Goal: Communication & Community: Answer question/provide support

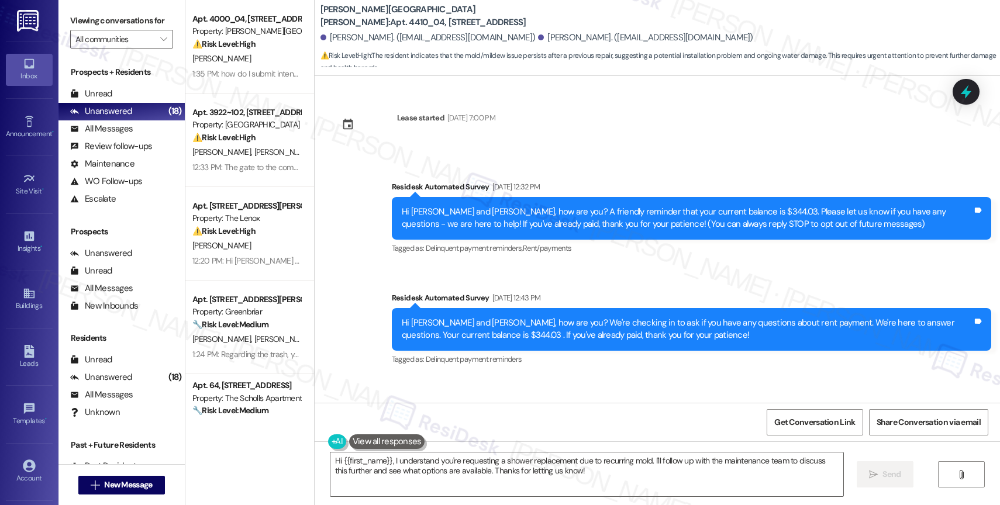
scroll to position [2142, 0]
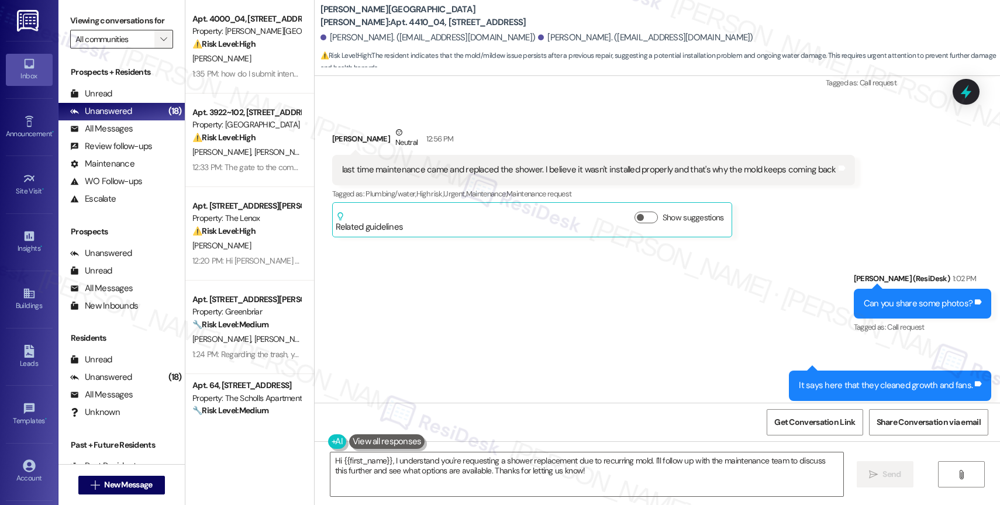
click at [160, 44] on icon "" at bounding box center [163, 39] width 6 height 9
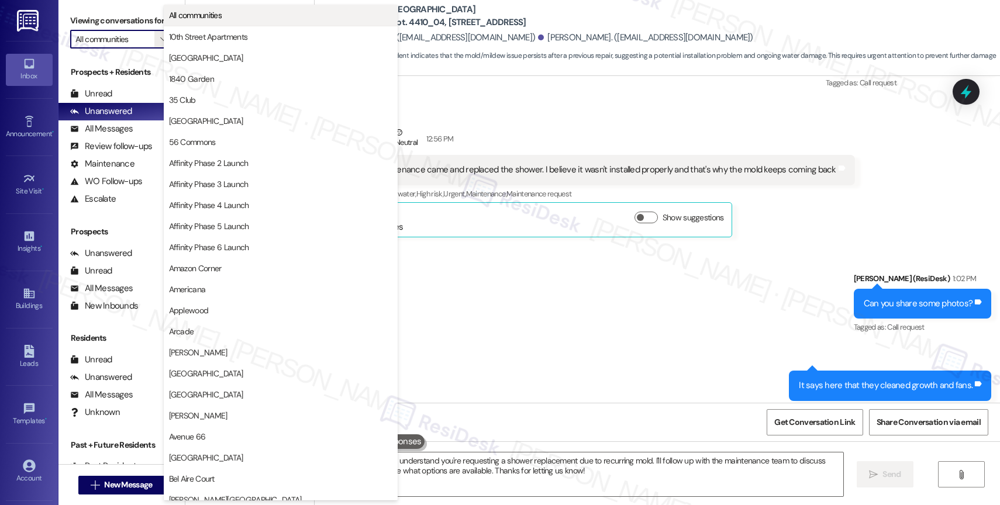
click at [202, 9] on button "All communities" at bounding box center [281, 15] width 234 height 21
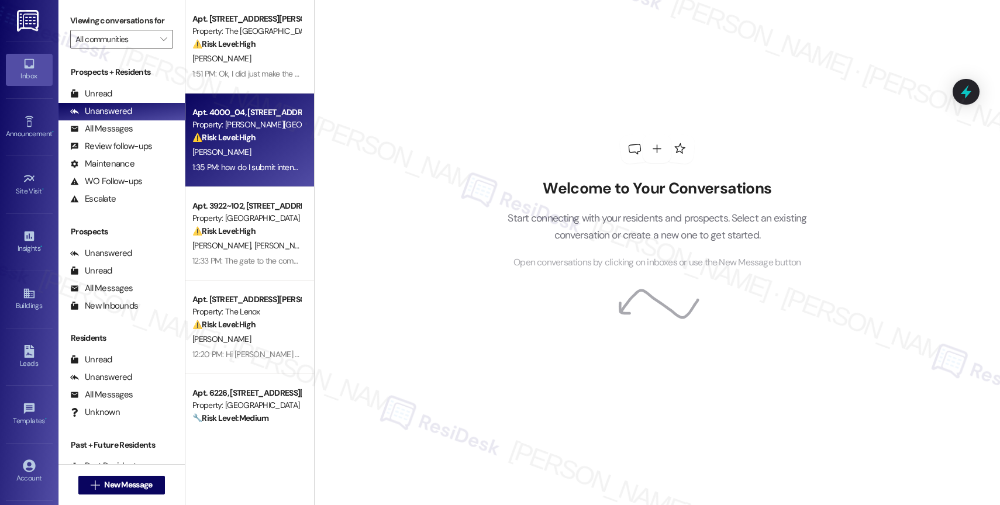
click at [254, 156] on div "[PERSON_NAME]" at bounding box center [246, 152] width 111 height 15
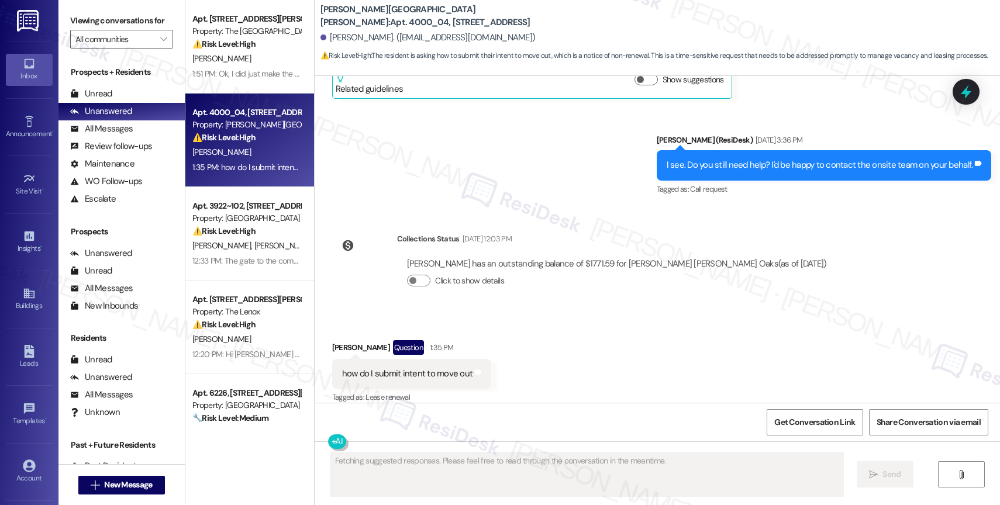
scroll to position [5120, 0]
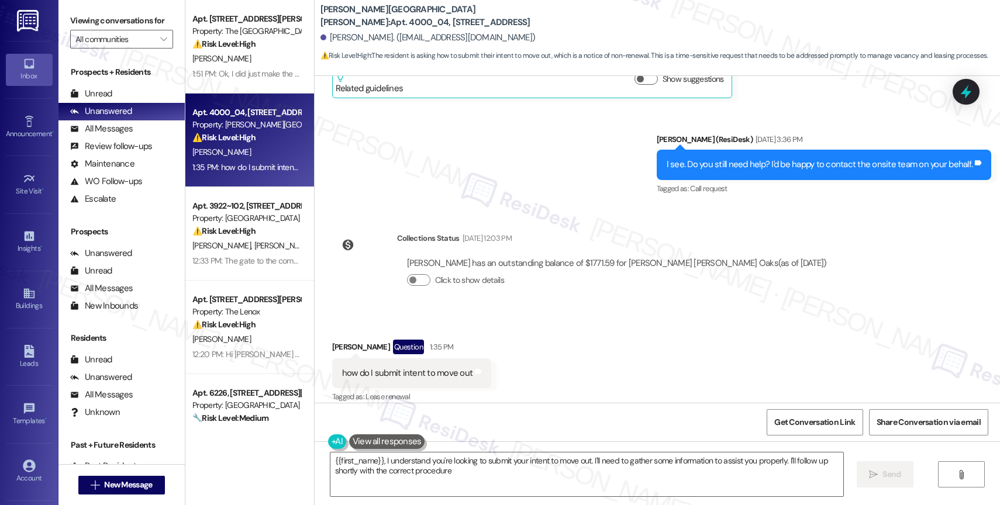
type textarea "{{first_name}}, I understand you're looking to submit your intent to move out. …"
click at [160, 44] on icon "" at bounding box center [163, 39] width 6 height 9
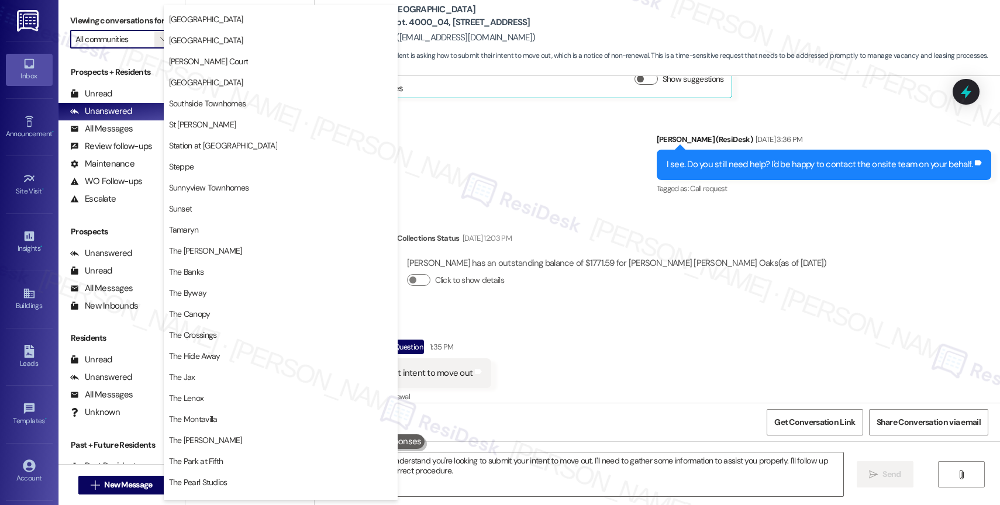
scroll to position [2158, 0]
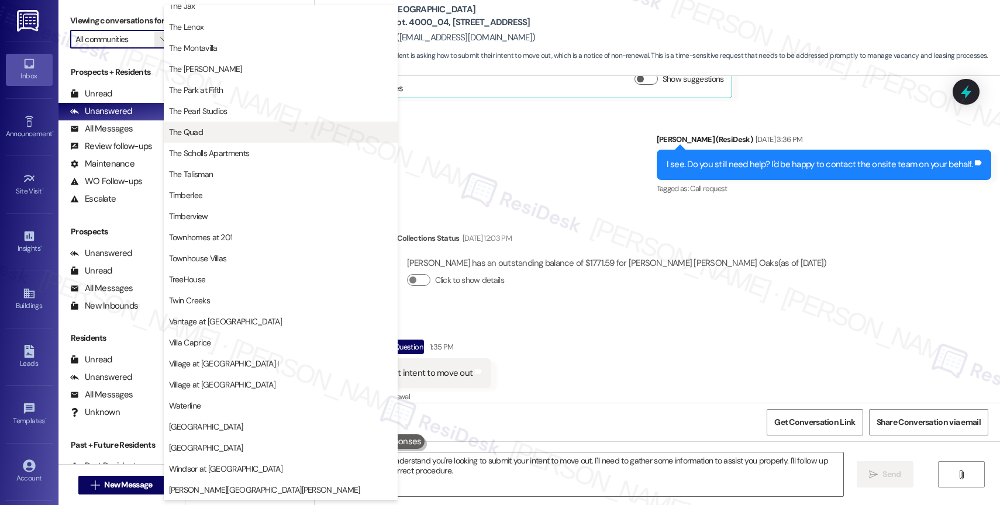
click at [256, 125] on button "The Quad" at bounding box center [281, 132] width 234 height 21
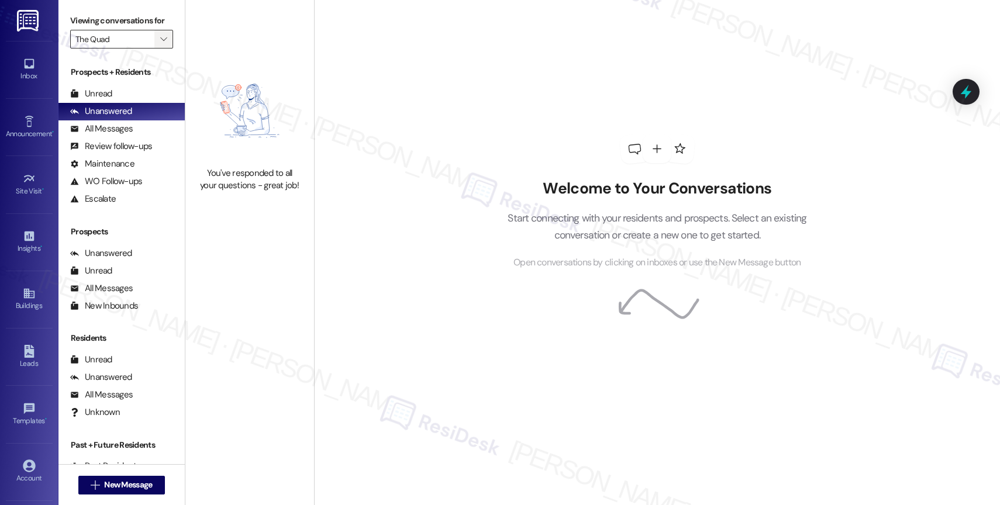
click at [158, 46] on span "" at bounding box center [163, 39] width 11 height 19
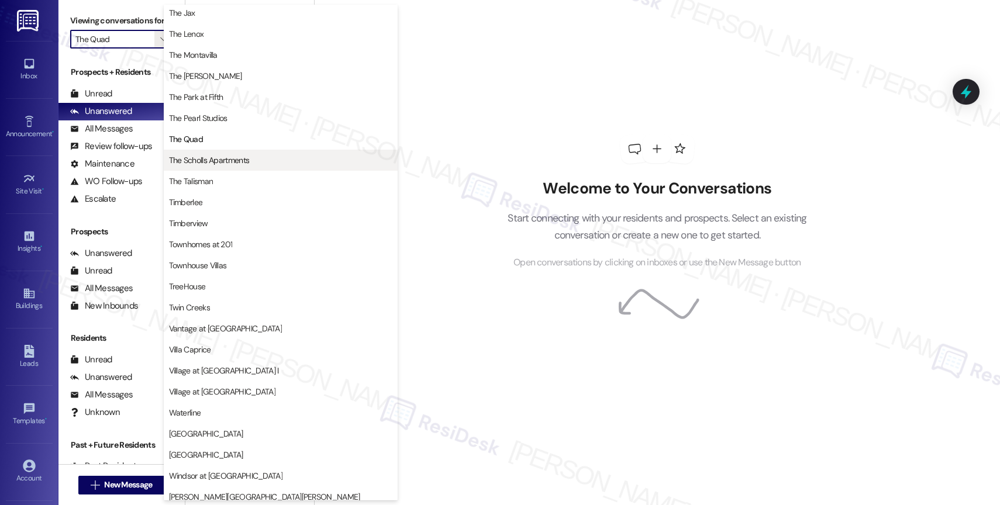
scroll to position [2107, 0]
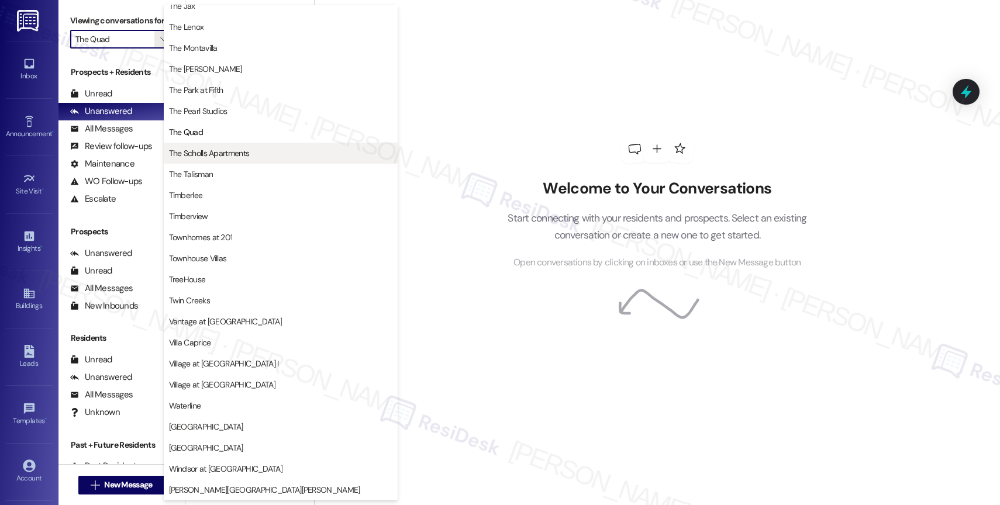
click at [220, 145] on button "The Scholls Apartments" at bounding box center [281, 153] width 234 height 21
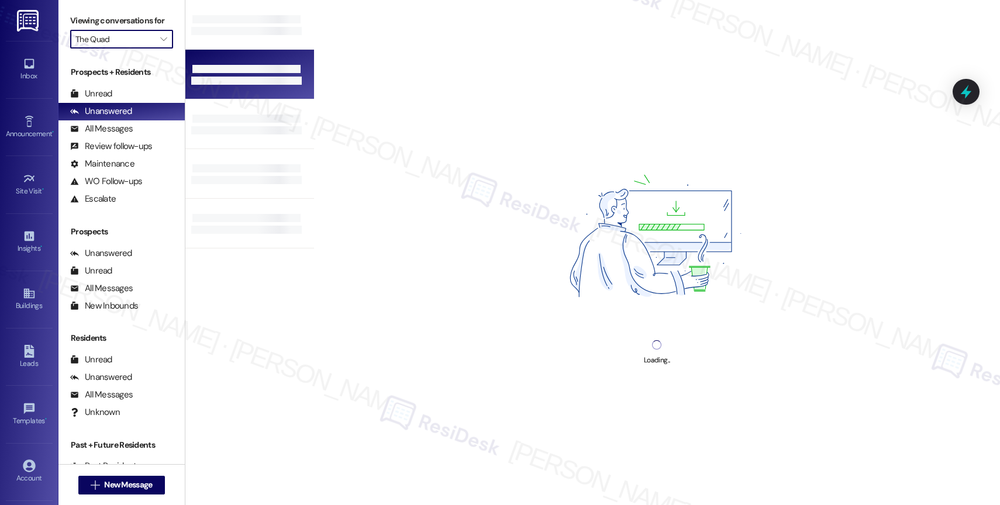
type input "The Scholls Apartments"
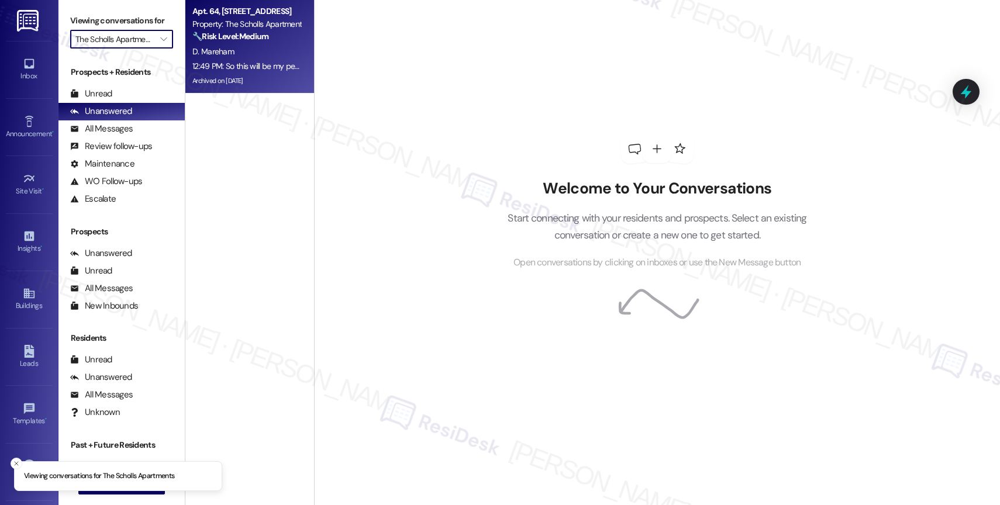
click at [256, 59] on div "12:49 PM: So this will be my permanent parking spot or are we still waiting for…" at bounding box center [246, 66] width 111 height 15
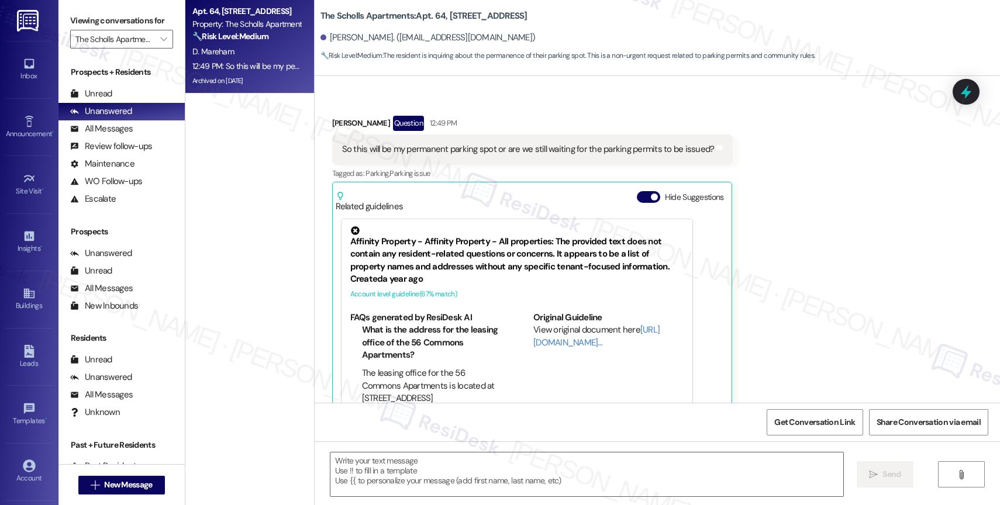
scroll to position [8818, 0]
click at [219, 40] on strong "🔧 Risk Level: Medium" at bounding box center [230, 36] width 76 height 11
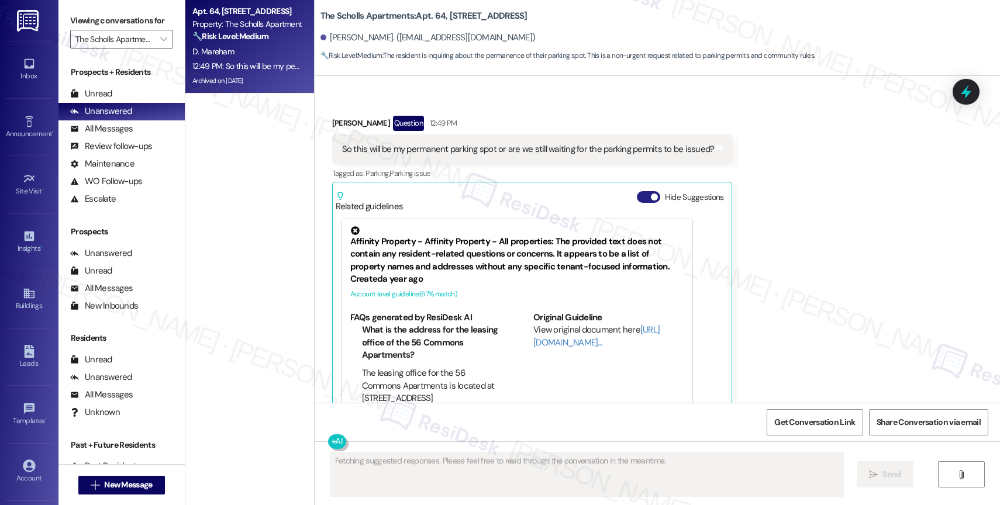
click at [637, 191] on button "Hide Suggestions" at bounding box center [648, 197] width 23 height 12
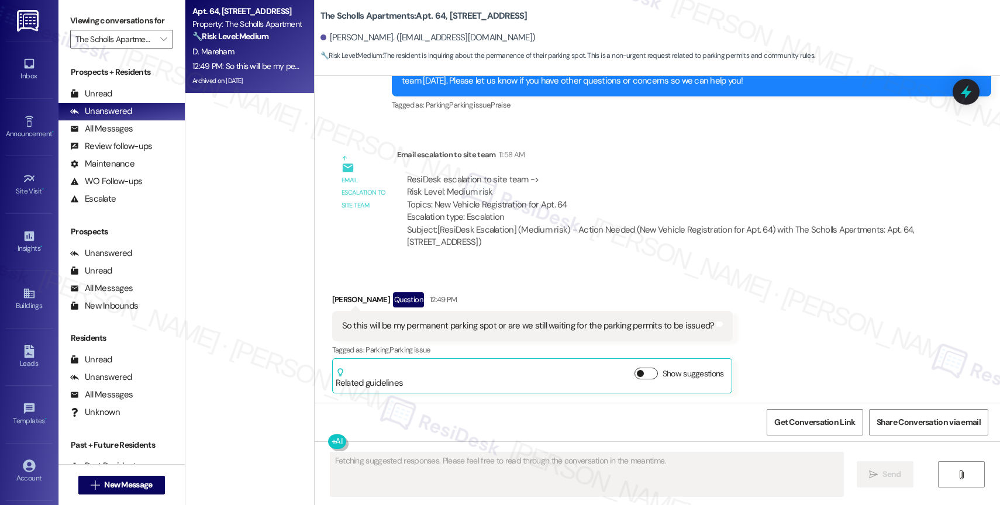
scroll to position [8616, 0]
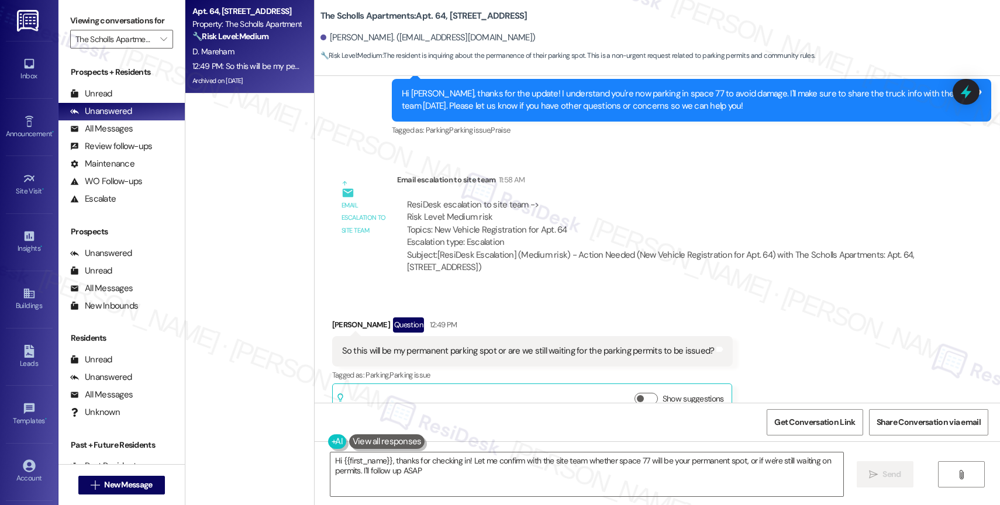
type textarea "Hi {{first_name}}, thanks for checking in! Let me confirm with the site team wh…"
click at [610, 291] on div "Received via SMS Darlene Mareham Question 12:49 PM So this will be my permanent…" at bounding box center [658, 359] width 686 height 136
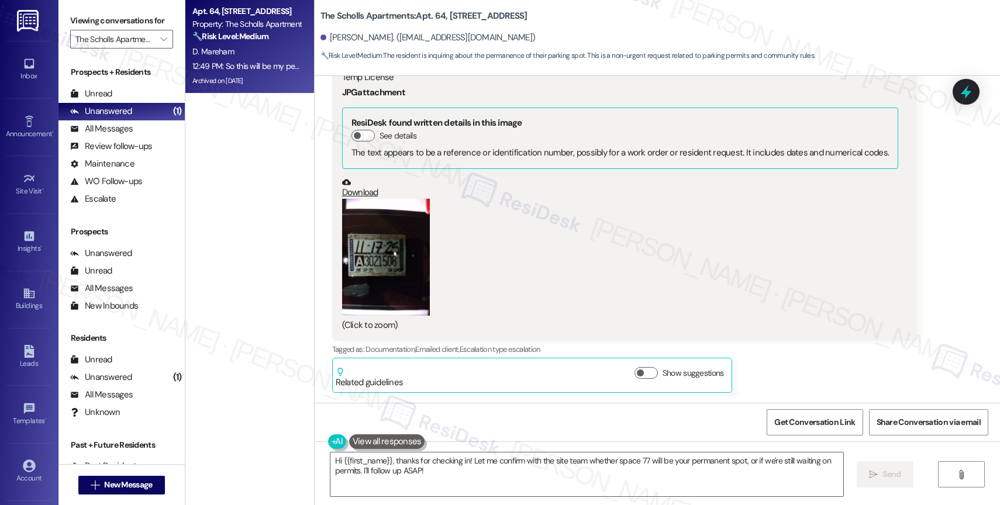
scroll to position [8593, 0]
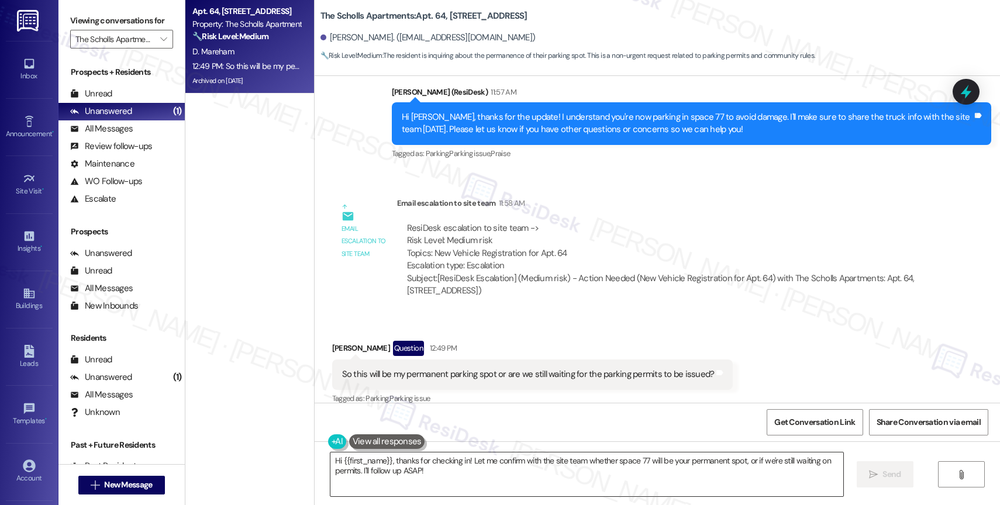
click at [442, 476] on textarea "Hi {{first_name}}, thanks for checking in! Let me confirm with the site team wh…" at bounding box center [587, 475] width 513 height 44
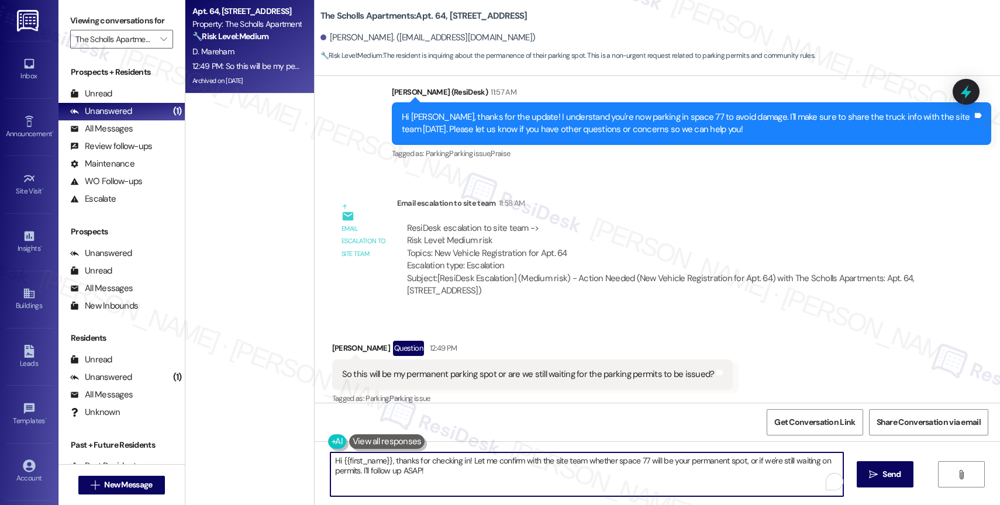
click at [442, 476] on textarea "Hi {{first_name}}, thanks for checking in! Let me confirm with the site team wh…" at bounding box center [587, 475] width 513 height 44
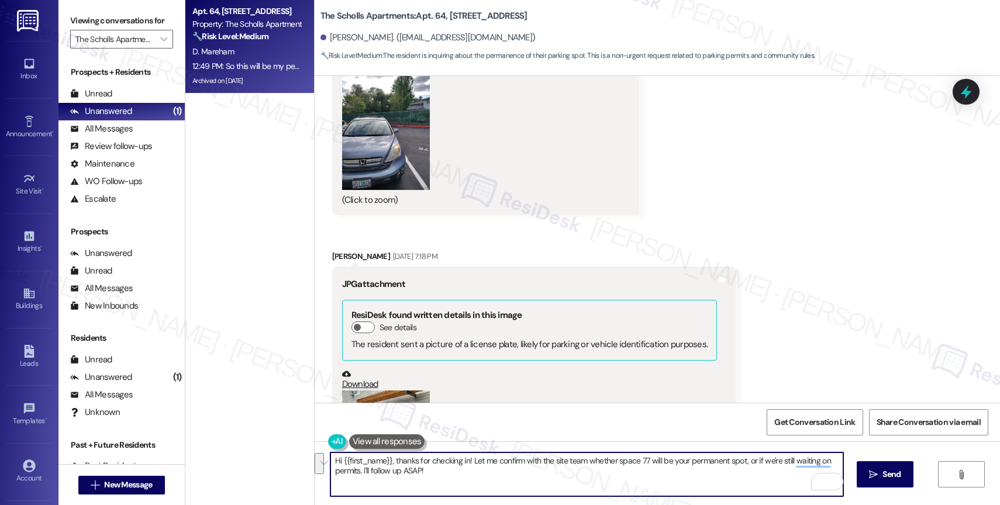
scroll to position [6246, 0]
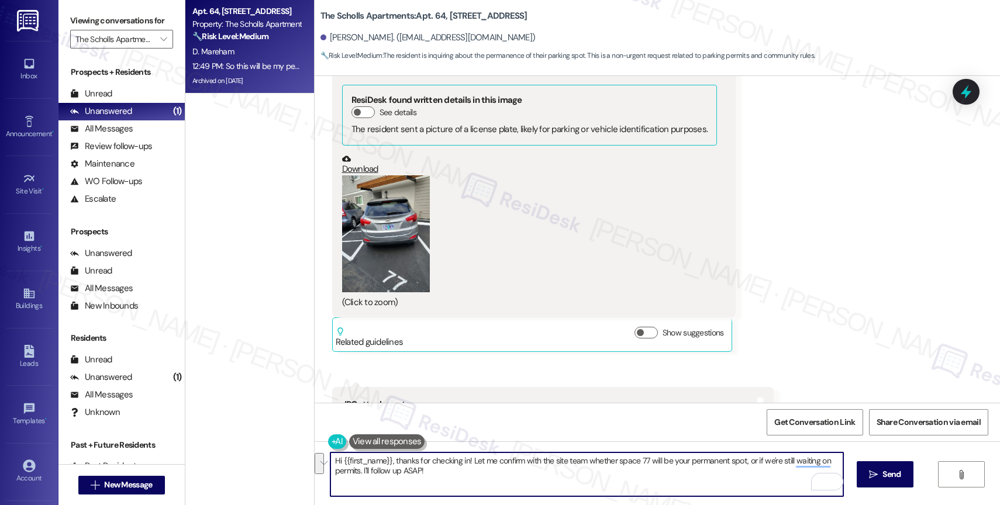
click at [758, 214] on div "Received via SMS Darlene Mareham Aug 14, 2025 at 7:12 PM Ok Tags and notes Tagg…" at bounding box center [658, 153] width 686 height 1088
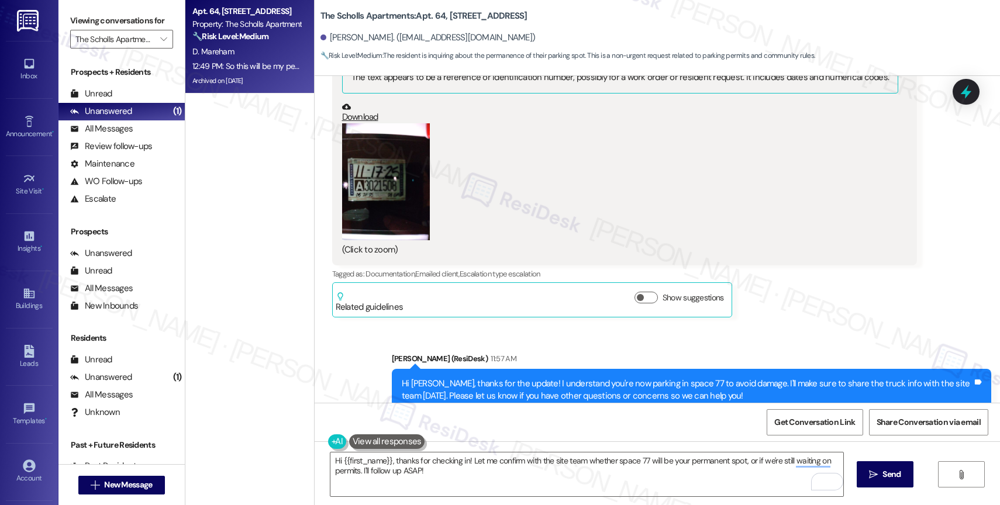
scroll to position [8616, 0]
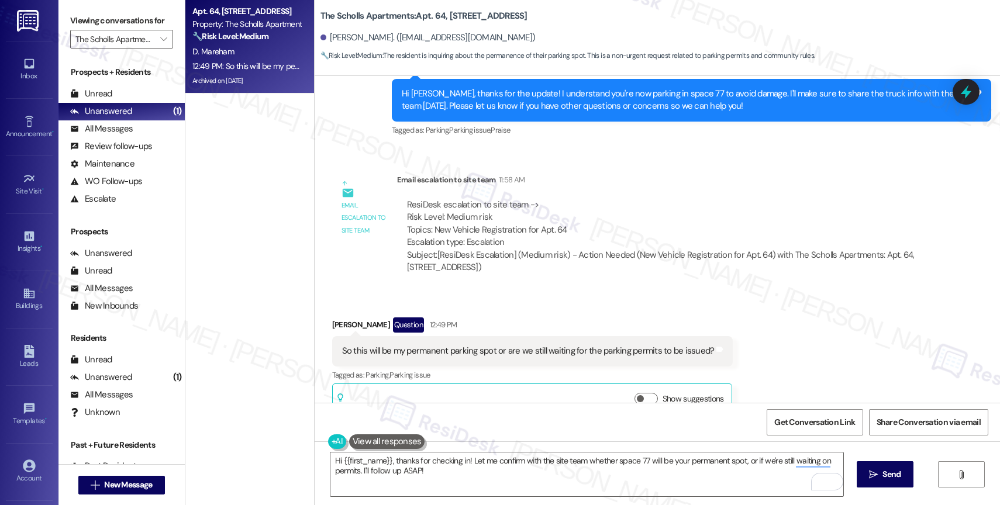
click at [531, 291] on div "Received via SMS Darlene Mareham Question 12:49 PM So this will be my permanent…" at bounding box center [658, 359] width 686 height 136
click at [566, 291] on div "Received via SMS Darlene Mareham Question 12:49 PM So this will be my permanent…" at bounding box center [658, 359] width 686 height 136
click at [622, 309] on div "Received via SMS Darlene Mareham Question 12:49 PM So this will be my permanent…" at bounding box center [532, 368] width 419 height 118
click at [762, 291] on div "Received via SMS Darlene Mareham Question 12:49 PM So this will be my permanent…" at bounding box center [658, 359] width 686 height 136
click at [160, 44] on icon "" at bounding box center [163, 39] width 6 height 9
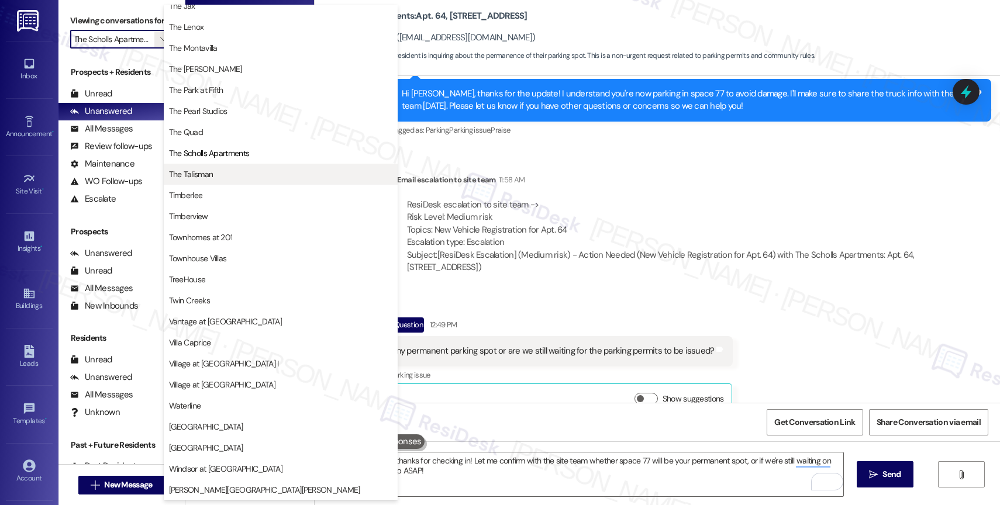
scroll to position [2126, 0]
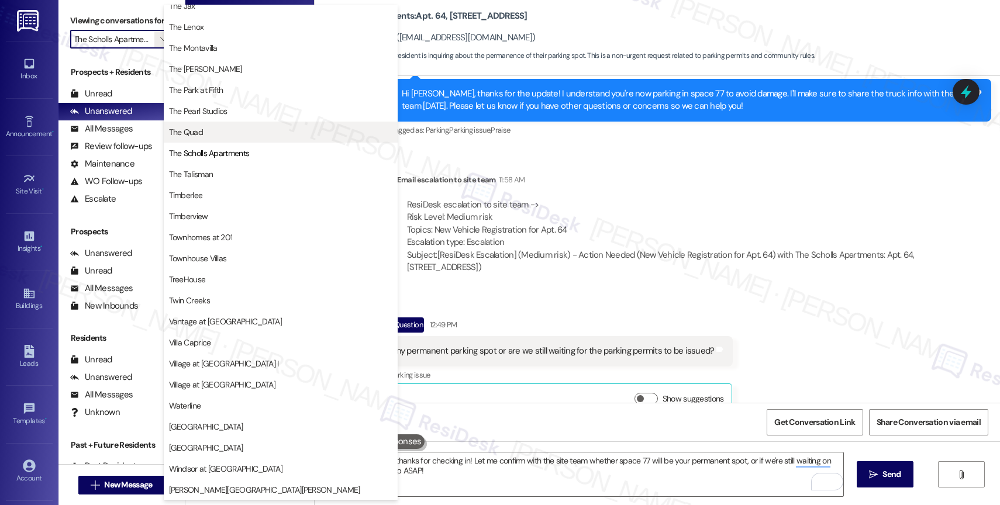
click at [243, 129] on span "The Quad" at bounding box center [280, 132] width 223 height 12
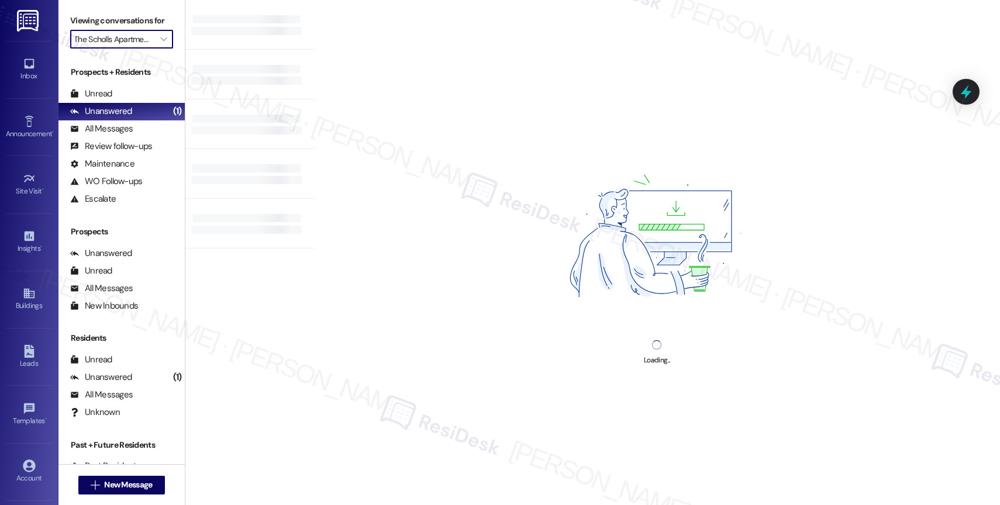
type input "The Quad"
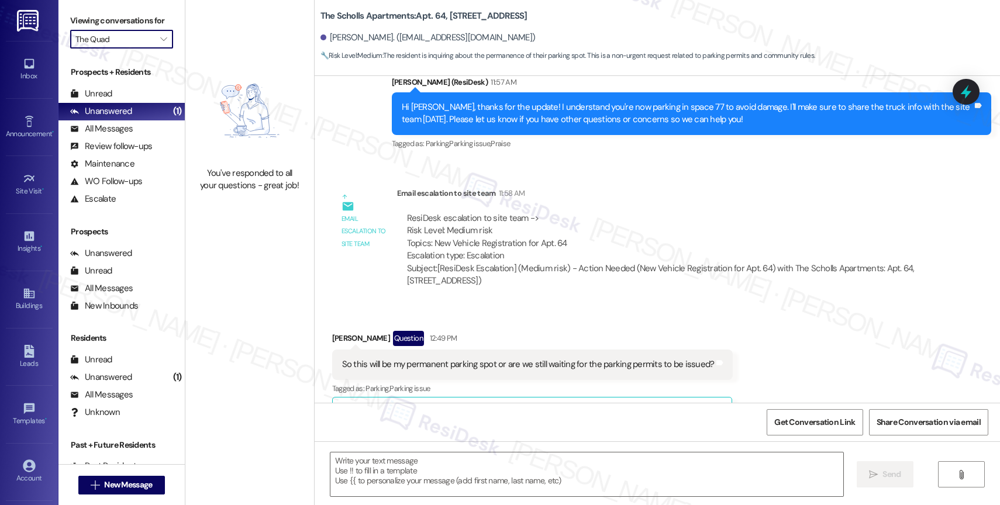
scroll to position [8818, 0]
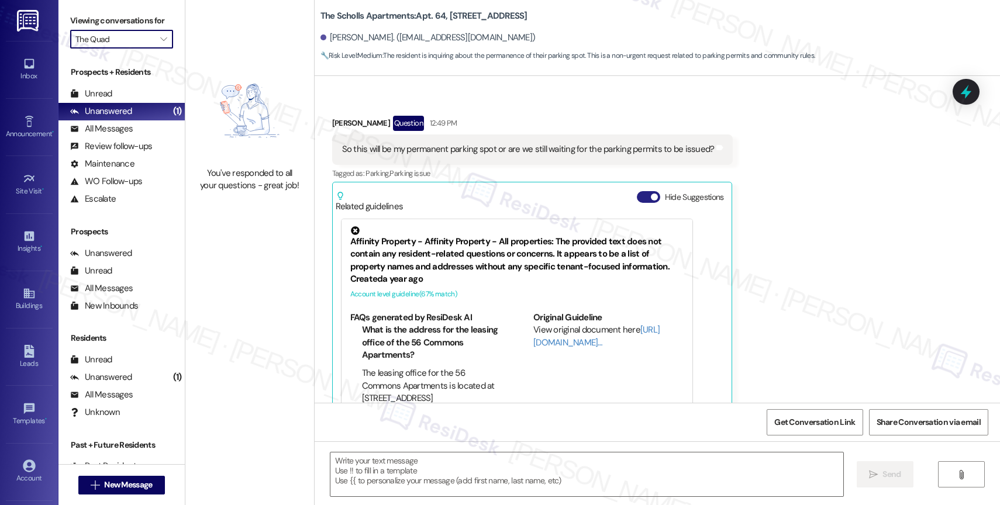
click at [637, 191] on button "Hide Suggestions" at bounding box center [648, 197] width 23 height 12
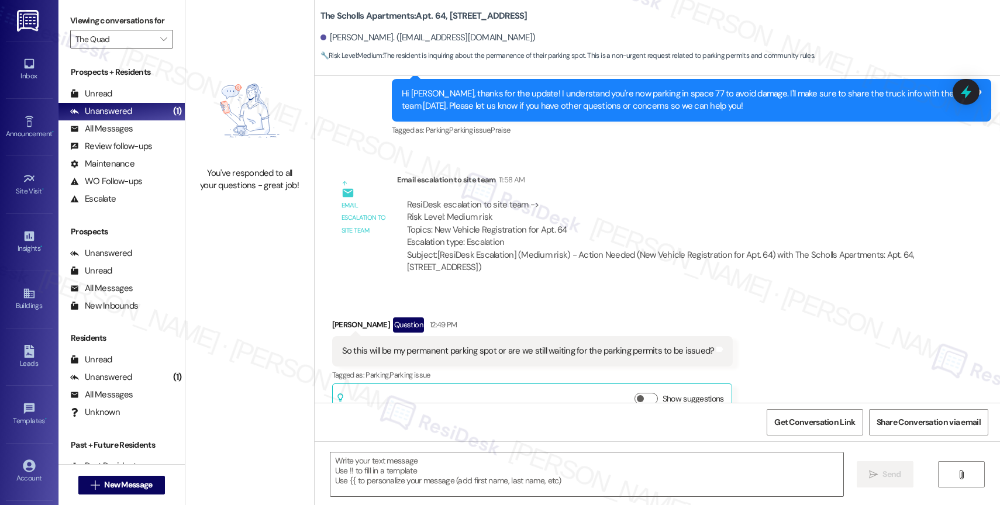
type textarea "Fetching suggested responses. Please feel free to read through the conversation…"
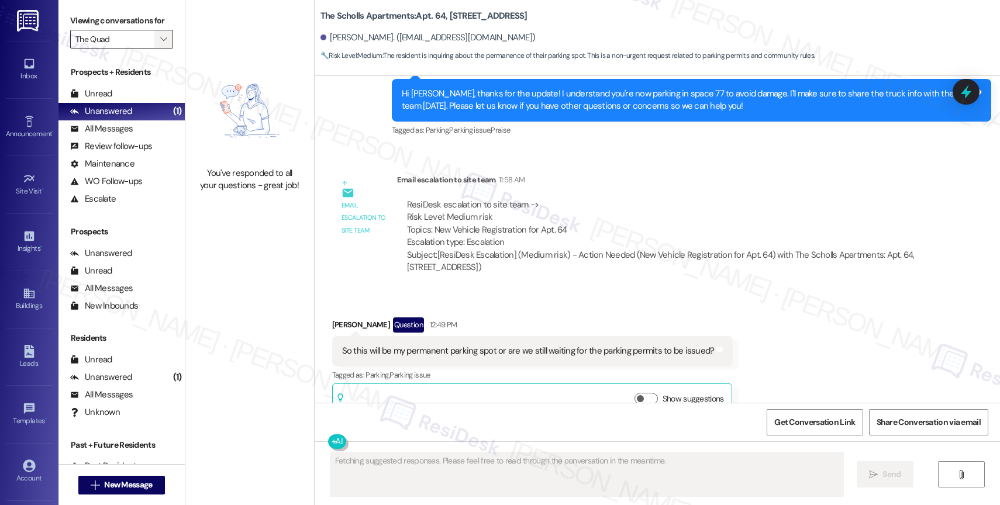
click at [160, 44] on icon "" at bounding box center [163, 39] width 6 height 9
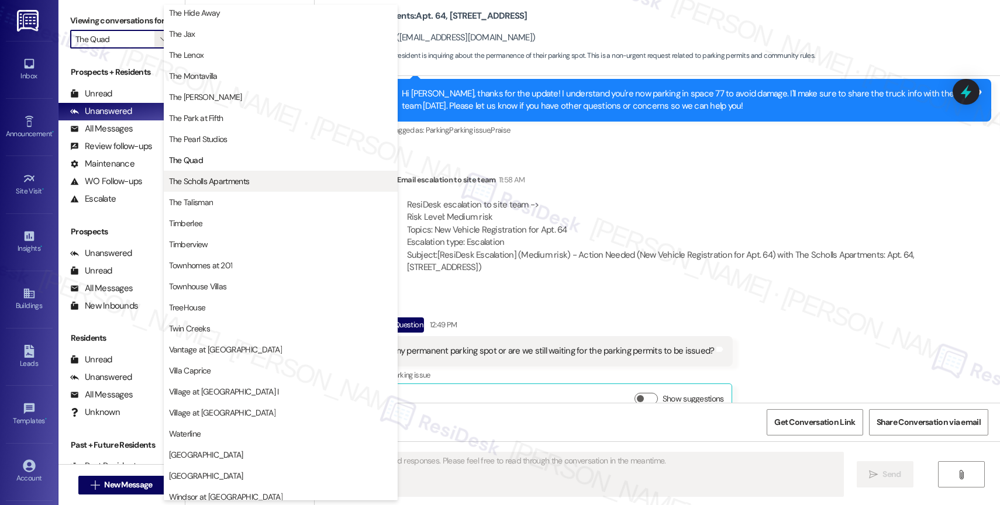
scroll to position [2135, 0]
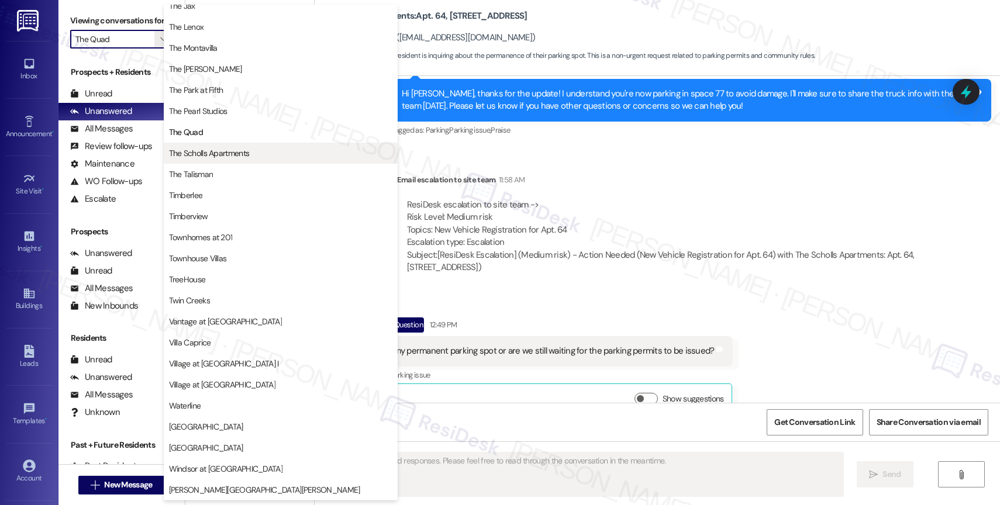
click at [214, 152] on span "The Scholls Apartments" at bounding box center [209, 153] width 81 height 12
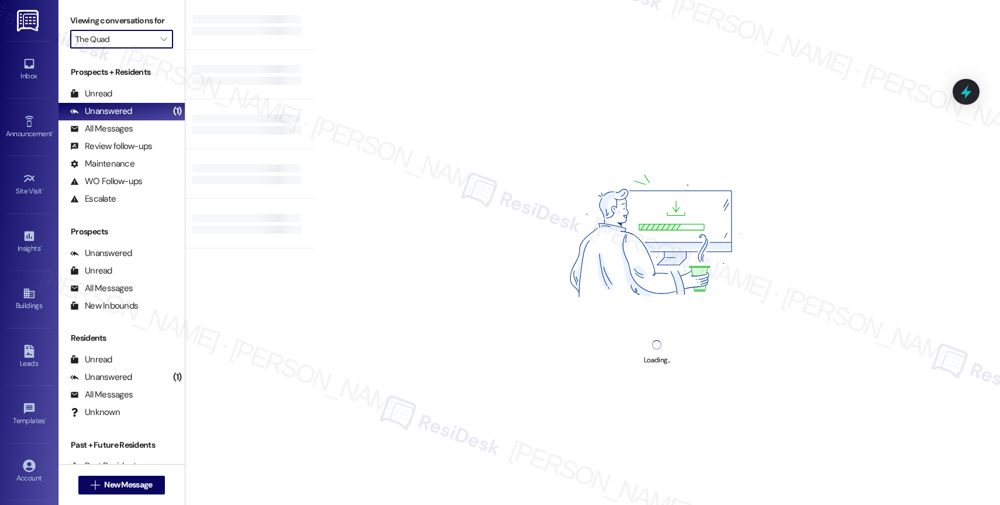
type input "The Scholls Apartments"
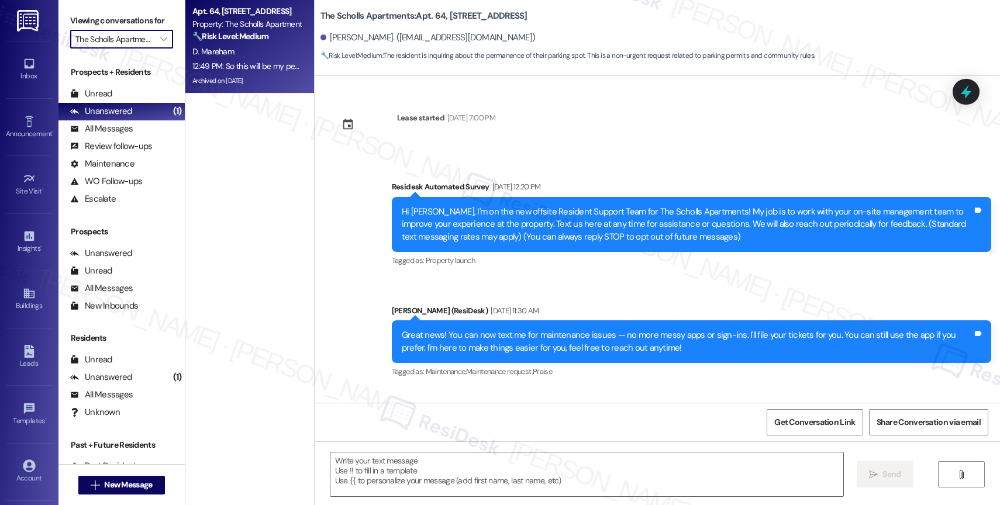
scroll to position [8818, 0]
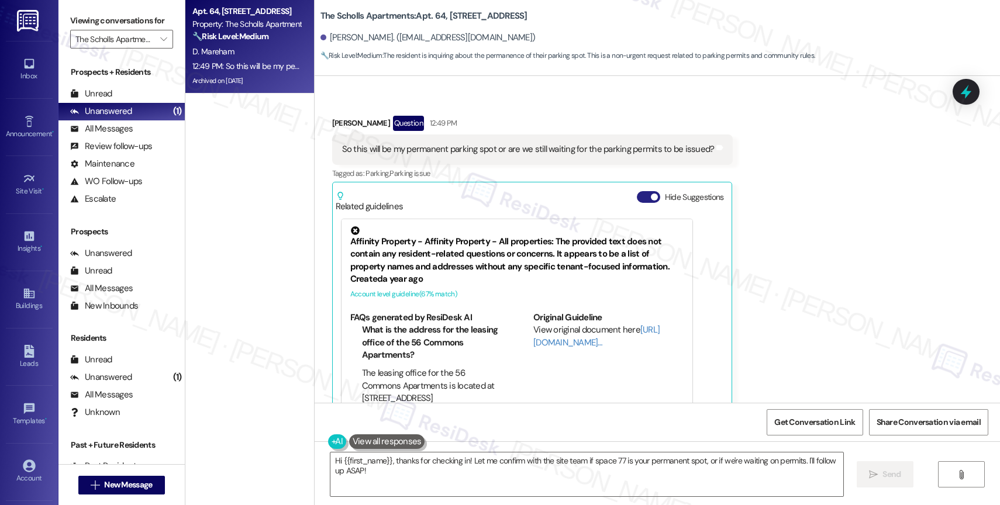
click at [651, 194] on span "button" at bounding box center [654, 197] width 7 height 7
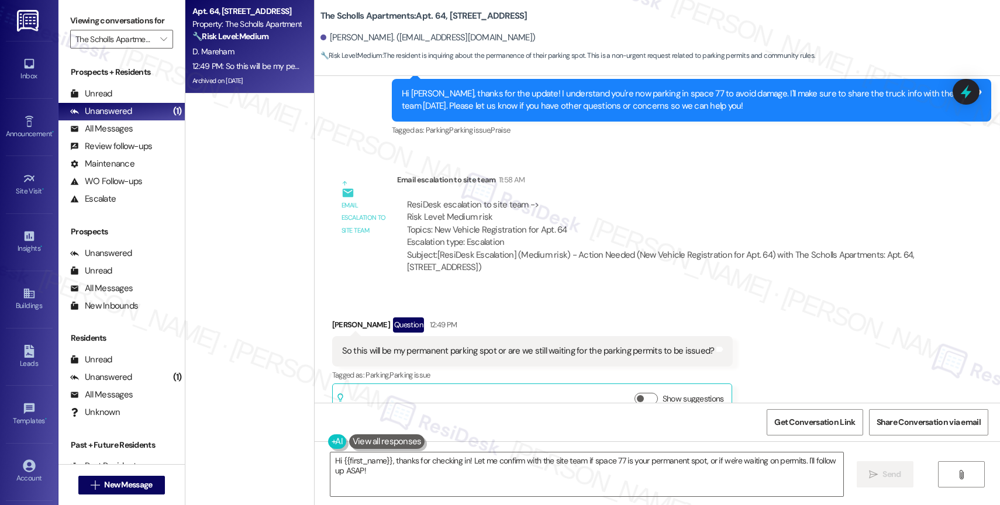
click at [662, 266] on div "Email escalation to site team Email escalation to site team 11:58 AM ResiDesk e…" at bounding box center [631, 228] width 617 height 126
click at [781, 291] on div "Received via SMS Darlene Mareham Question 12:49 PM So this will be my permanent…" at bounding box center [658, 359] width 686 height 136
click at [463, 471] on textarea "Hi {{first_name}}, thanks for checking in! Let me confirm with the site team if…" at bounding box center [587, 475] width 513 height 44
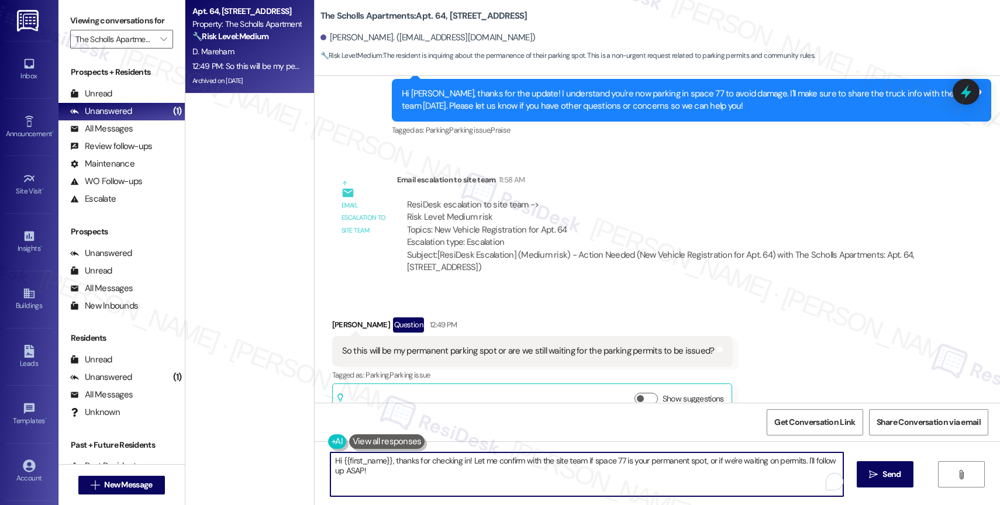
click at [463, 471] on textarea "Hi {{first_name}}, thanks for checking in! Let me confirm with the site team if…" at bounding box center [587, 475] width 513 height 44
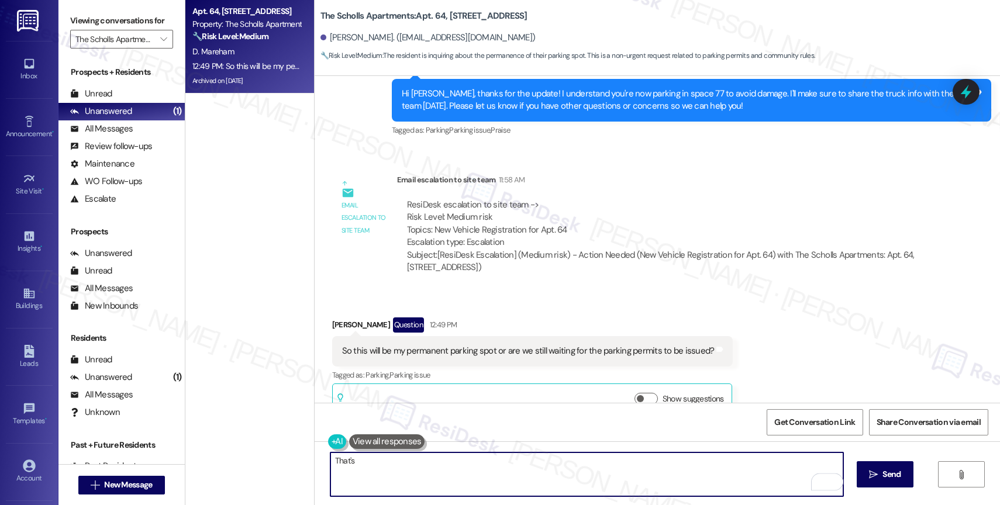
drag, startPoint x: 359, startPoint y: 469, endPoint x: 294, endPoint y: 460, distance: 66.1
click at [294, 460] on div "Apt. 64, 5125 SW Scholls Ferry Rd Property: The Scholls Apartments 🔧 Risk Level…" at bounding box center [592, 252] width 815 height 505
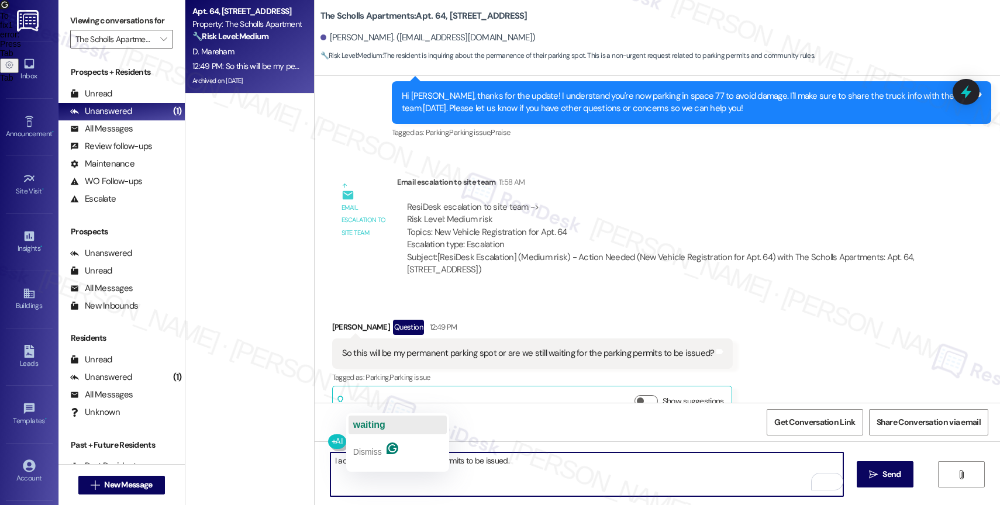
click at [391, 425] on button "waiting" at bounding box center [398, 425] width 98 height 19
click at [565, 468] on textarea "I advise waiting for the parking permits to be issued." at bounding box center [587, 475] width 513 height 44
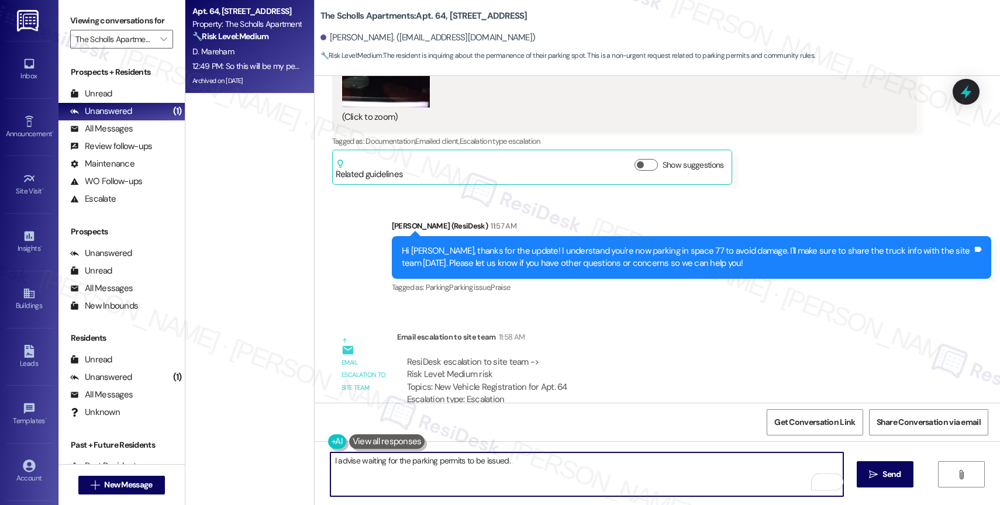
scroll to position [8417, 0]
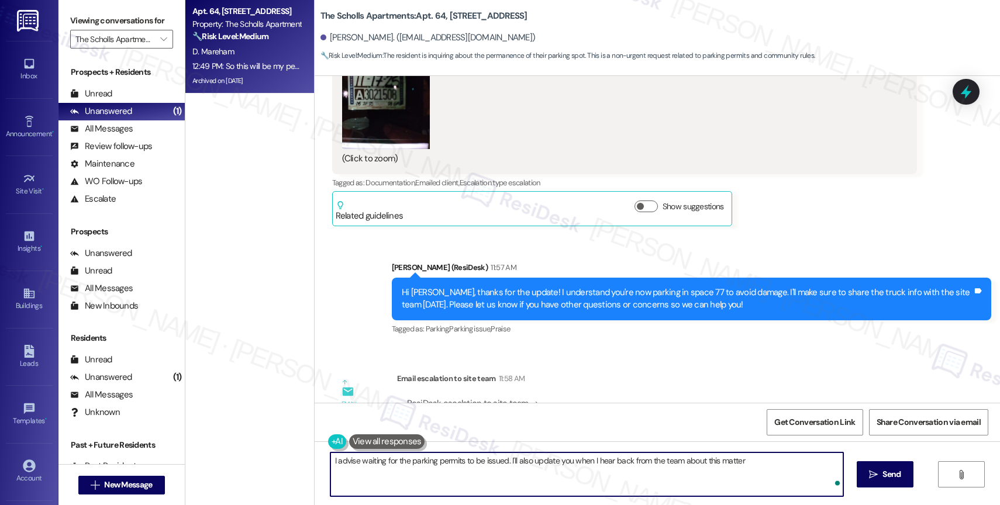
type textarea "I advise waiting for the parking permits to be issued. I'll also update you whe…"
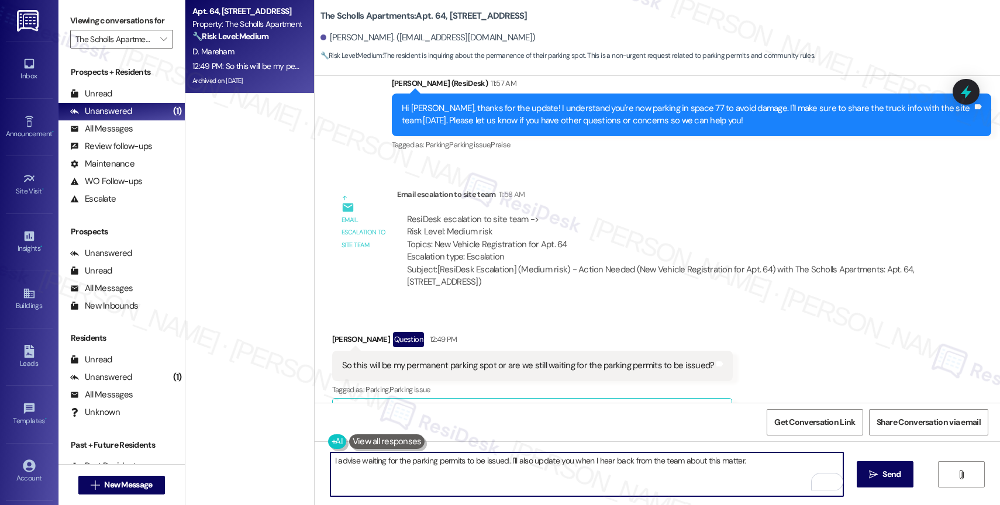
scroll to position [8616, 0]
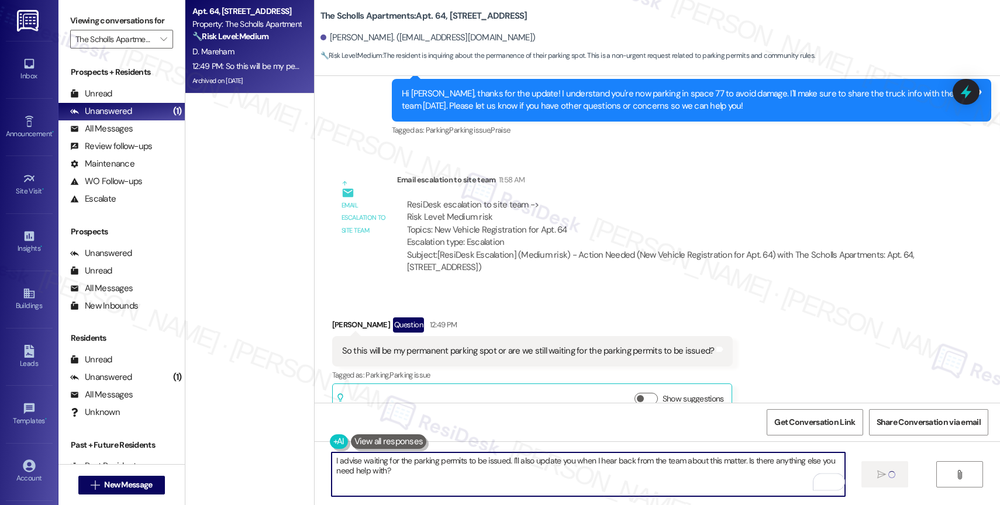
type textarea "I advise waiting for the parking permits to be issued. I'll also update you whe…"
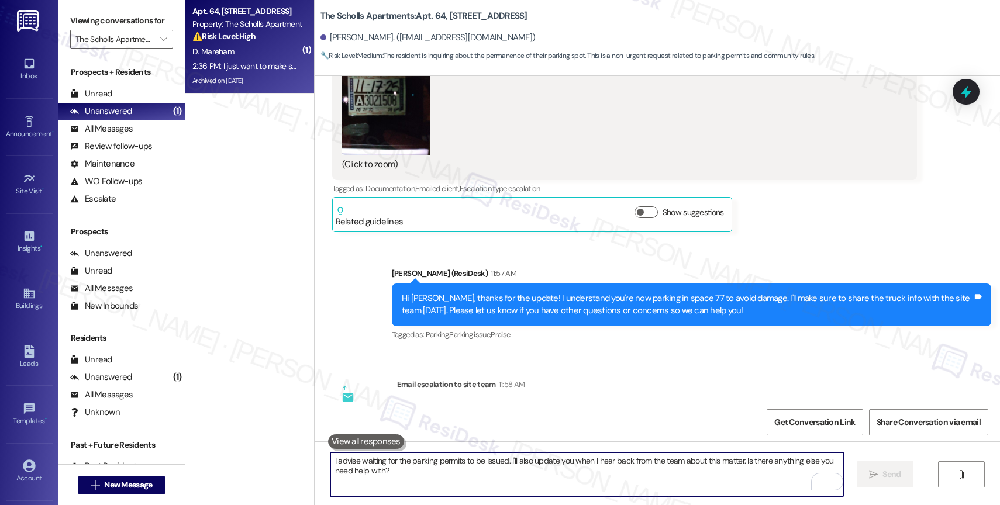
scroll to position [8792, 0]
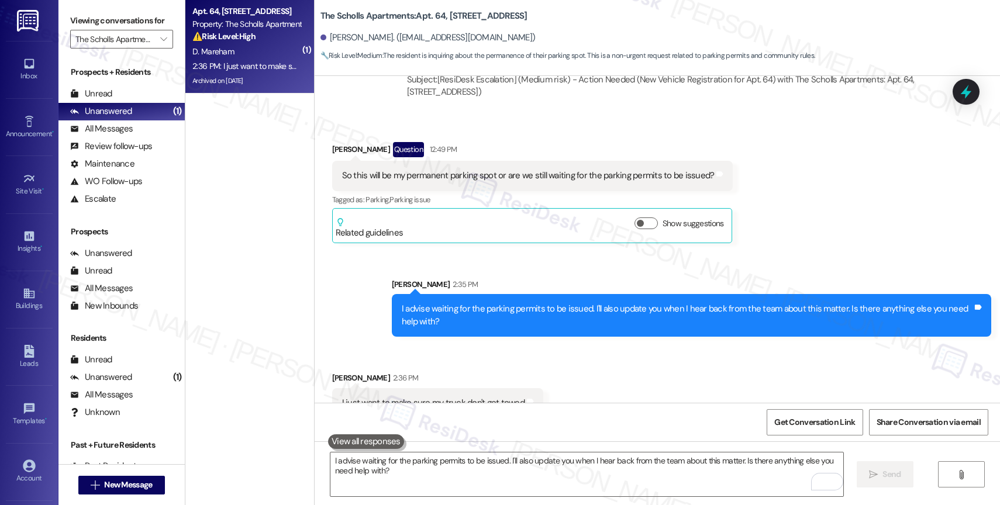
click at [497, 363] on div "Received via SMS Darlene Mareham 2:36 PM I just want to make sure my truck don'…" at bounding box center [437, 395] width 229 height 64
click at [412, 460] on textarea "I advise waiting for the parking permits to be issued. I'll also update you whe…" at bounding box center [587, 475] width 513 height 44
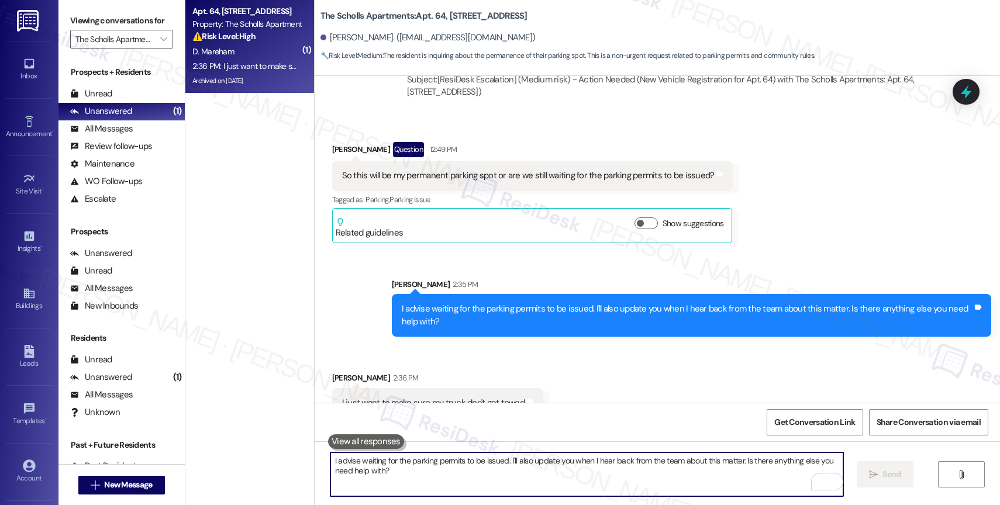
click at [400, 463] on textarea "I advise waiting for the parking permits to be issued. I'll also update you whe…" at bounding box center [587, 475] width 513 height 44
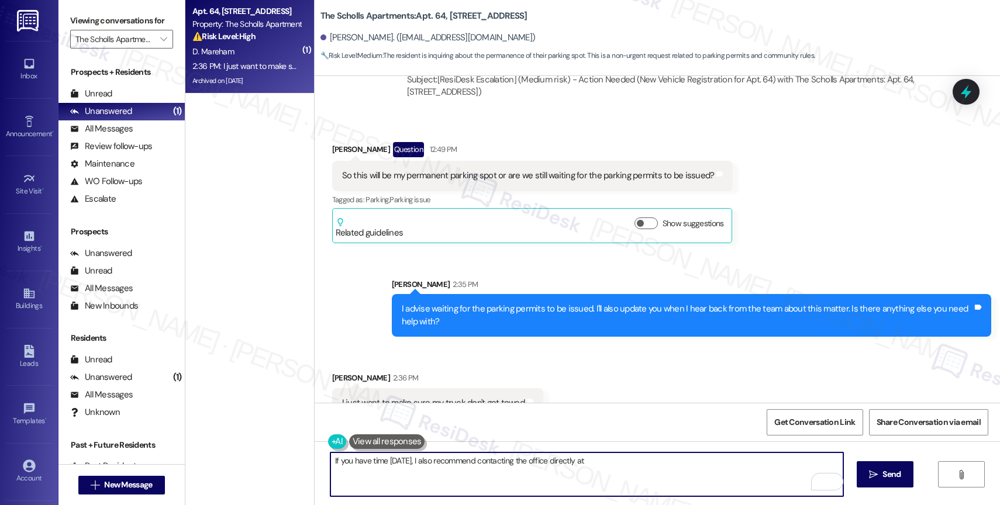
click at [331, 460] on textarea "If you have time today, I also recommend contacting the office directly at" at bounding box center [587, 475] width 513 height 44
drag, startPoint x: 371, startPoint y: 462, endPoint x: 328, endPoint y: 405, distance: 71.8
click at [283, 455] on div "( 1 ) Apt. 64, 5125 SW Scholls Ferry Rd Property: The Scholls Apartments ⚠️ Ris…" at bounding box center [592, 252] width 815 height 505
click at [621, 473] on textarea "Got it! If you have time today, I also recommend contacting the office directly…" at bounding box center [587, 475] width 513 height 44
click at [626, 471] on textarea "Got it! If you have time today, I also recommend contacting the office directly…" at bounding box center [587, 475] width 513 height 44
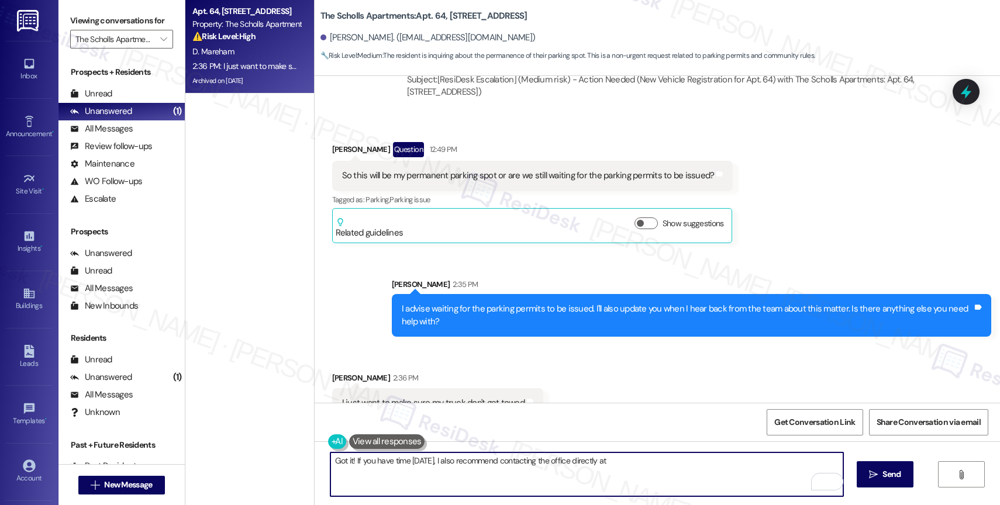
click at [642, 474] on textarea "Got it! If you have time today, I also recommend contacting the office directly…" at bounding box center [587, 475] width 513 height 44
paste textarea "(855) 705-9144"
type textarea "Got it! If you have time [DATE], I also recommend contacting the office directl…"
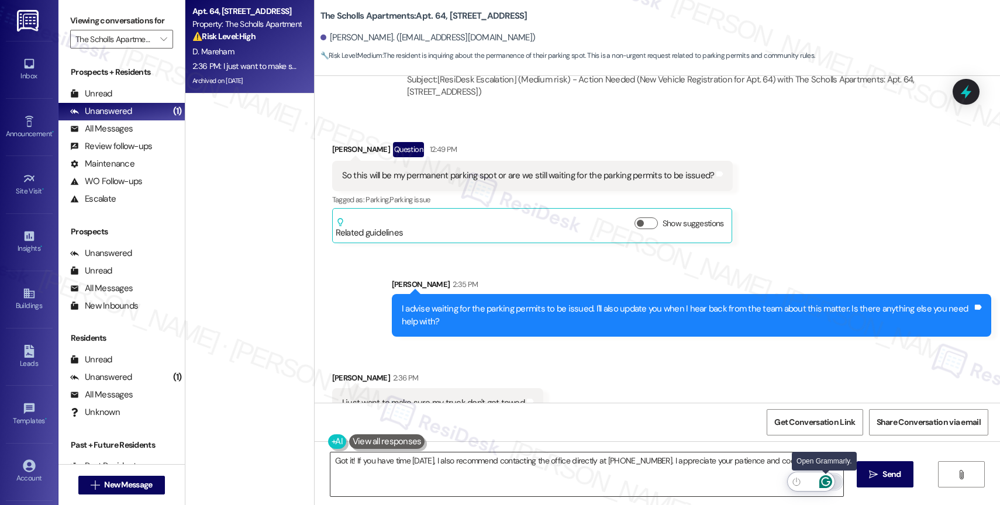
click at [826, 480] on icon "Open Grammarly. 0 Suggestions." at bounding box center [826, 482] width 13 height 13
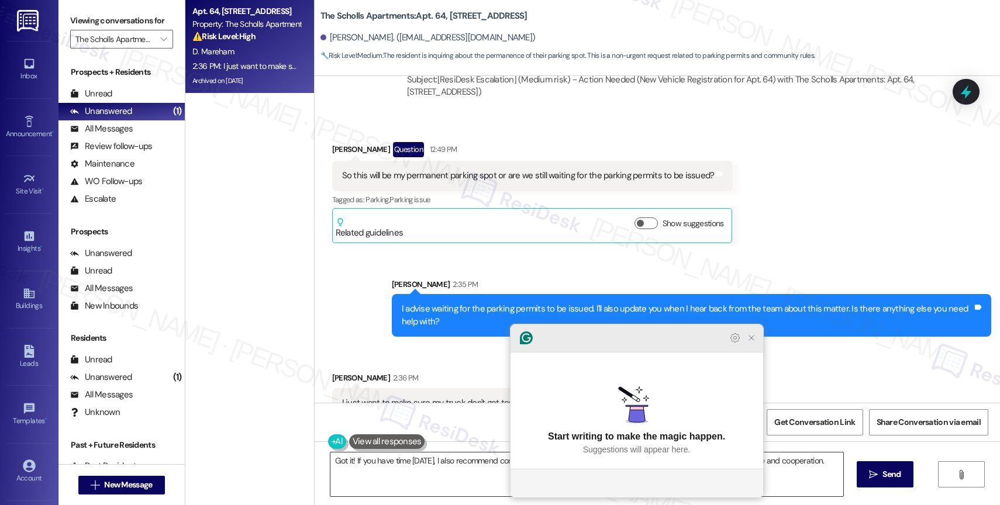
click at [751, 343] on icon "Close Grammarly Assistant" at bounding box center [751, 337] width 9 height 9
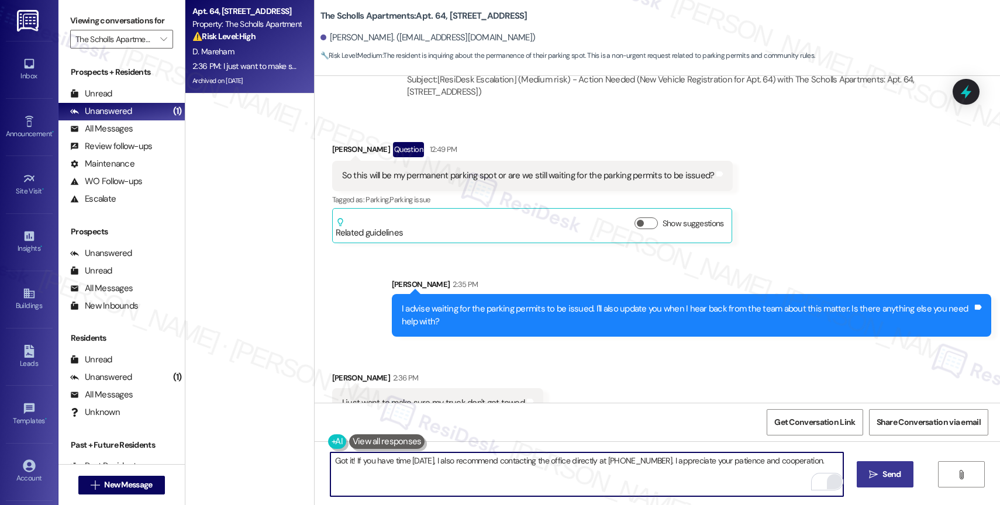
click at [872, 473] on icon "" at bounding box center [873, 474] width 9 height 9
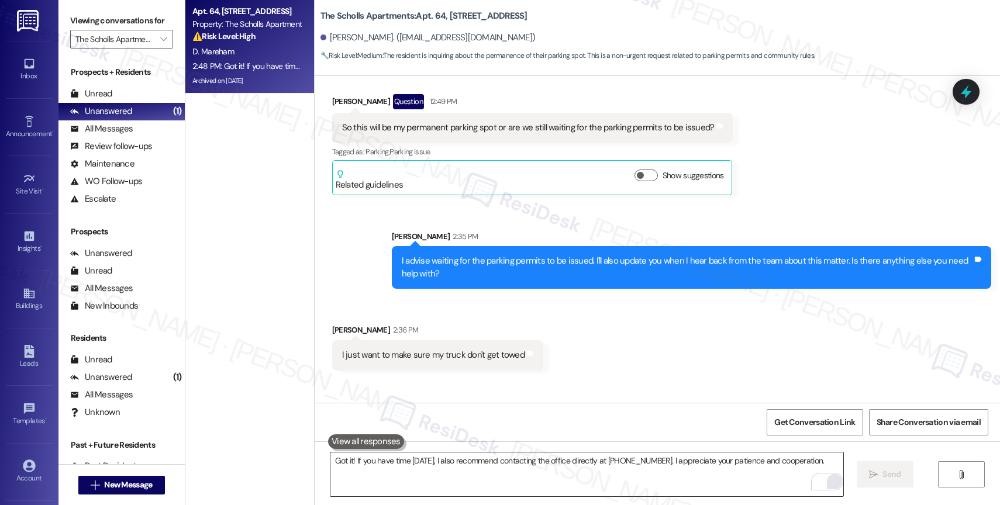
scroll to position [8873, 0]
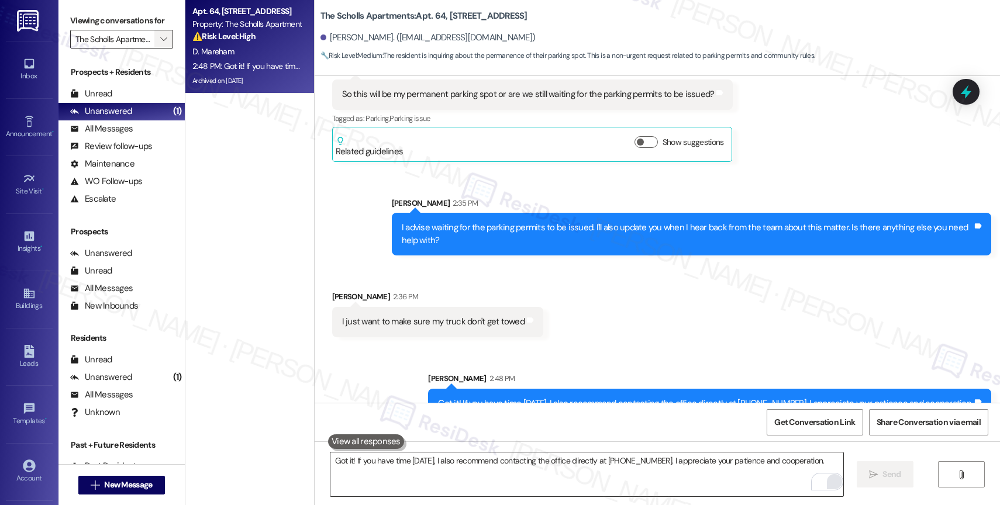
click at [158, 46] on span "" at bounding box center [163, 39] width 11 height 19
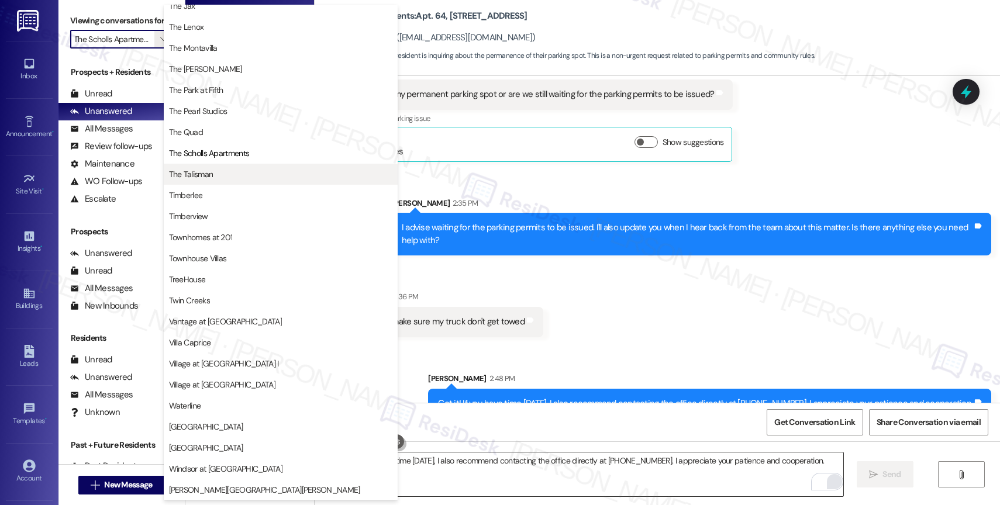
scroll to position [2100, 0]
click at [225, 177] on span "The Talisman" at bounding box center [280, 174] width 223 height 12
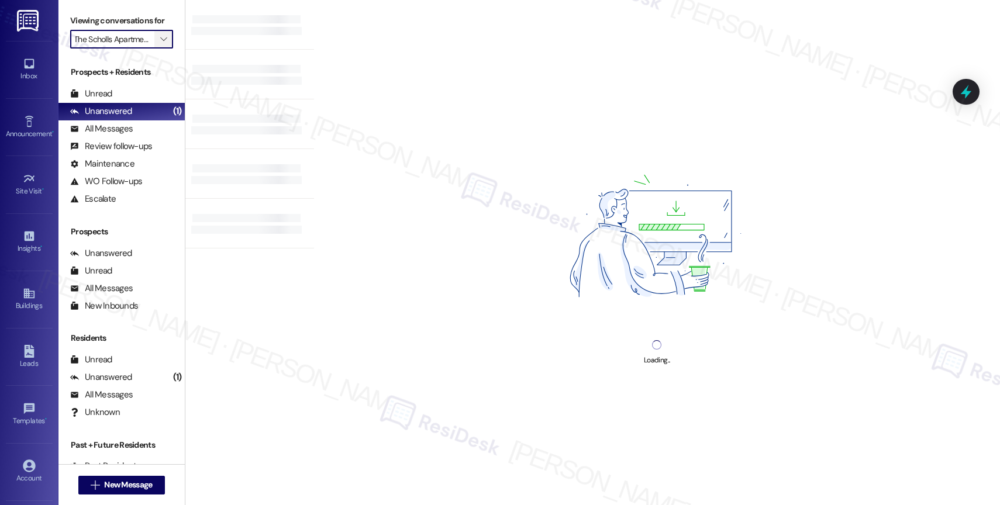
type input "The Talisman"
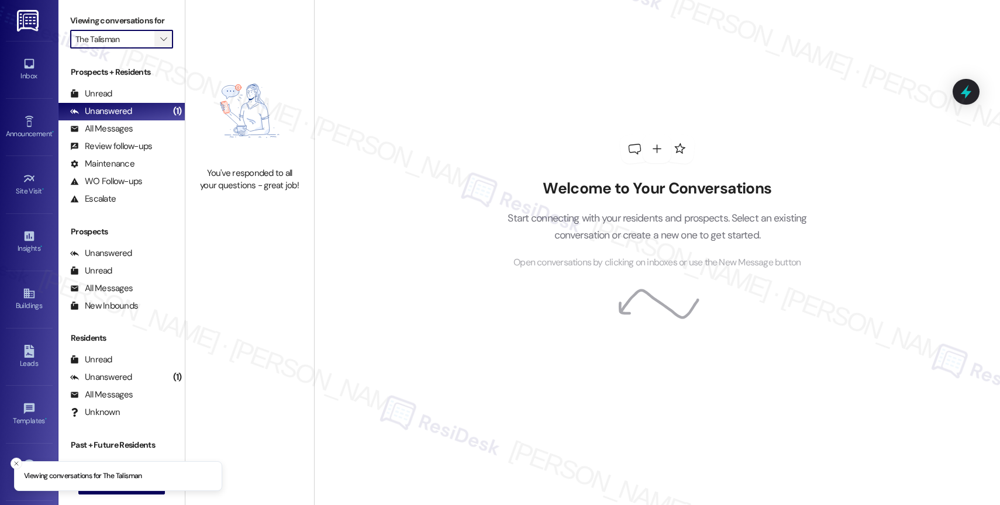
click at [160, 44] on icon "" at bounding box center [163, 39] width 6 height 9
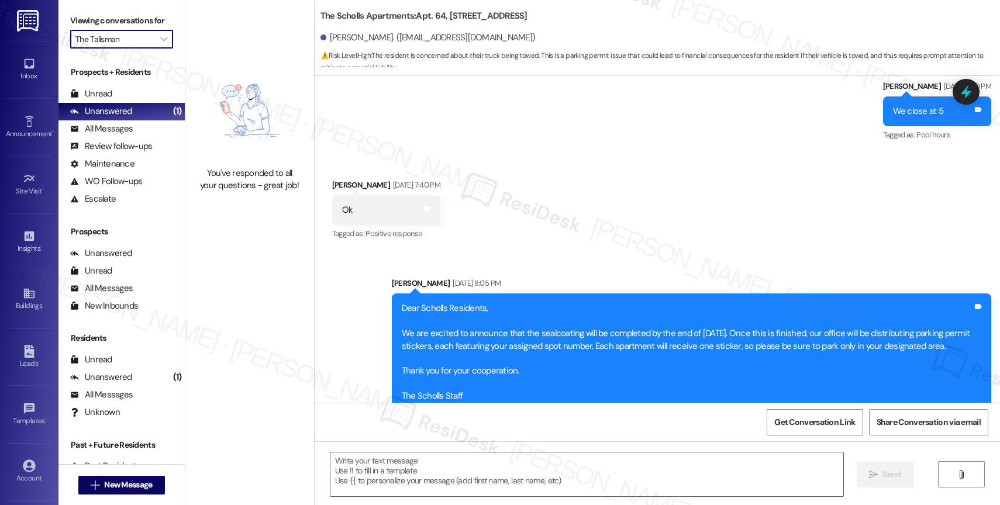
scroll to position [8925, 0]
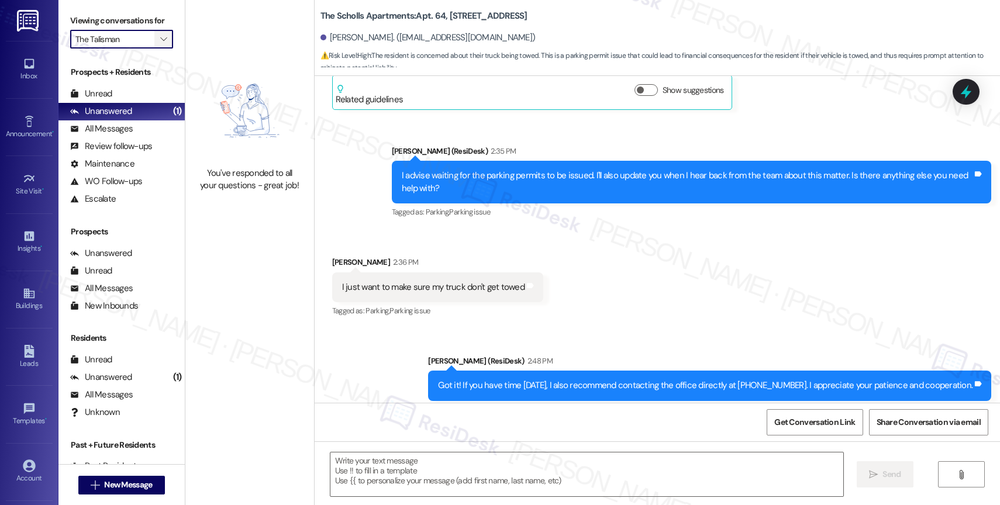
type textarea "Fetching suggested responses. Please feel free to read through the conversation…"
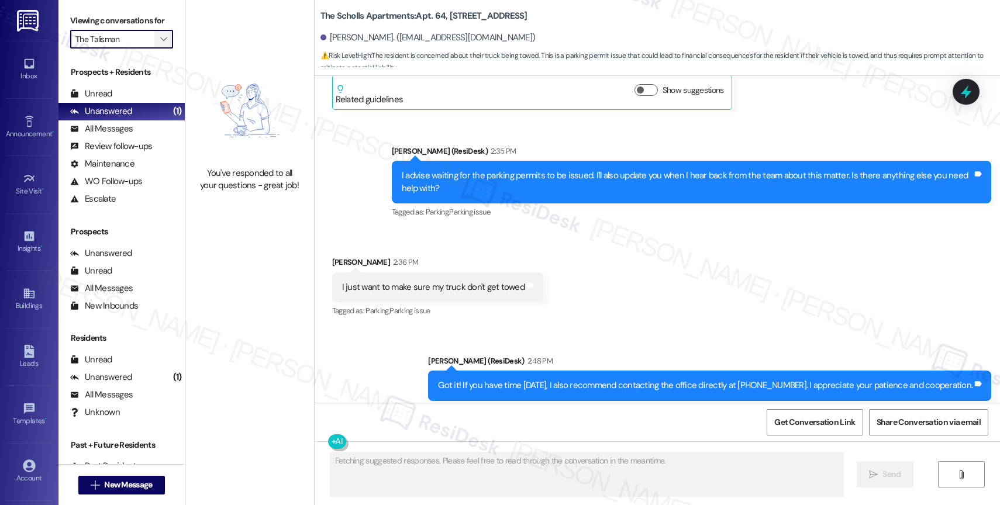
click at [160, 44] on icon "" at bounding box center [163, 39] width 6 height 9
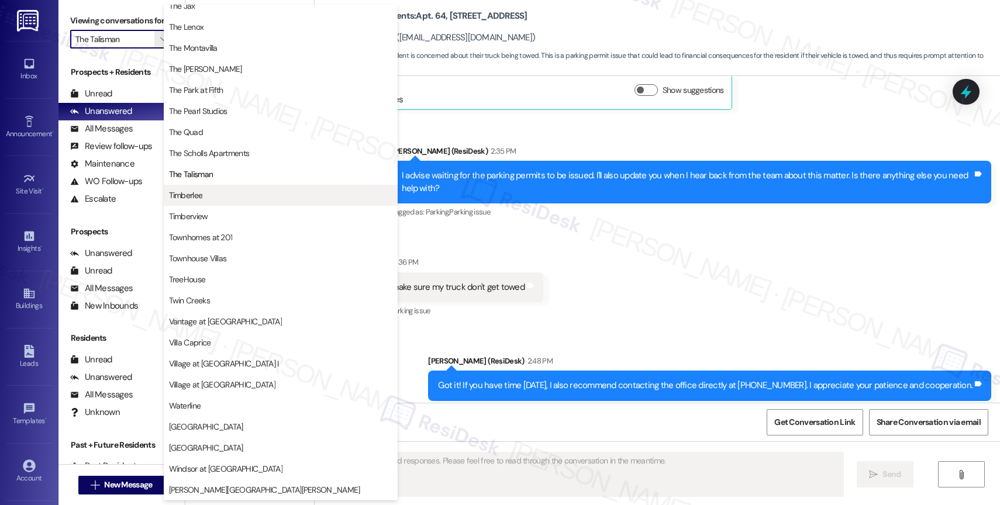
scroll to position [2132, 0]
click at [209, 197] on span "Timberlee" at bounding box center [280, 196] width 223 height 12
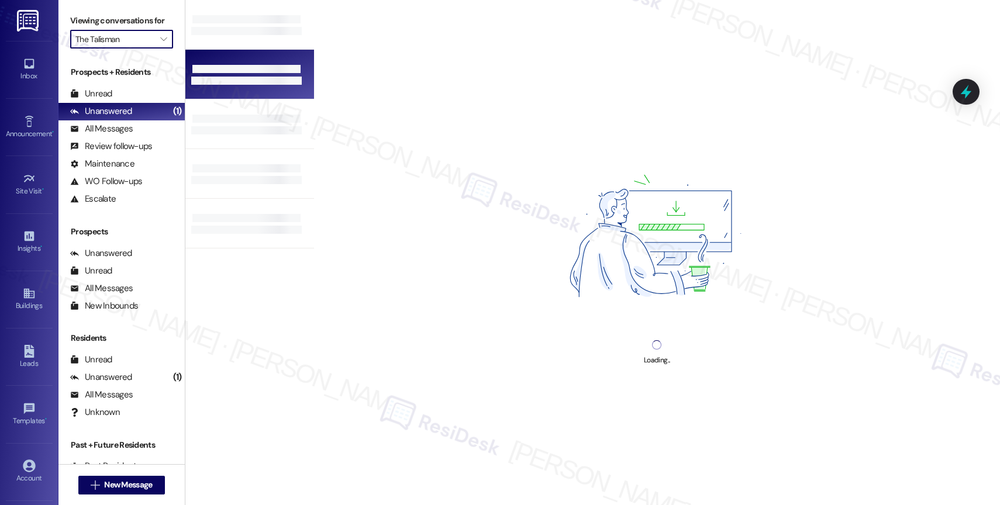
type input "Timberlee"
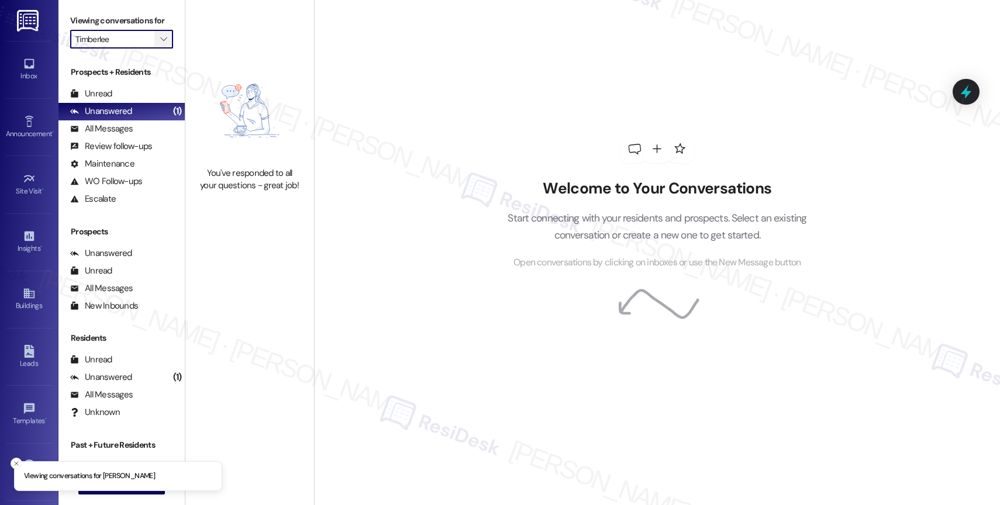
click at [158, 45] on span "" at bounding box center [163, 39] width 11 height 19
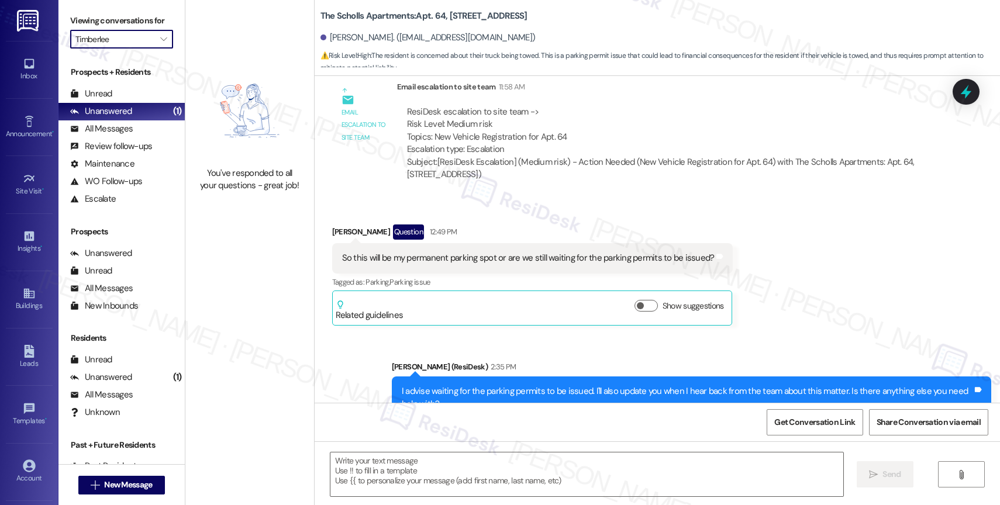
scroll to position [8925, 0]
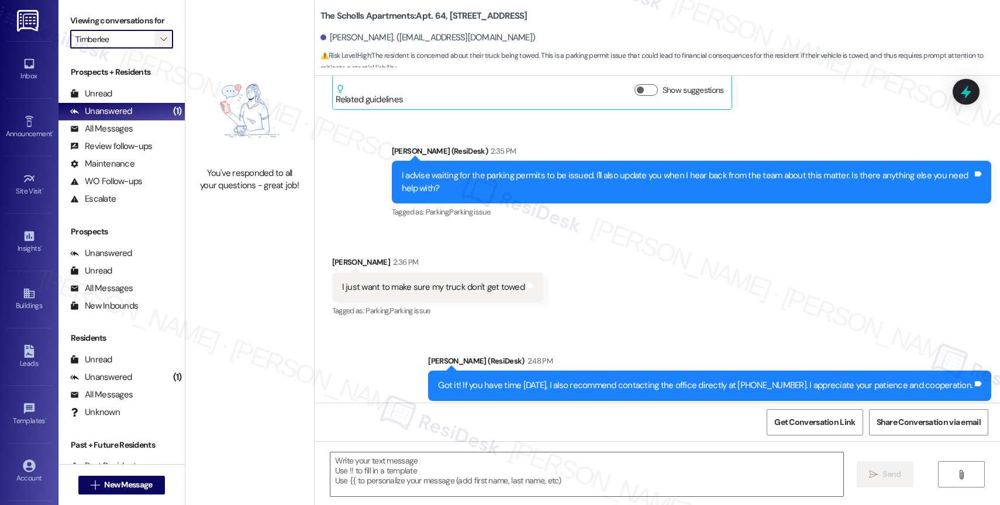
click at [158, 44] on span "" at bounding box center [163, 39] width 11 height 19
type textarea "Fetching suggested responses. Please feel free to read through the conversation…"
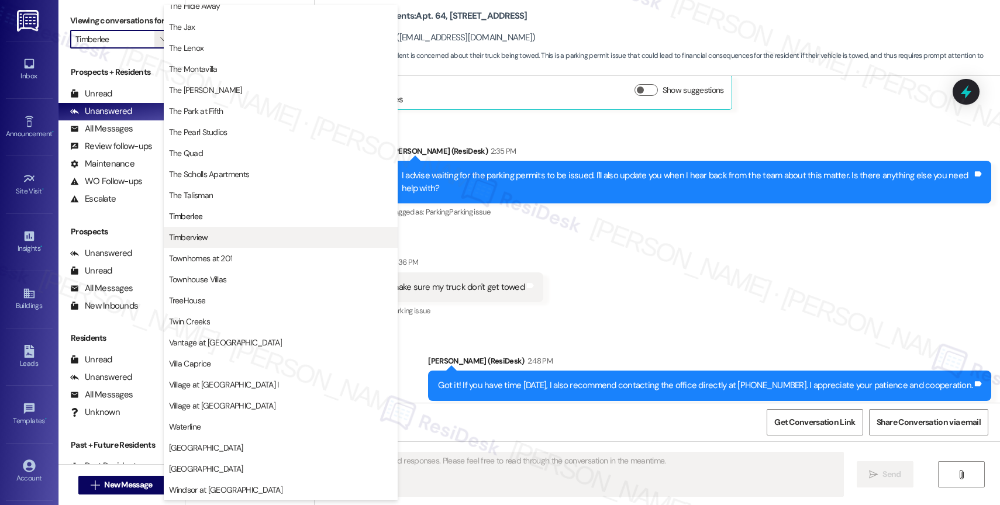
scroll to position [2102, 0]
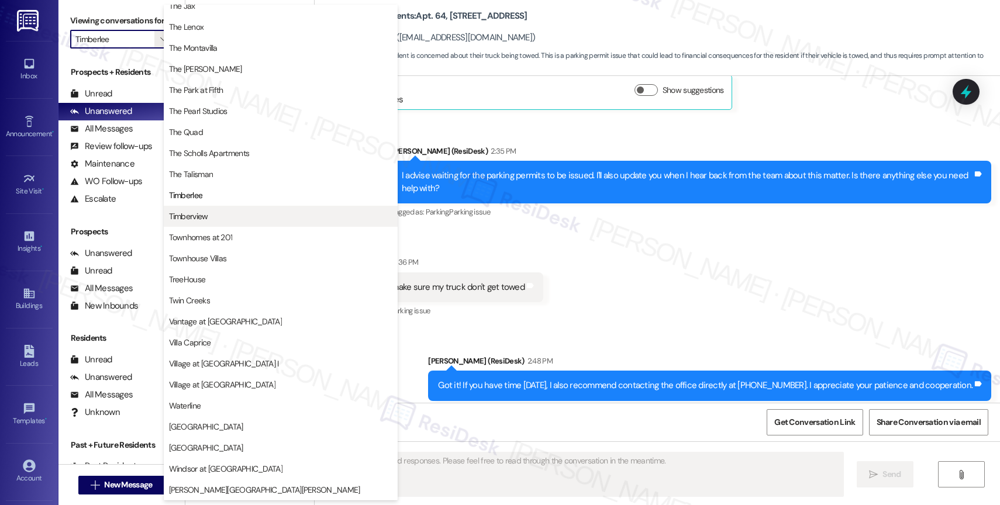
click at [220, 215] on span "Timberview" at bounding box center [280, 217] width 223 height 12
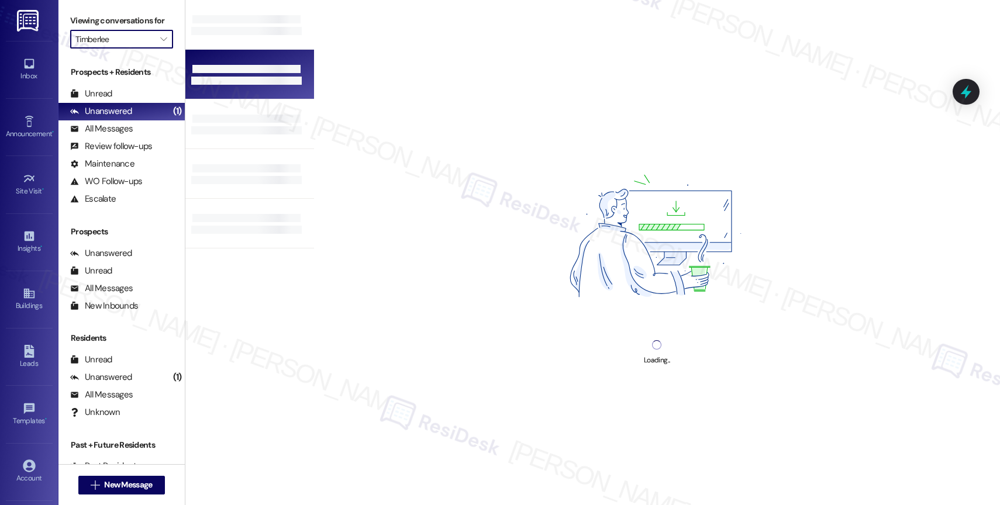
type input "Timberview"
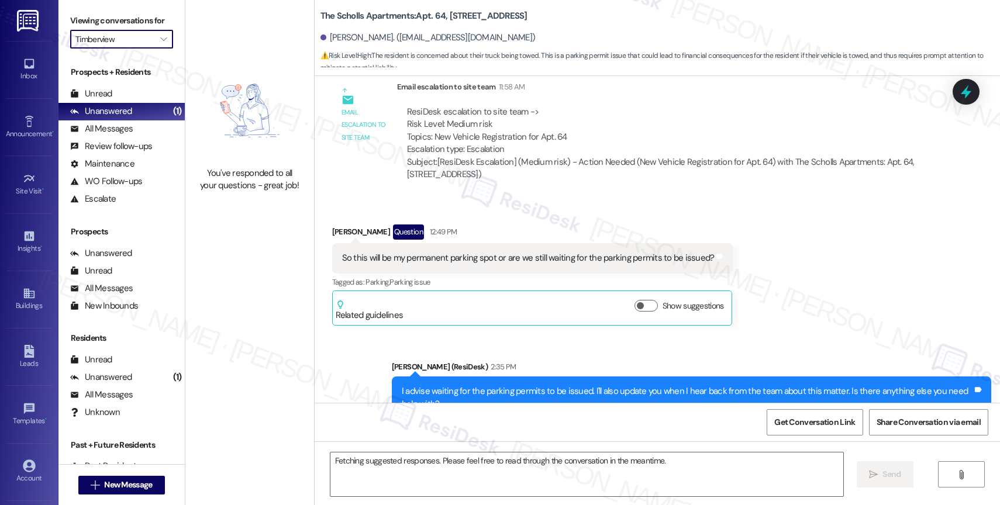
scroll to position [8925, 0]
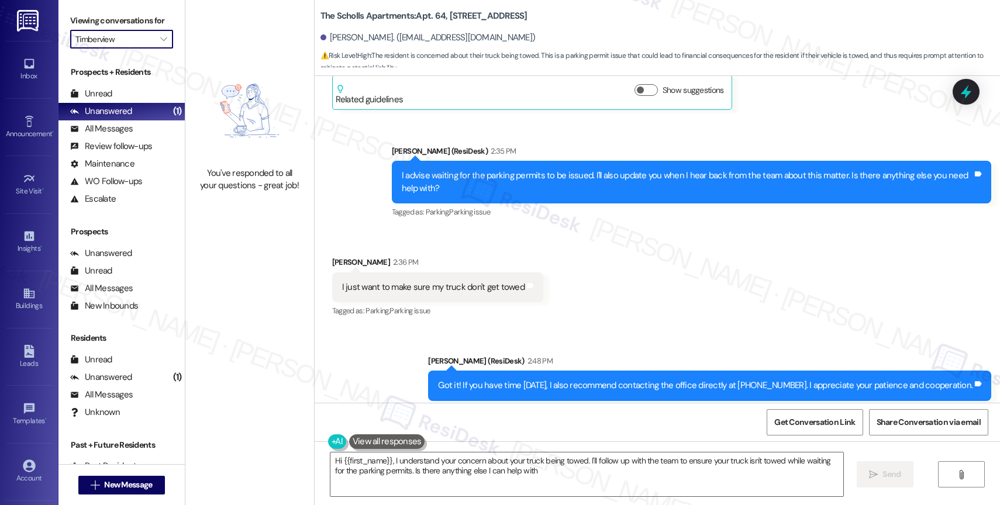
type textarea "Hi {{first_name}}, I understand your concern about your truck being towed. I'll…"
click at [158, 49] on span "" at bounding box center [163, 39] width 11 height 19
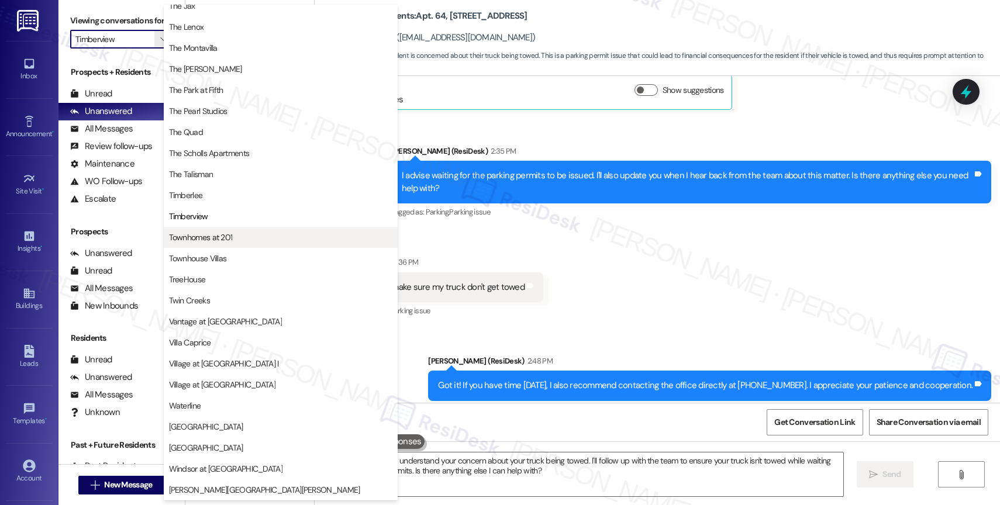
scroll to position [2078, 0]
click at [240, 235] on span "Townhomes at 201" at bounding box center [280, 238] width 223 height 12
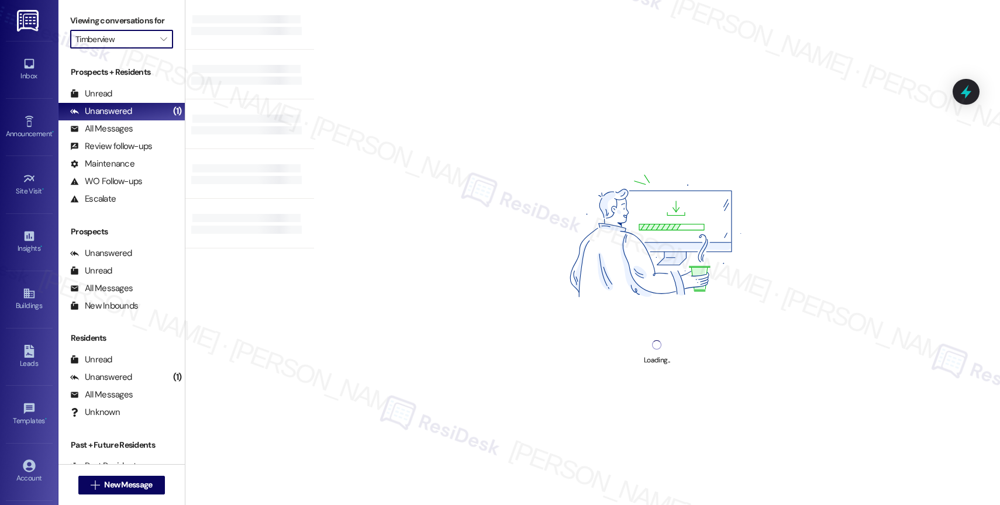
type input "Townhomes at 201"
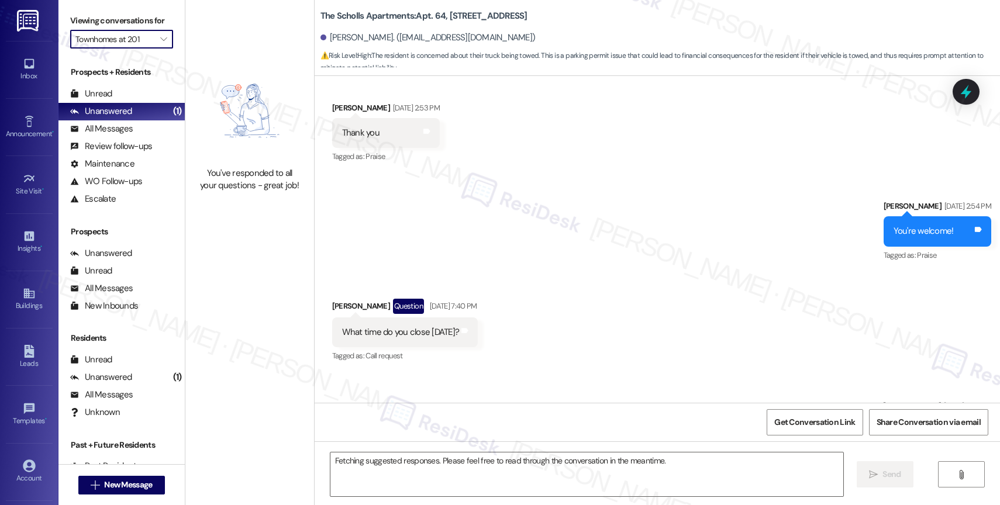
scroll to position [8925, 0]
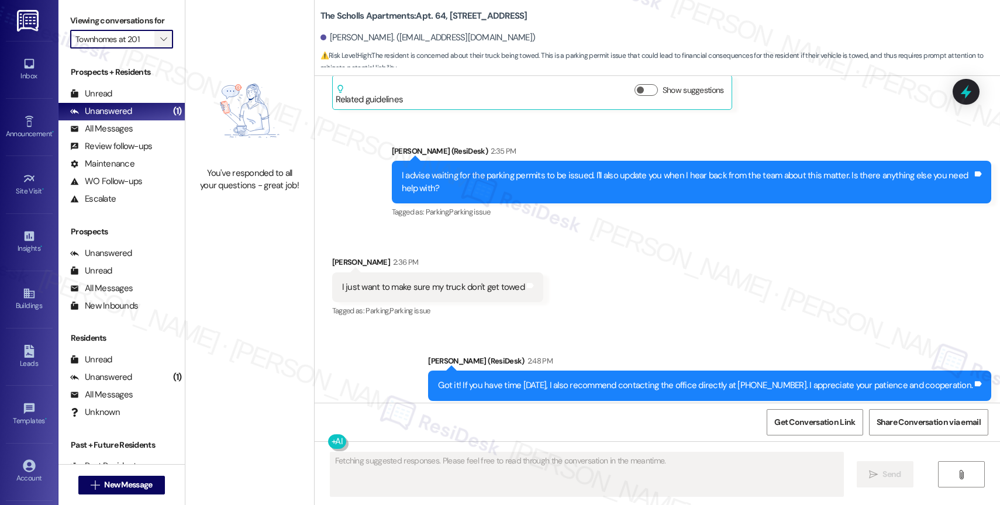
click at [158, 45] on span "" at bounding box center [163, 39] width 11 height 19
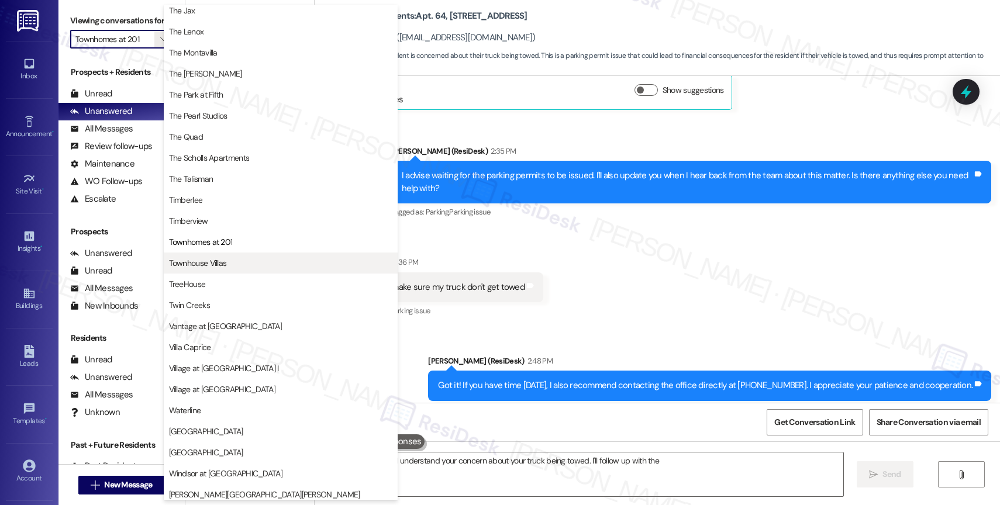
scroll to position [2107, 0]
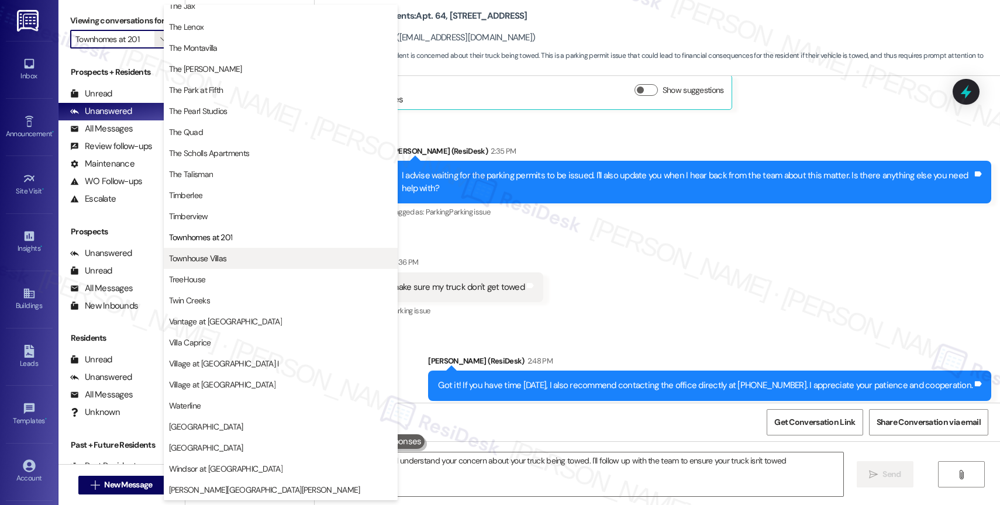
click at [235, 260] on span "Townhouse Villas" at bounding box center [280, 259] width 223 height 12
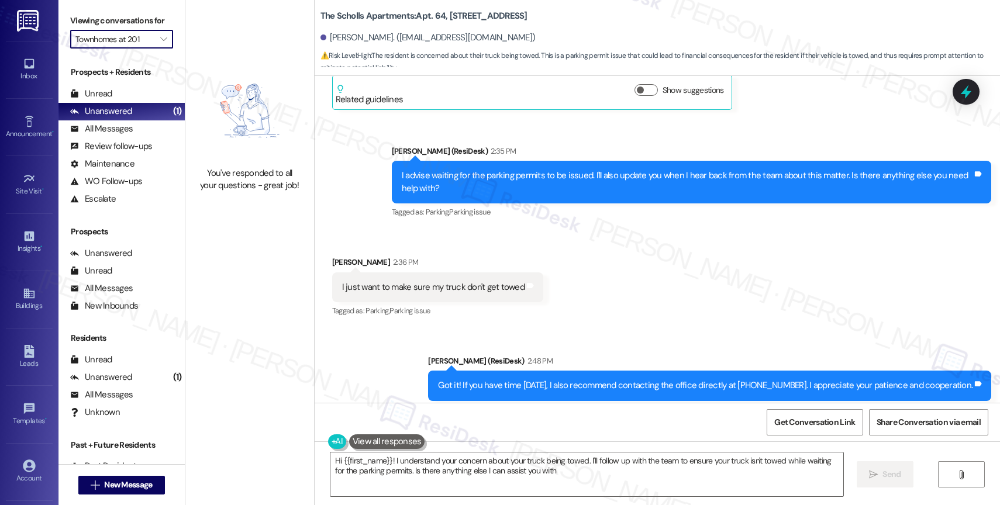
type textarea "Hi {{first_name}}! I understand your concern about your truck being towed. I'll…"
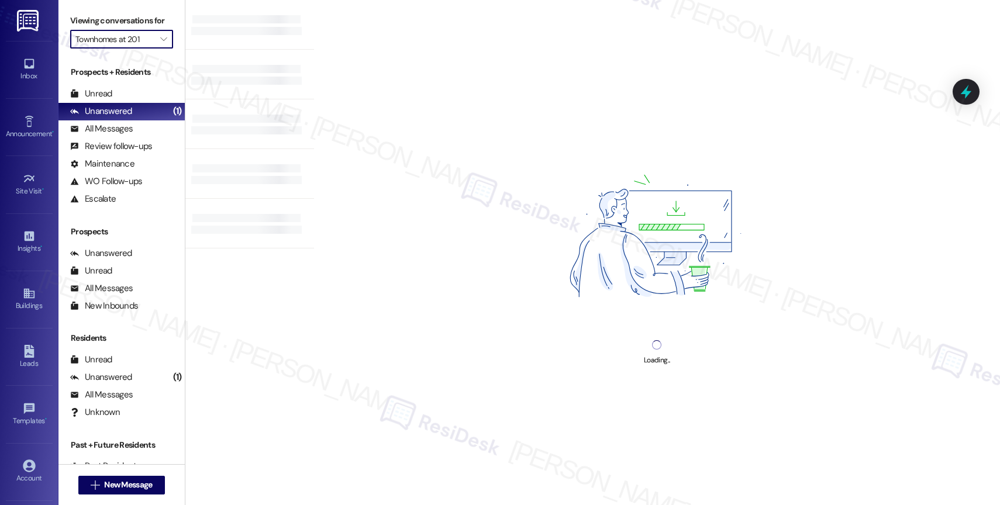
type input "Townhouse Villas"
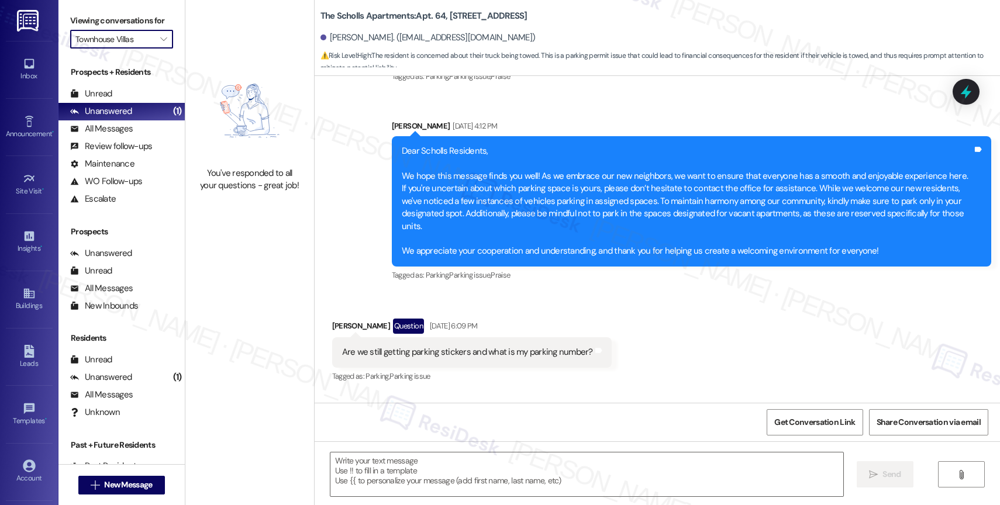
scroll to position [8925, 0]
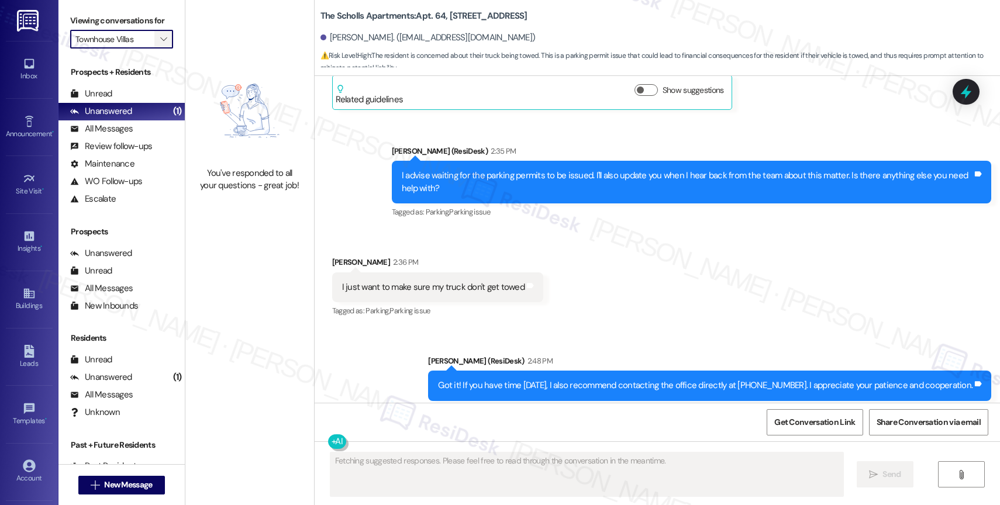
click at [159, 48] on span "" at bounding box center [163, 39] width 11 height 19
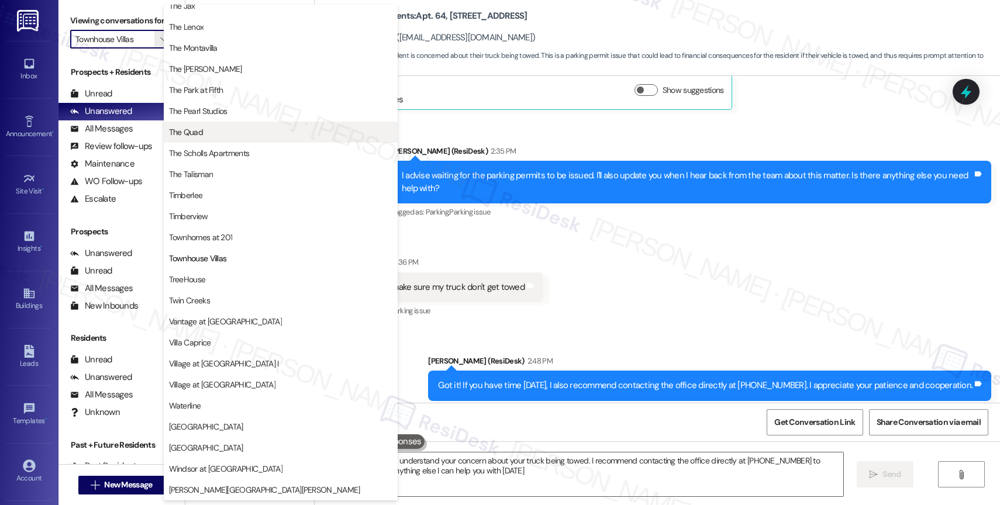
type textarea "Hi {{first_name}}, I understand your concern about your truck being towed. I re…"
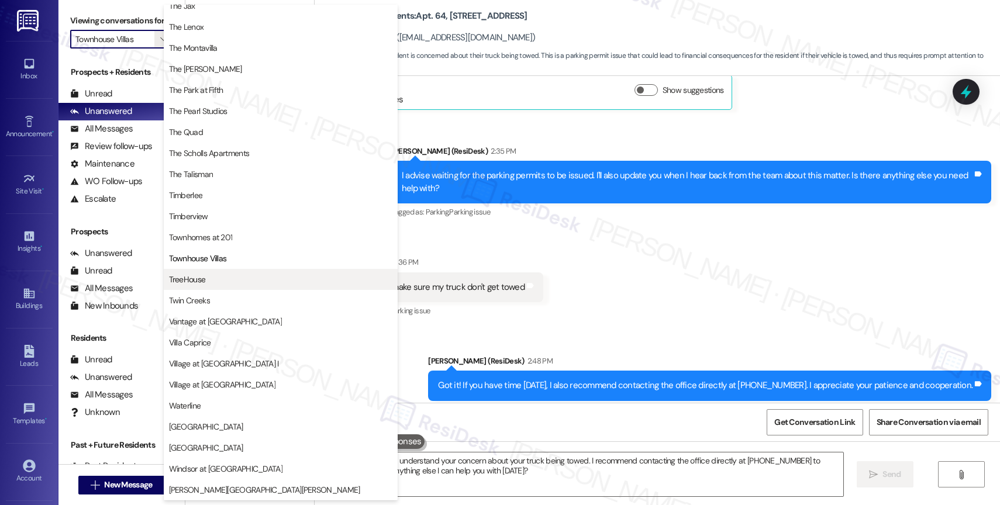
scroll to position [2132, 0]
click at [214, 278] on span "TreeHouse" at bounding box center [280, 280] width 223 height 12
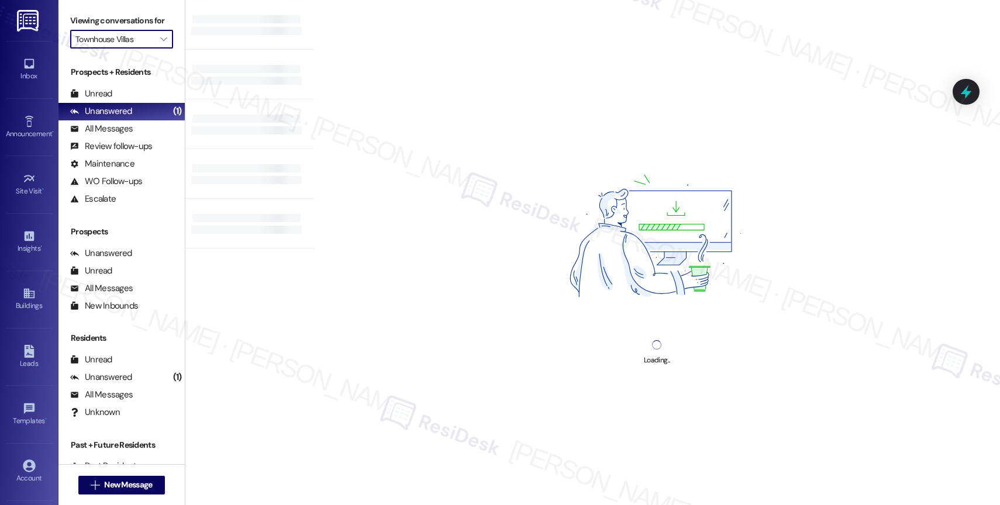
type input "TreeHouse"
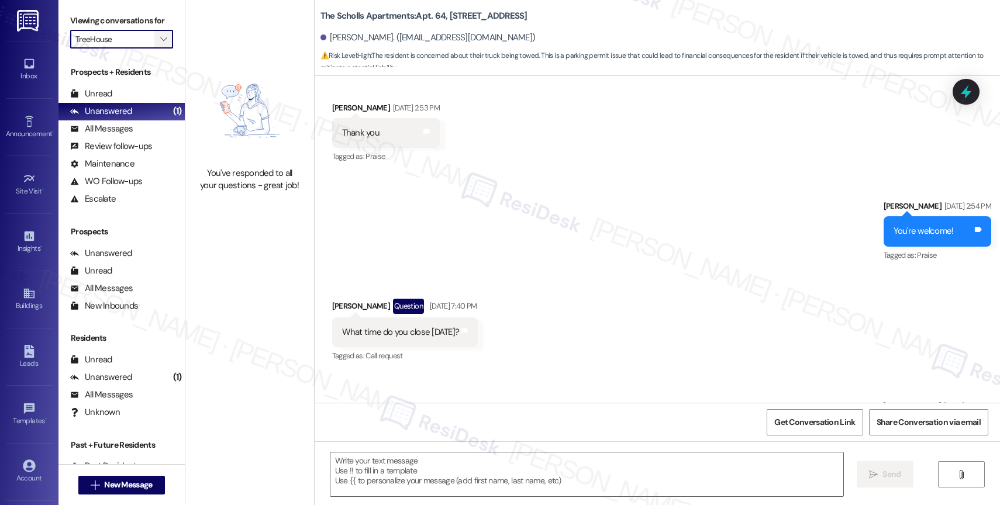
scroll to position [8925, 0]
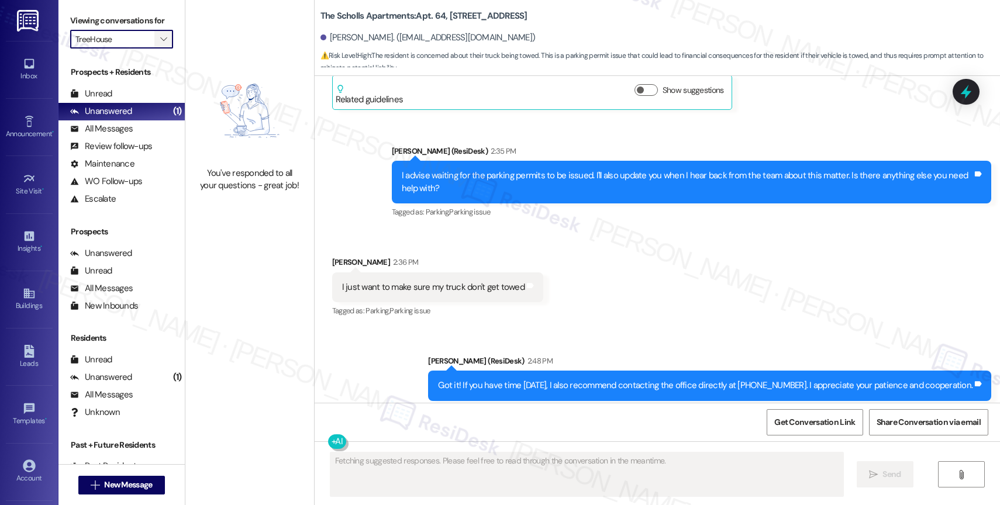
click at [158, 47] on span "" at bounding box center [163, 39] width 11 height 19
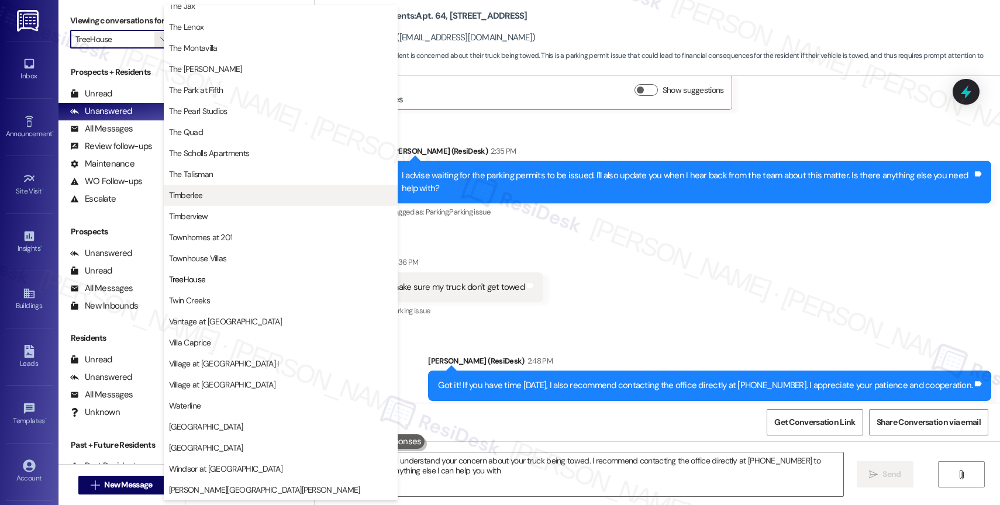
type textarea "Hi {{first_name}}! I understand your concern about your truck being towed. I re…"
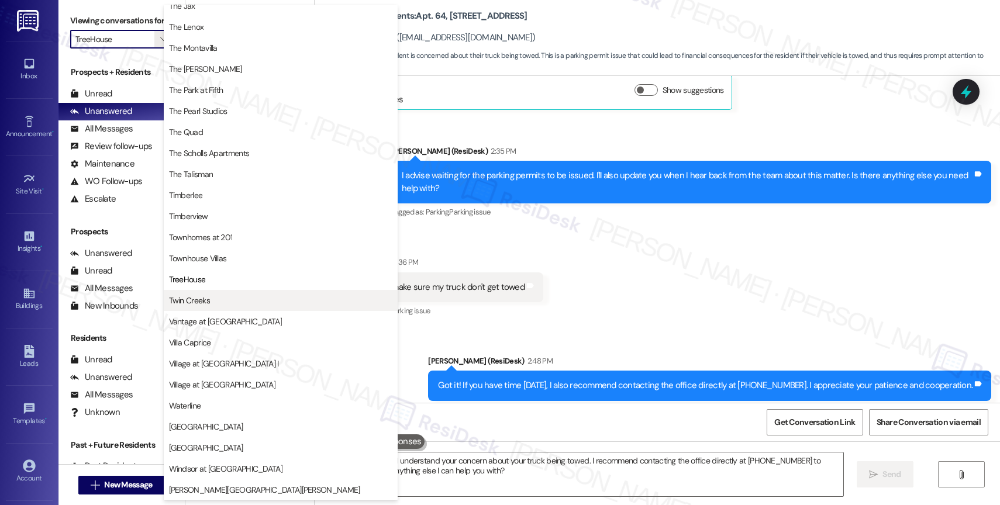
scroll to position [2119, 0]
click at [205, 300] on span "Twin Creeks" at bounding box center [189, 301] width 41 height 12
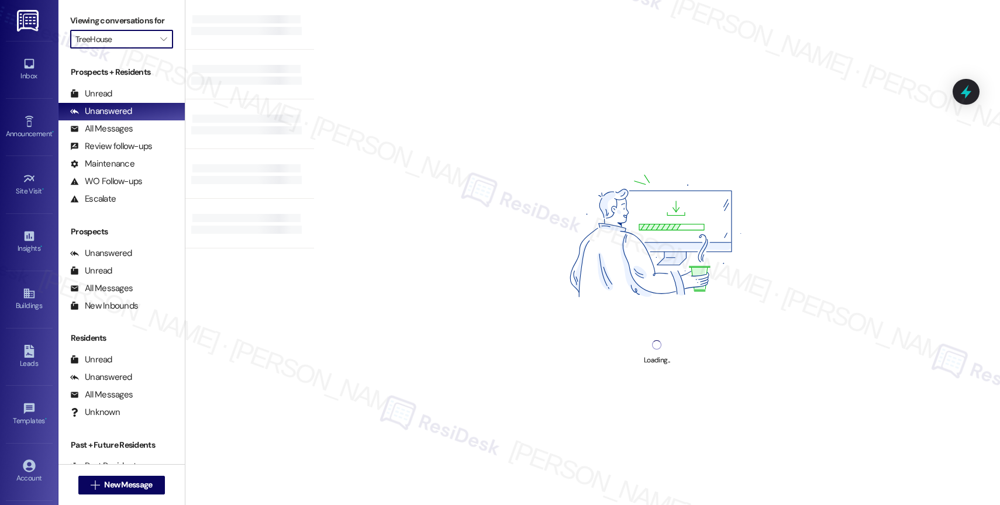
type input "Twin Creeks"
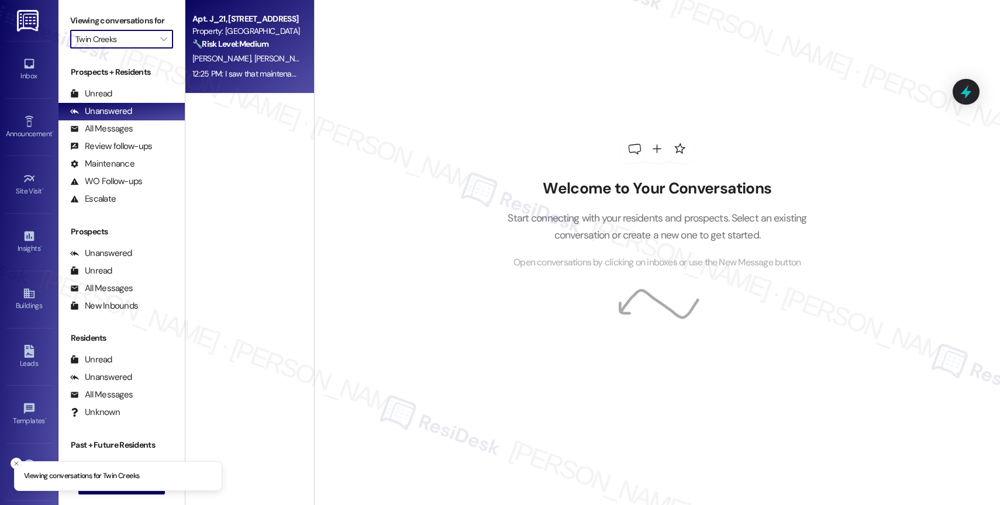
click at [264, 57] on div "J. Macleod R. Richie" at bounding box center [246, 58] width 111 height 15
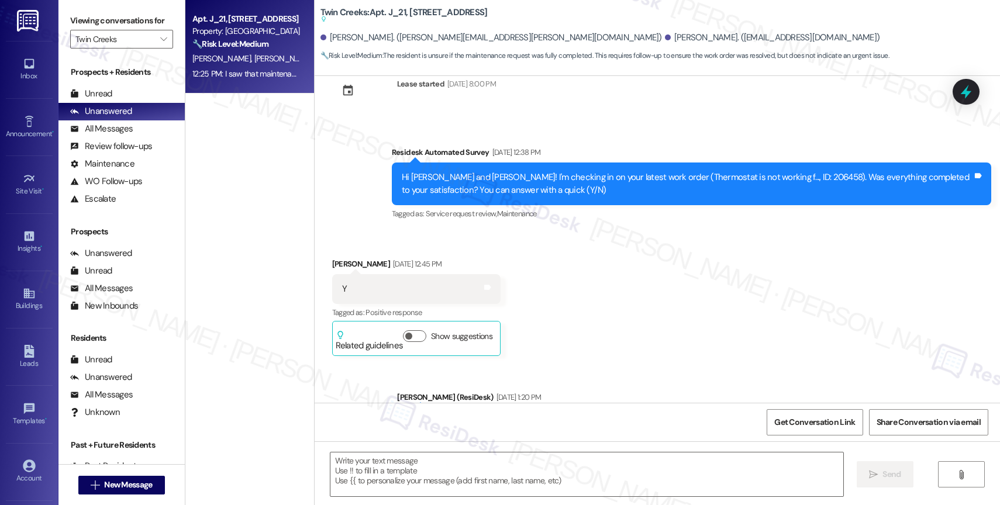
scroll to position [3873, 0]
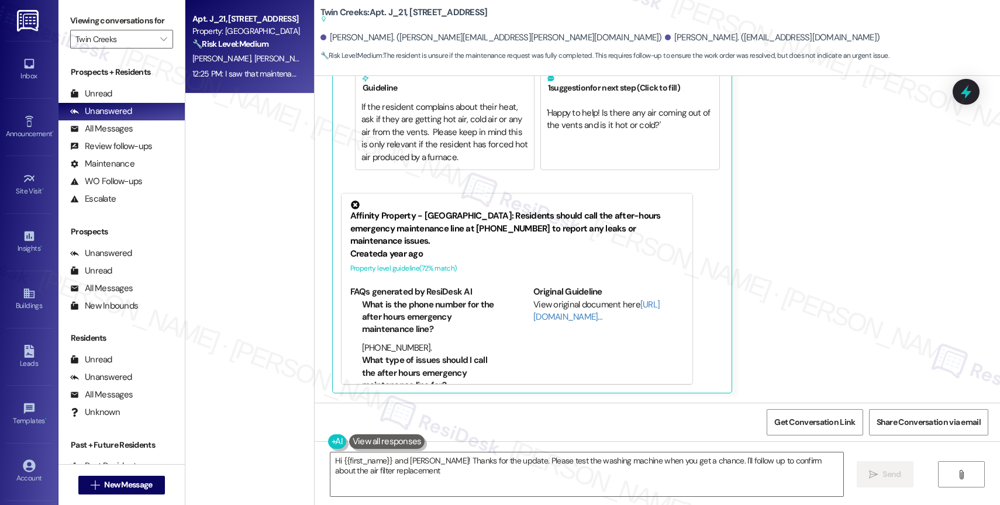
type textarea "Hi {{first_name}} and Robert! Thanks for the update. Please test the washing ma…"
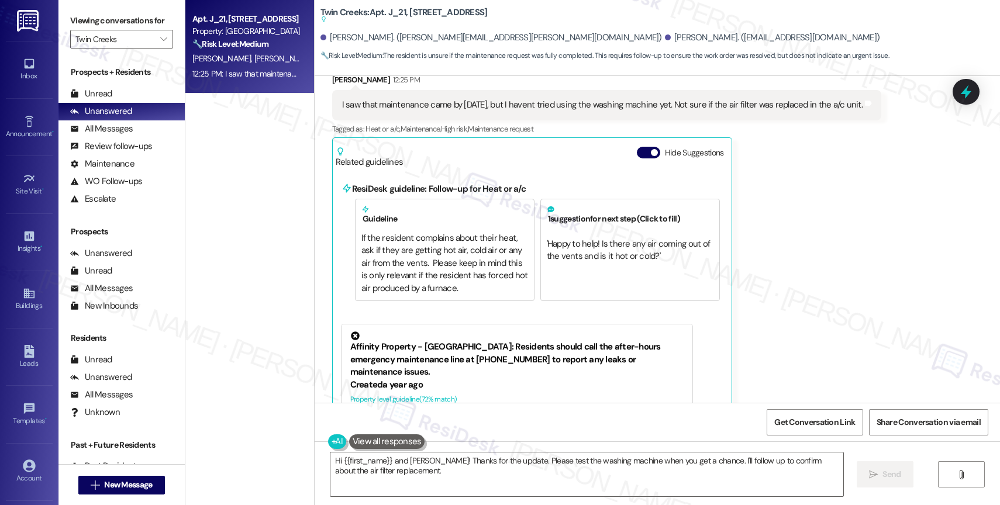
scroll to position [3690, 0]
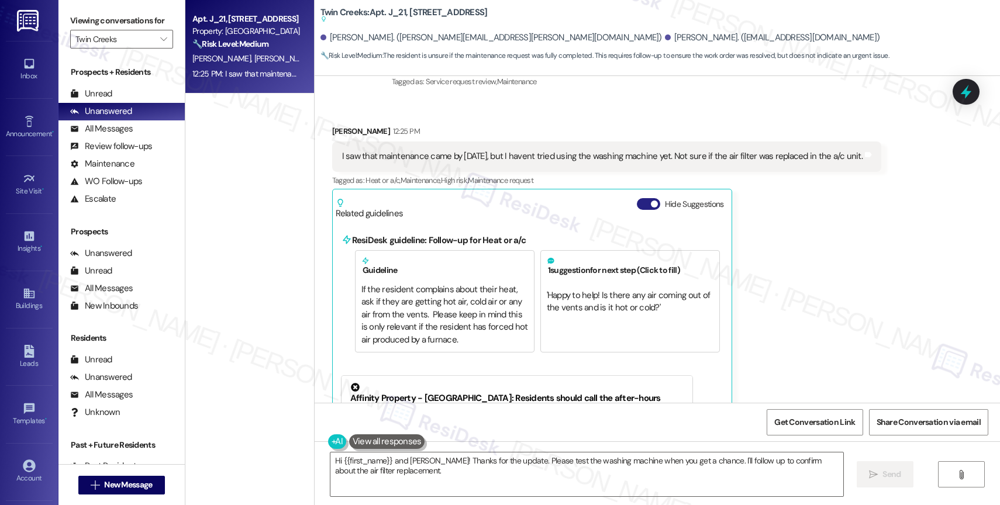
click at [641, 199] on button "Hide Suggestions" at bounding box center [648, 204] width 23 height 12
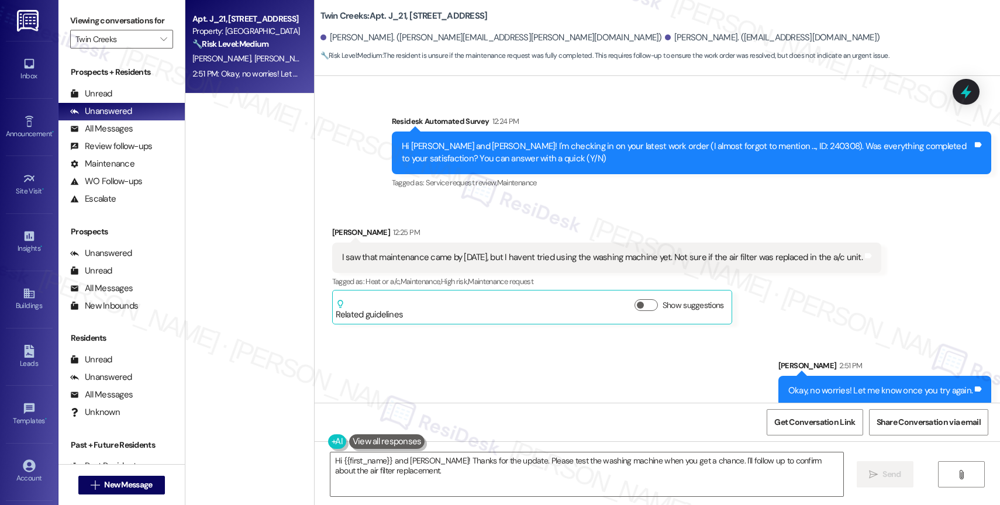
scroll to position [3602, 0]
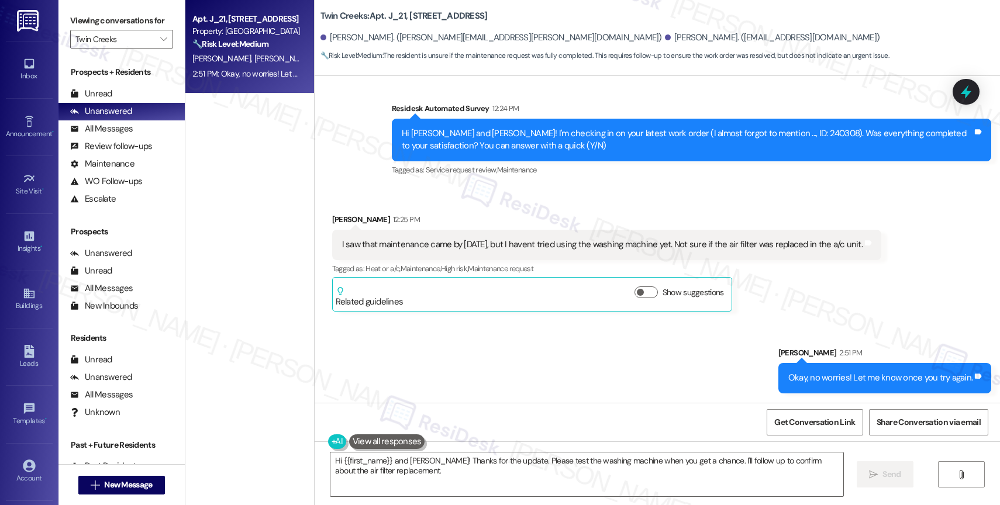
click at [688, 198] on div "Received via SMS Jessica Macleod 12:25 PM I saw that maintenance came by yester…" at bounding box center [658, 253] width 686 height 133
click at [160, 44] on icon "" at bounding box center [163, 39] width 6 height 9
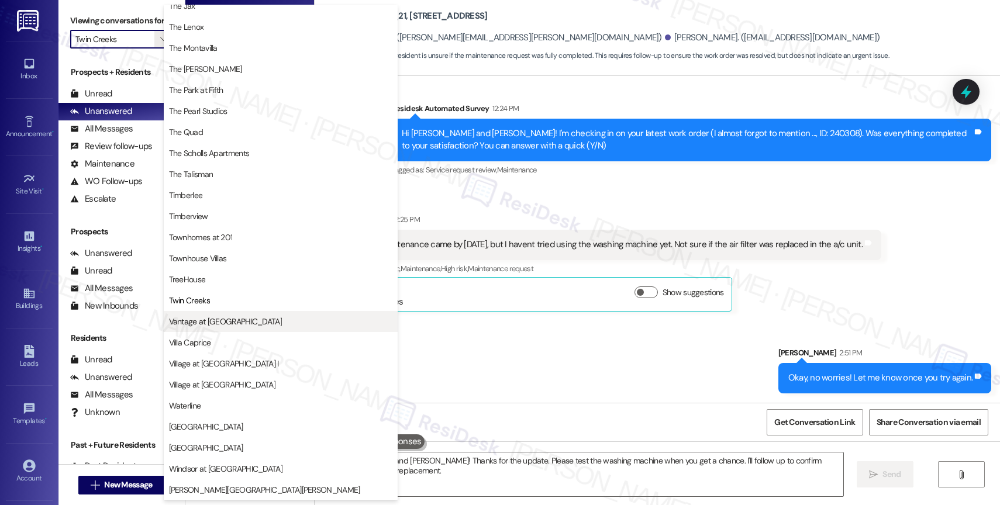
scroll to position [2102, 0]
click at [223, 319] on span "Vantage at Hillsdale" at bounding box center [225, 322] width 113 height 12
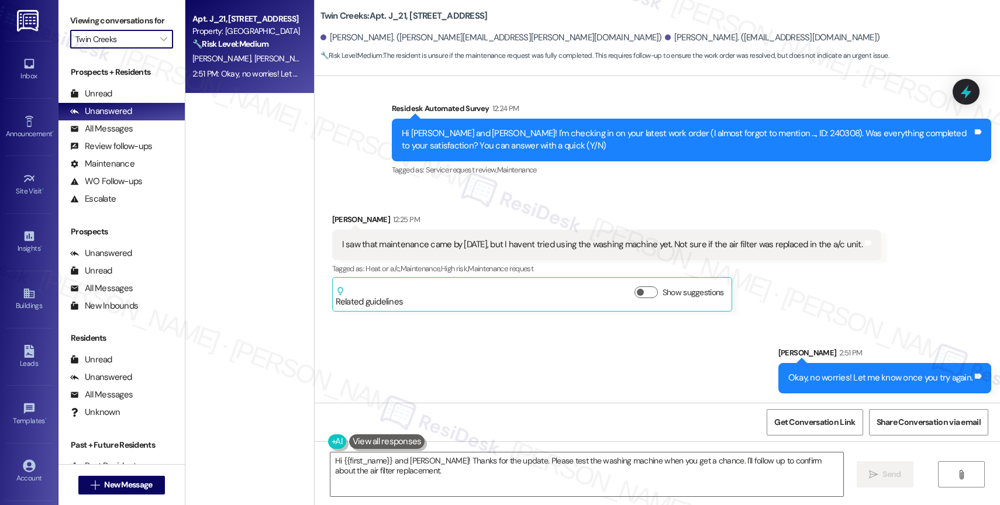
type input "Vantage at Hillsdale"
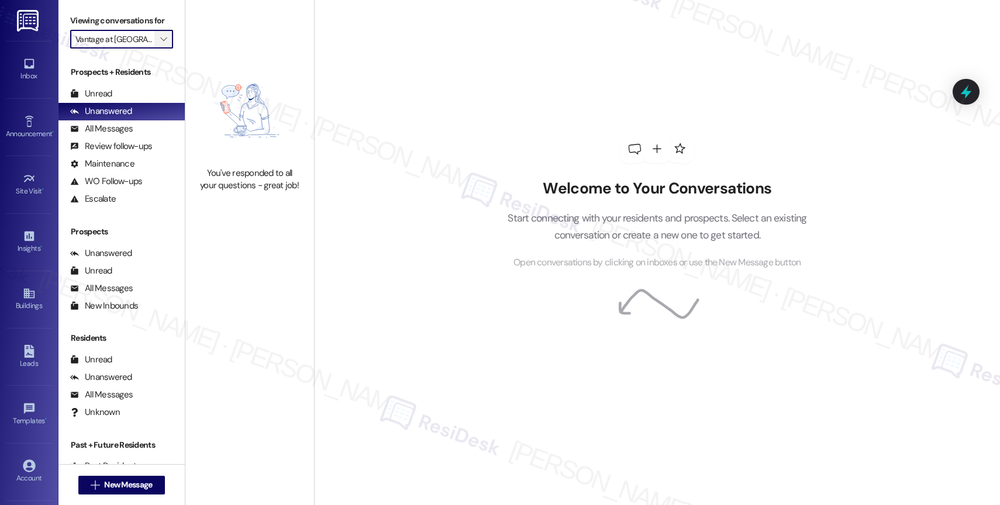
click at [158, 42] on span "" at bounding box center [163, 39] width 11 height 19
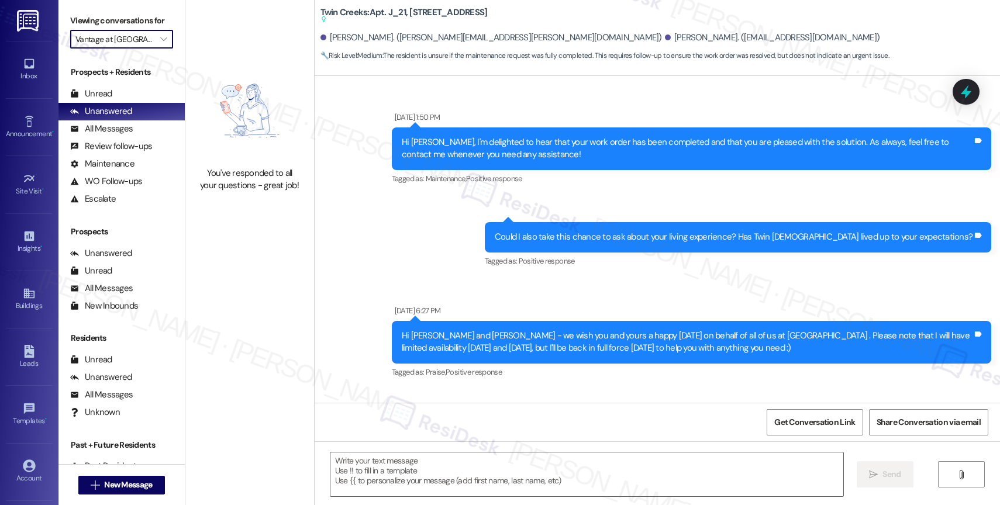
scroll to position [3971, 0]
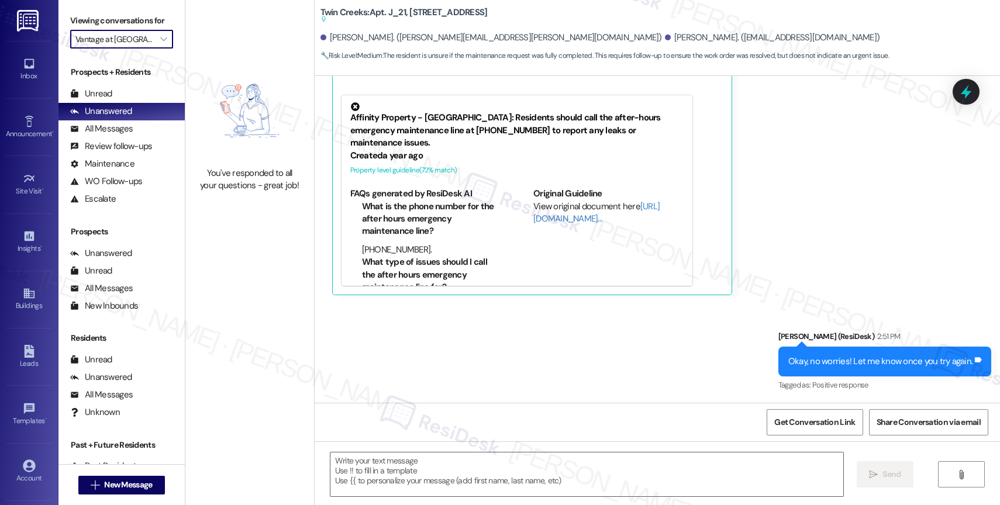
type textarea "Fetching suggested responses. Please feel free to read through the conversation…"
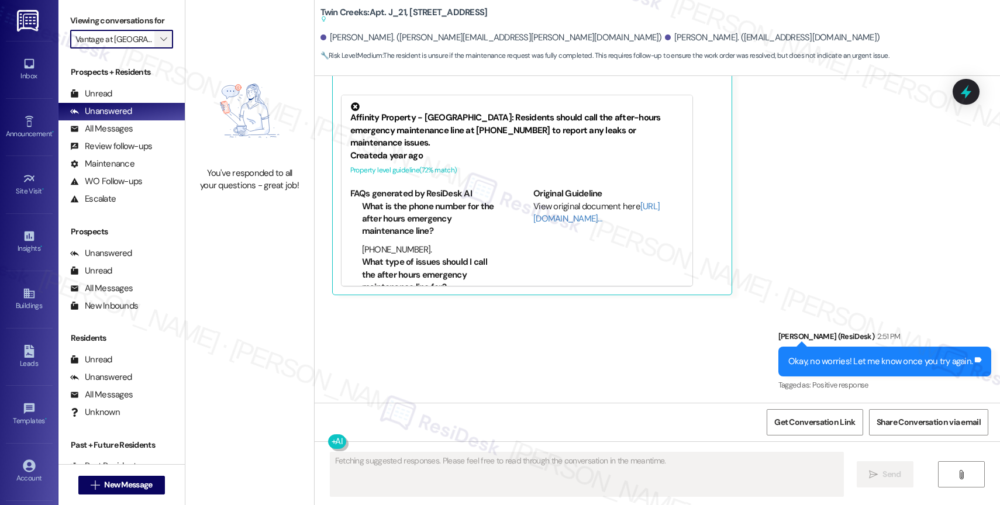
click at [160, 48] on button "" at bounding box center [163, 39] width 19 height 19
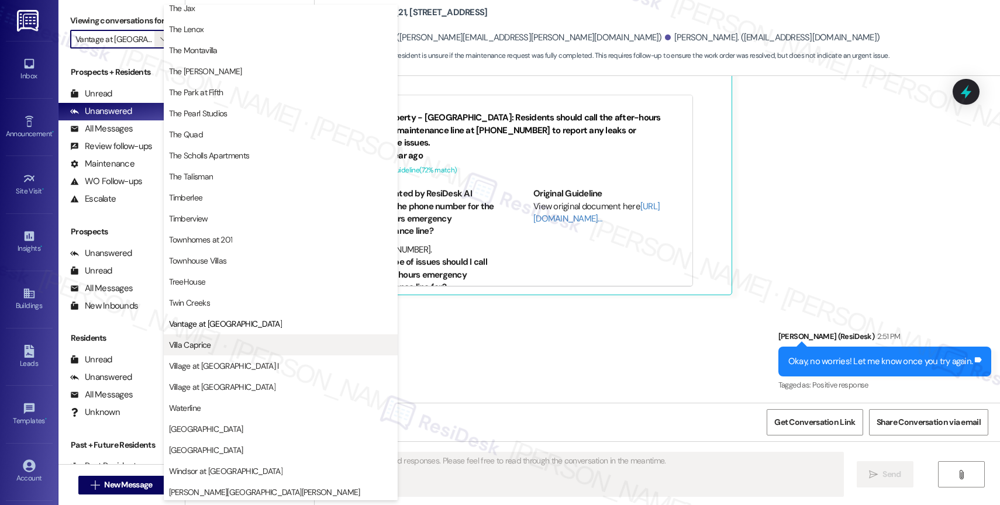
scroll to position [2104, 0]
click at [228, 341] on span "Villa Caprice" at bounding box center [280, 343] width 223 height 12
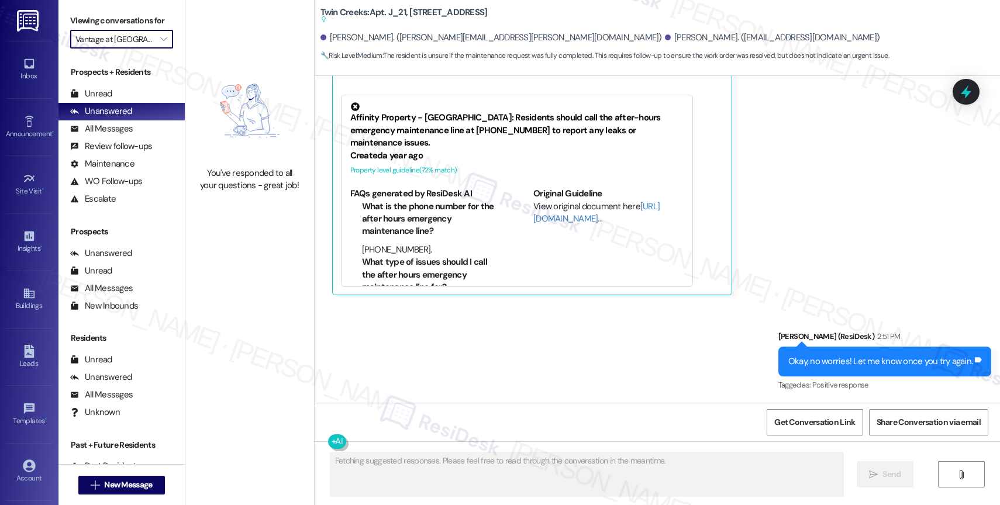
type input "Villa Caprice"
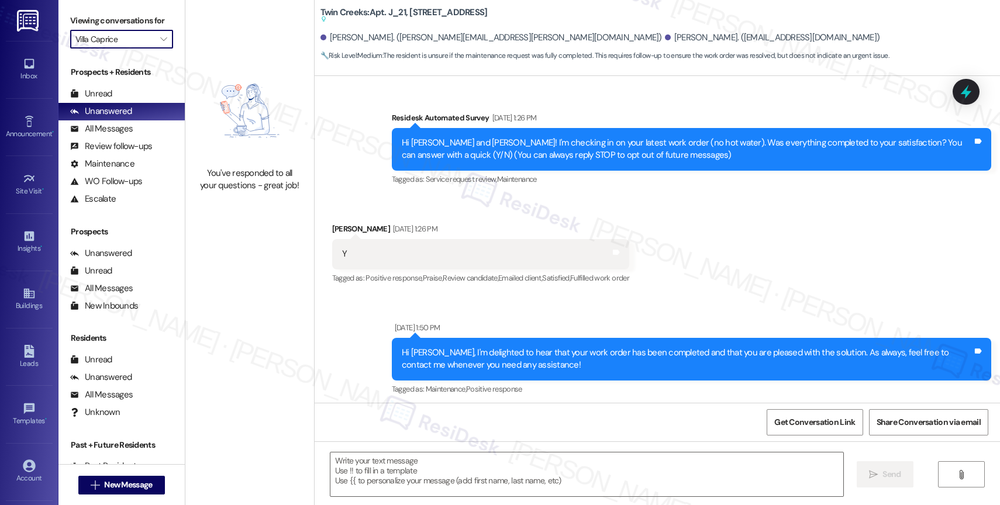
scroll to position [3971, 0]
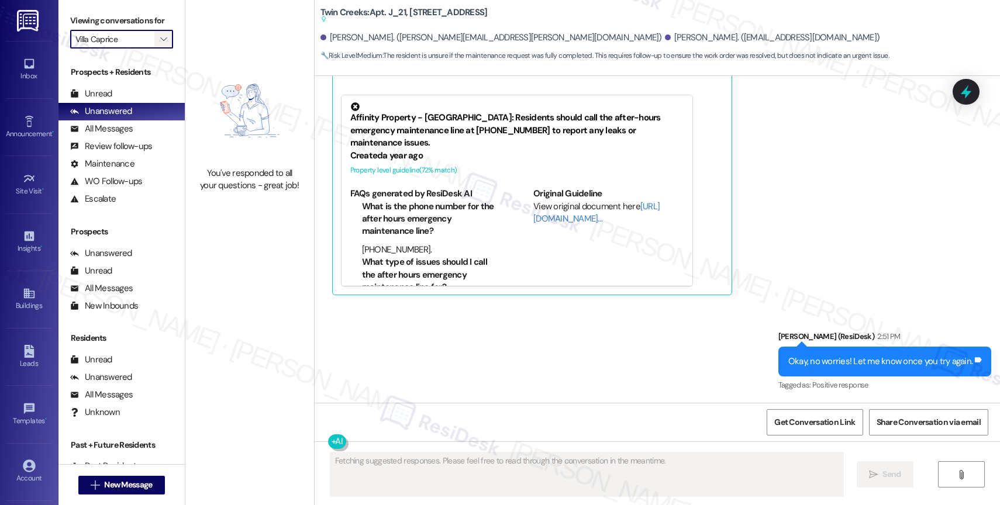
click at [160, 44] on icon "" at bounding box center [163, 39] width 6 height 9
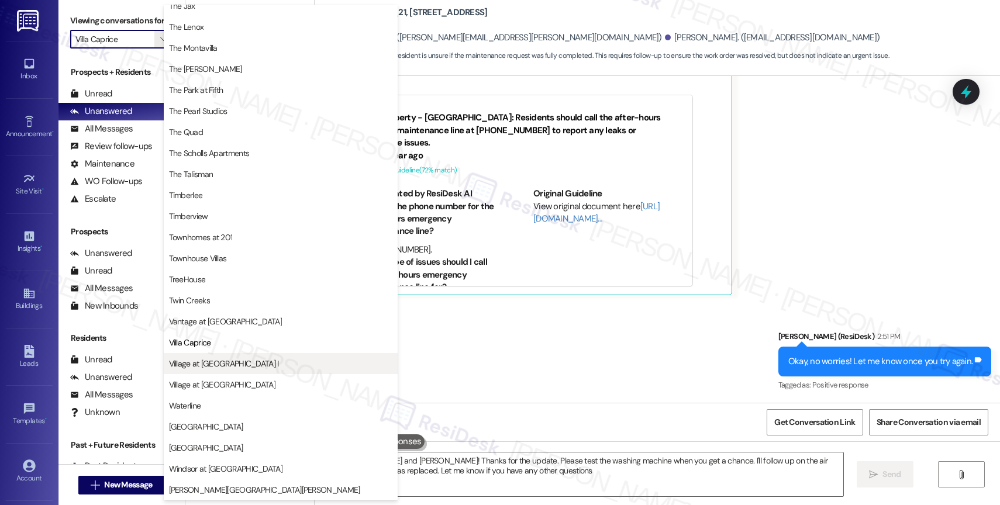
type textarea "Hi Jessica and Robert! Thanks for the update. Please test the washing machine w…"
click at [217, 366] on span "Village at Main Street I" at bounding box center [224, 364] width 110 height 12
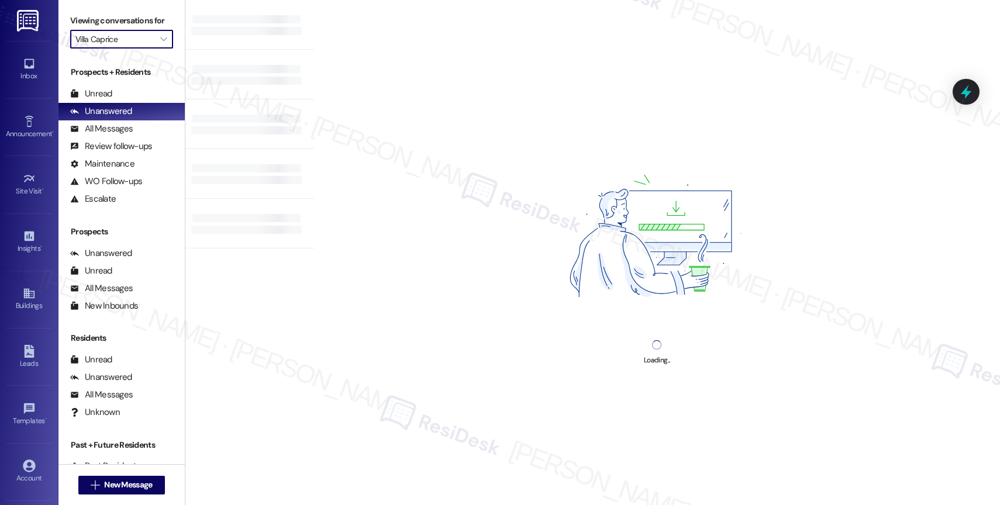
type input "Village at Main Street I"
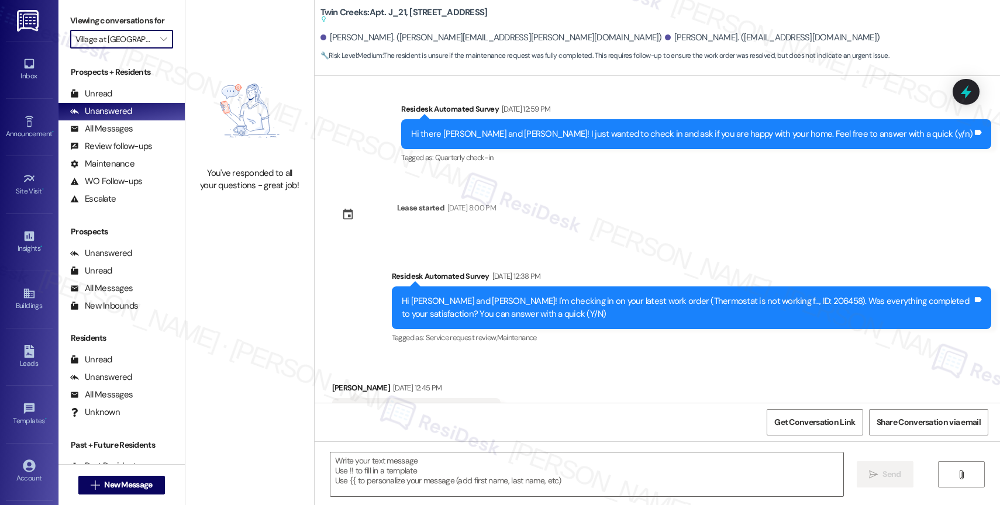
scroll to position [3971, 0]
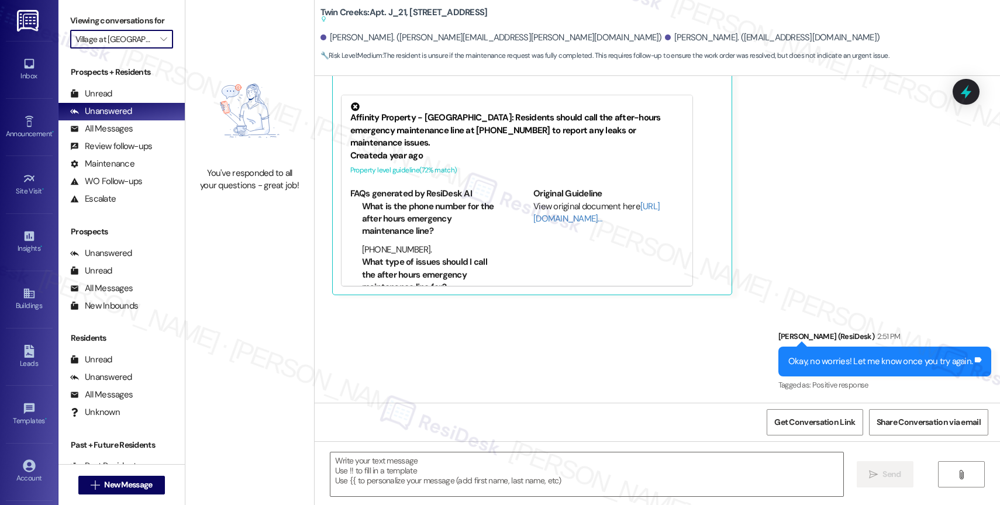
type textarea "Fetching suggested responses. Please feel free to read through the conversation…"
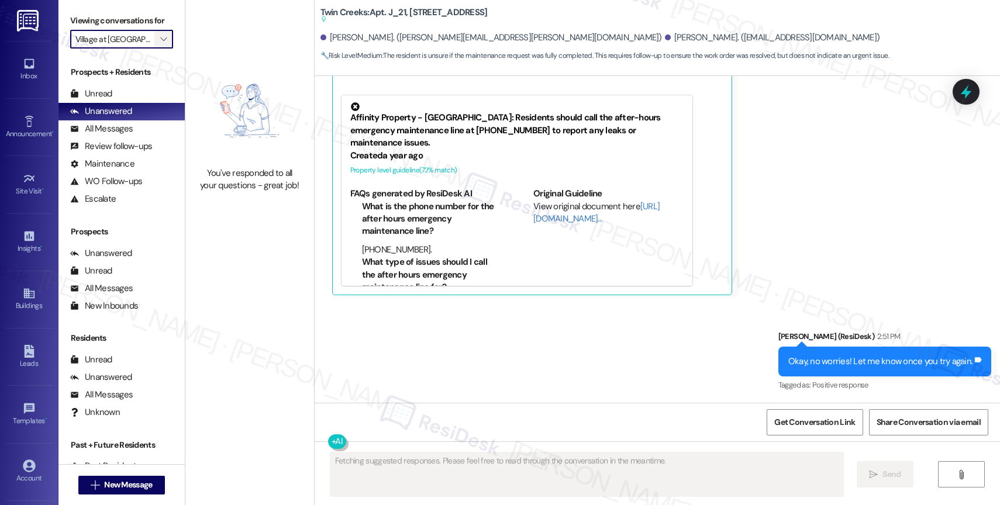
click at [160, 44] on icon "" at bounding box center [163, 39] width 6 height 9
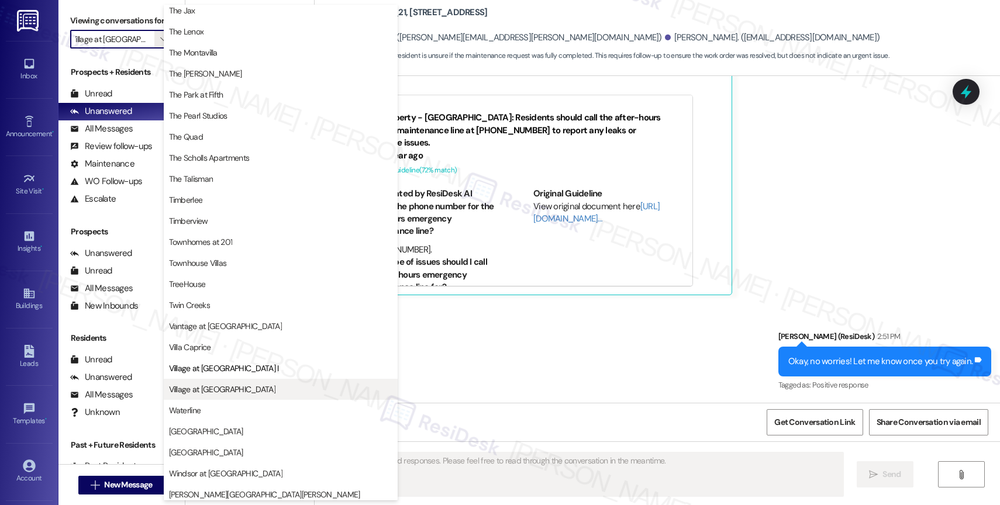
scroll to position [2111, 0]
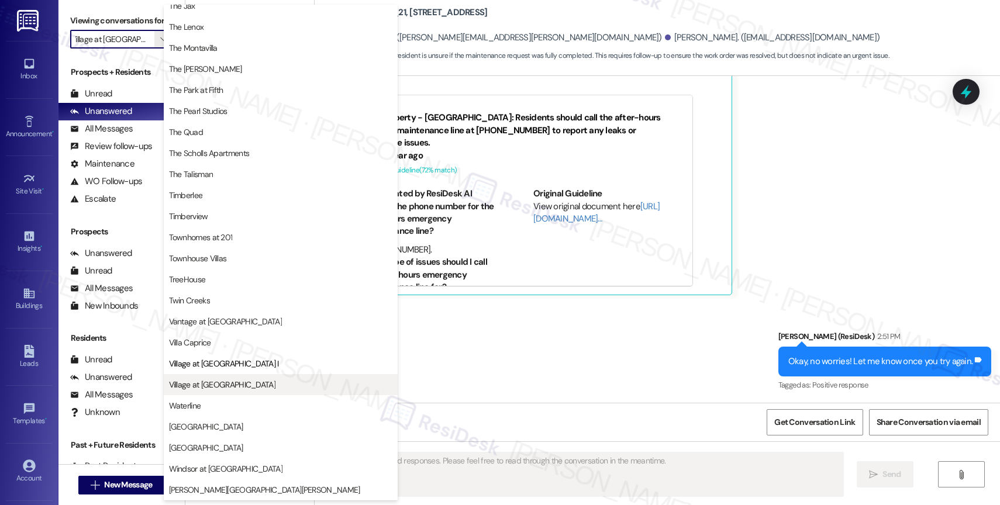
click at [216, 383] on span "Village at Sunrise" at bounding box center [222, 385] width 106 height 12
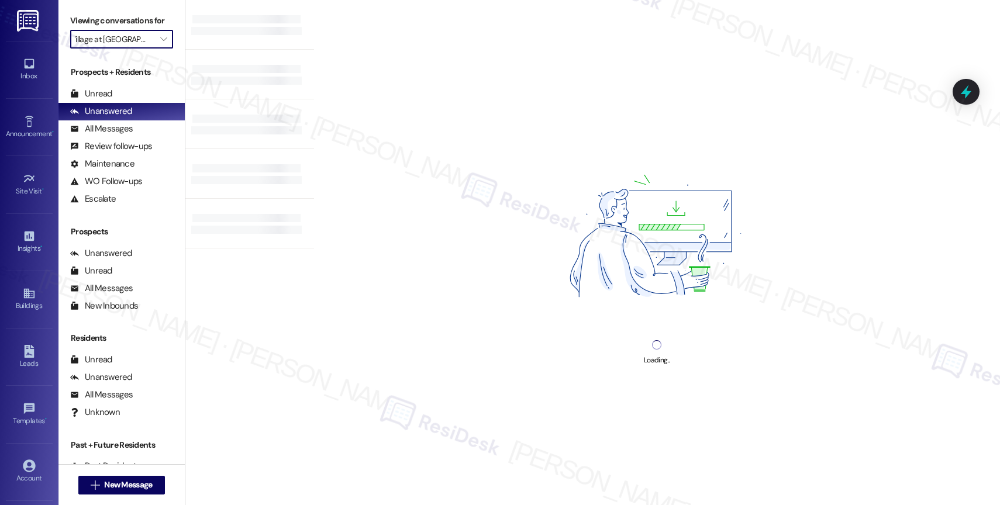
type input "Village at Sunrise"
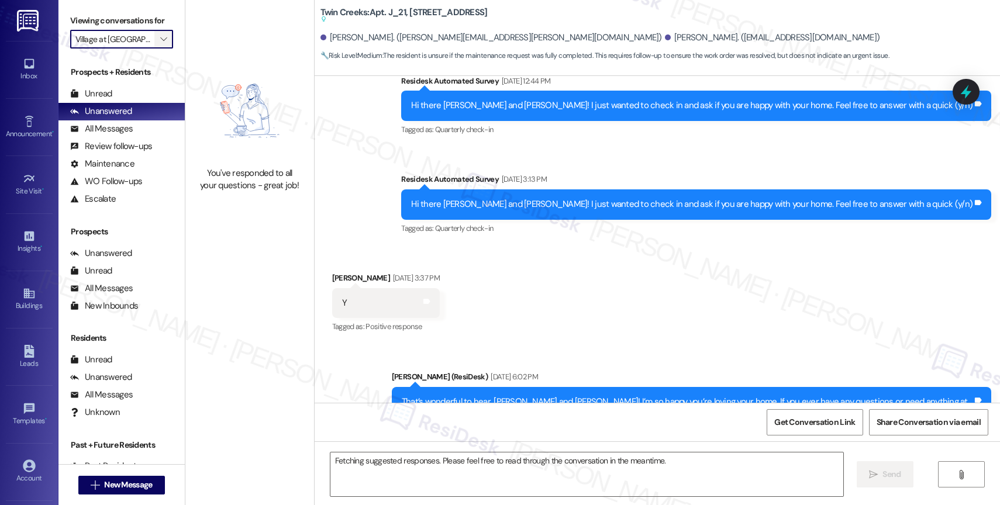
scroll to position [3971, 0]
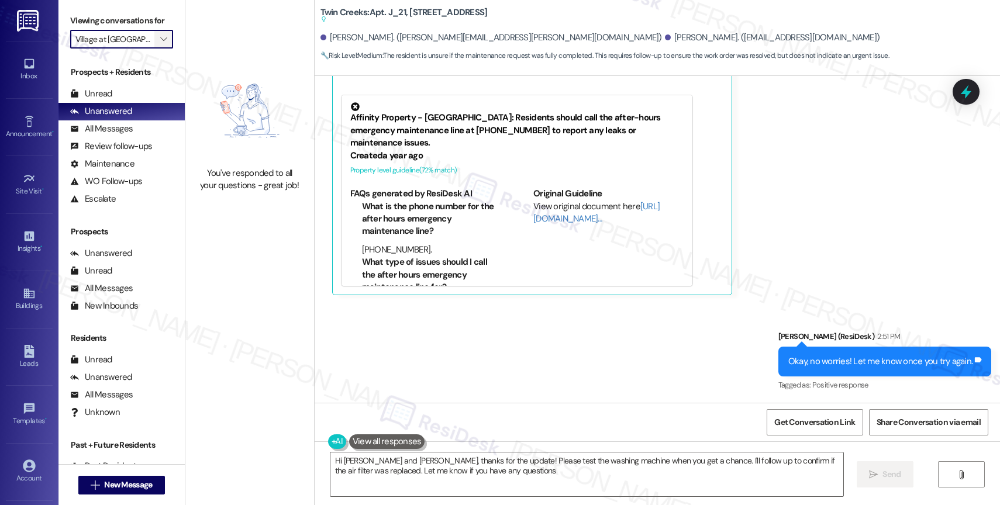
type textarea "Hi Jessica and Robert, thanks for the update! Please test the washing machine w…"
click at [158, 49] on span "" at bounding box center [163, 39] width 11 height 19
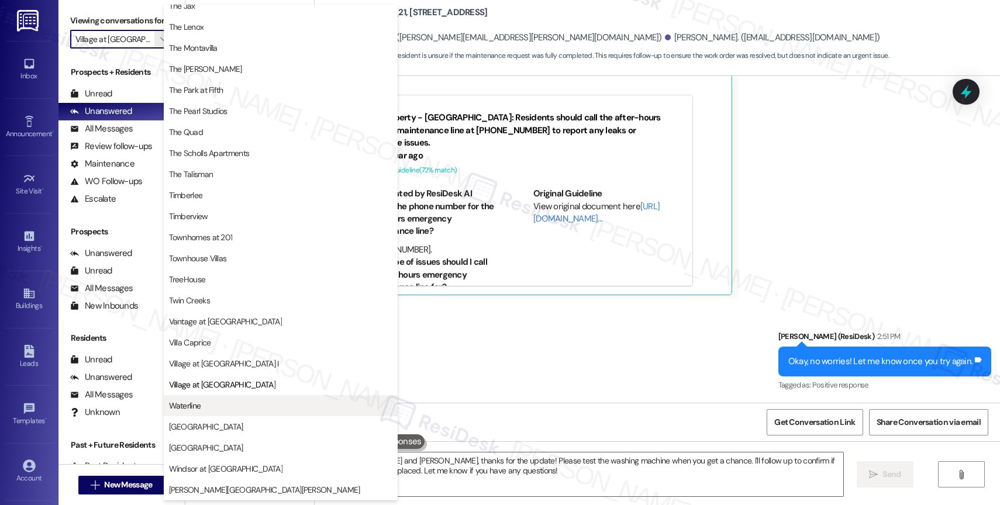
scroll to position [2129, 0]
click at [205, 402] on span "Waterline" at bounding box center [280, 406] width 223 height 12
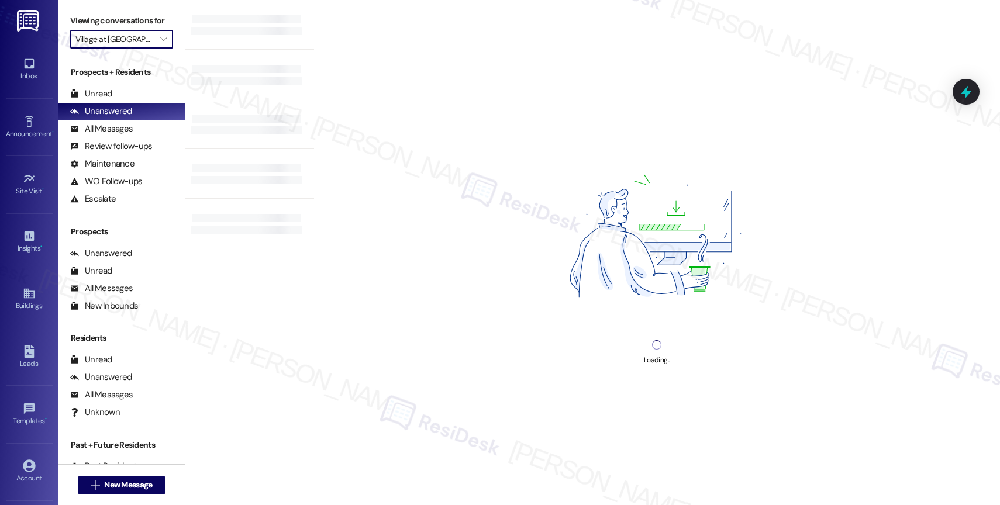
type input "Waterline"
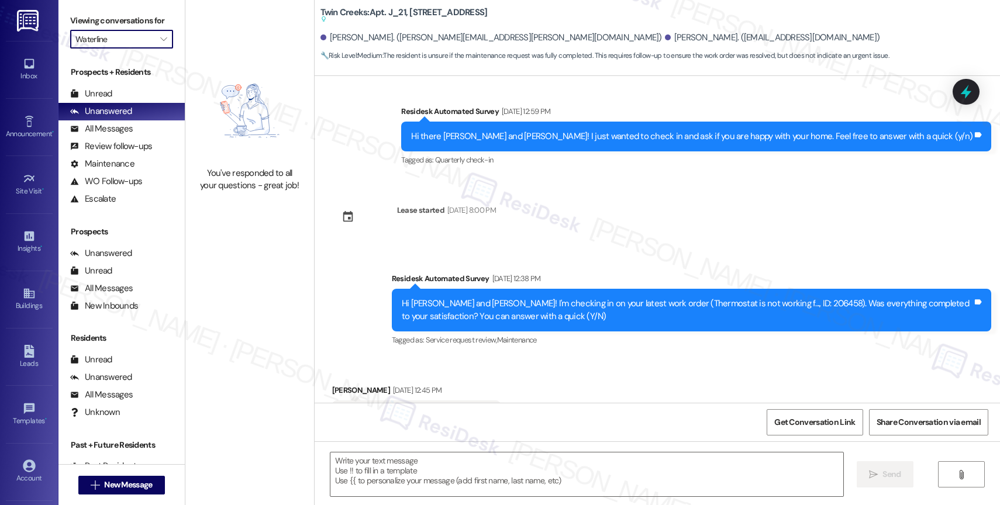
scroll to position [3971, 0]
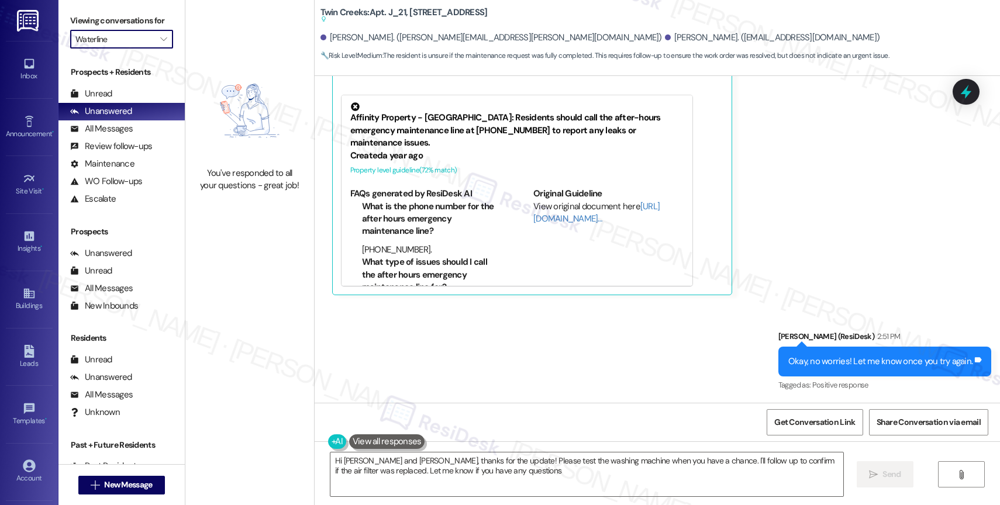
type textarea "Hi Jessica and Robert, thanks for the update! Please test the washing machine w…"
click at [155, 30] on label "Viewing conversations for" at bounding box center [121, 21] width 103 height 18
click at [158, 46] on span "" at bounding box center [163, 39] width 11 height 19
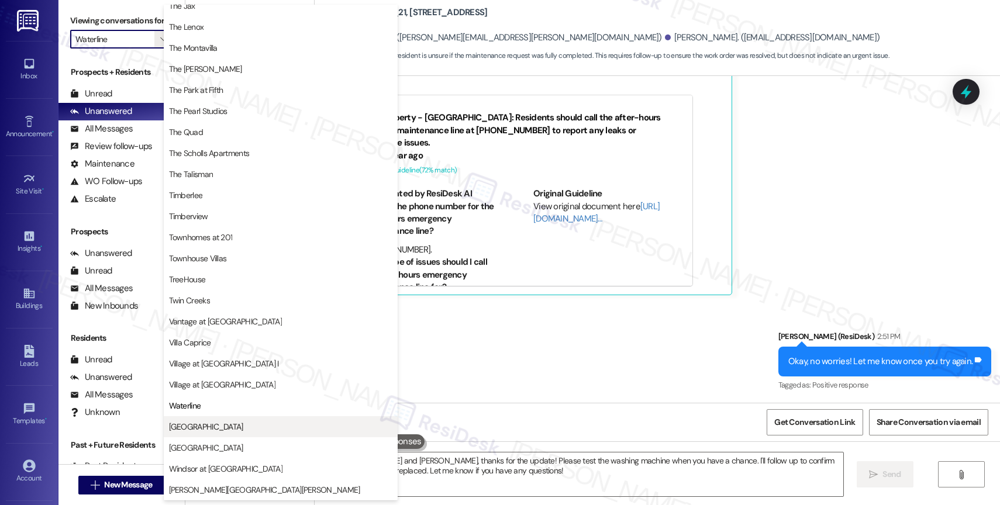
scroll to position [2139, 0]
click at [216, 421] on span "West End" at bounding box center [280, 427] width 223 height 12
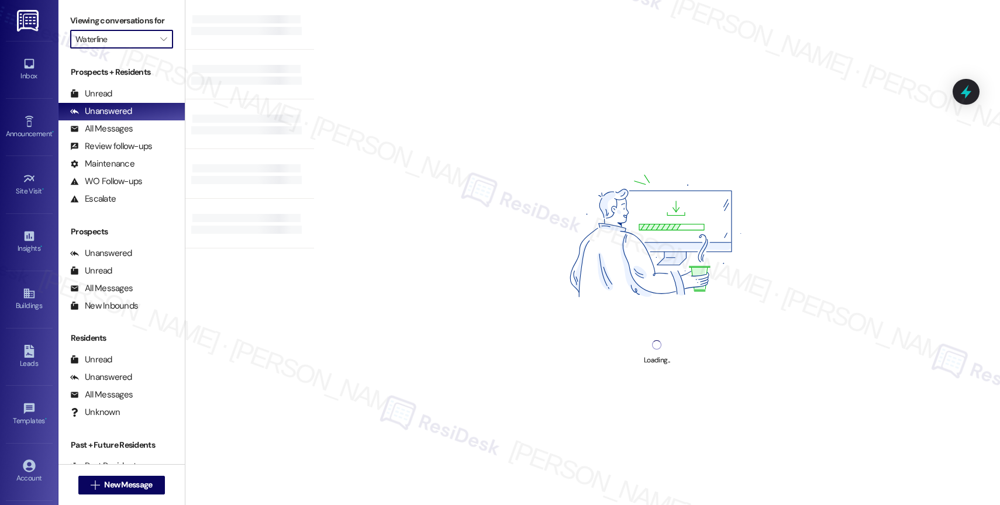
type input "West End"
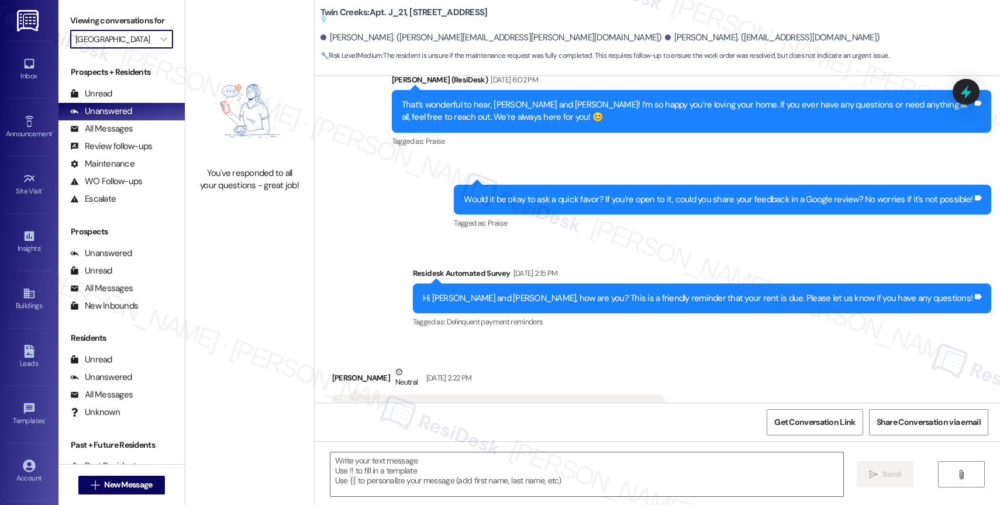
scroll to position [3971, 0]
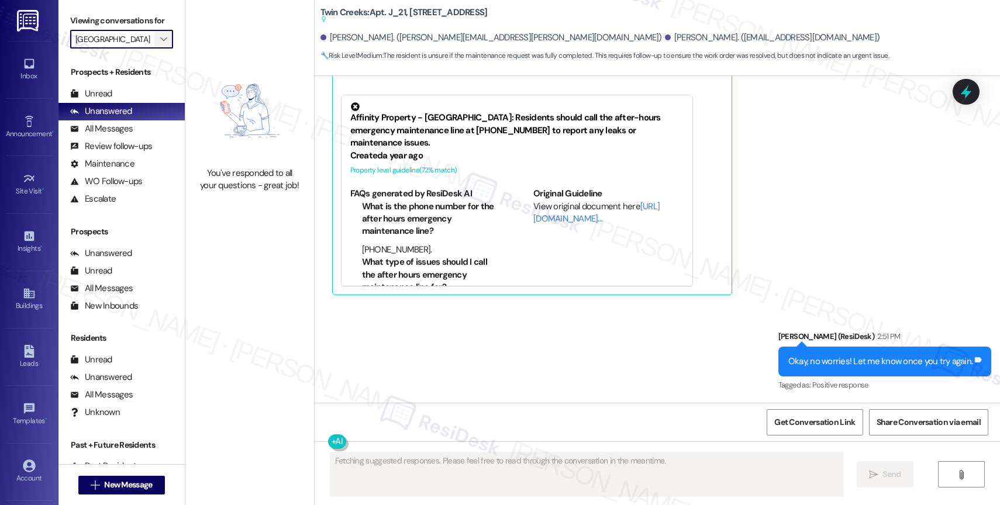
click at [159, 46] on span "" at bounding box center [163, 39] width 11 height 19
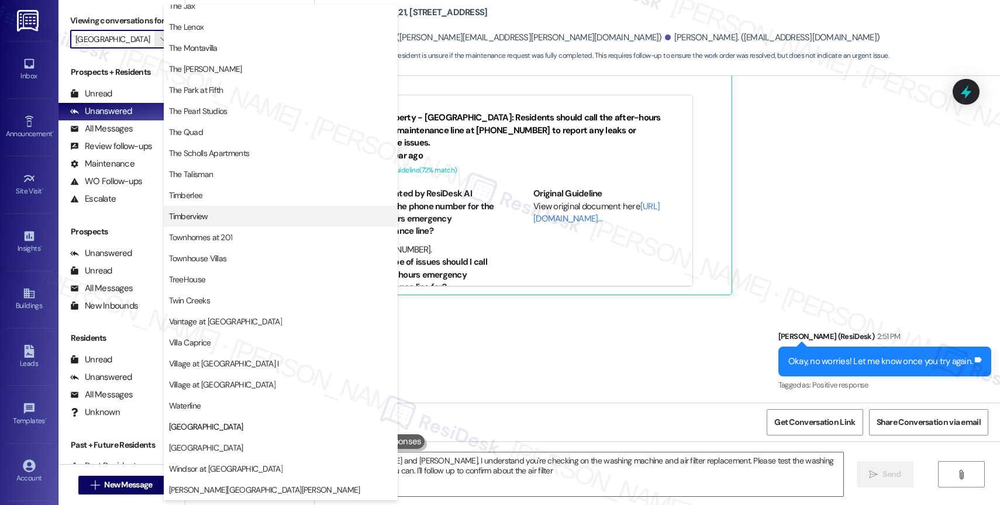
type textarea "Hi Jessica and Robert, I understand you're checking on the washing machine and …"
click at [211, 449] on span "Willow Tree Place" at bounding box center [206, 448] width 74 height 12
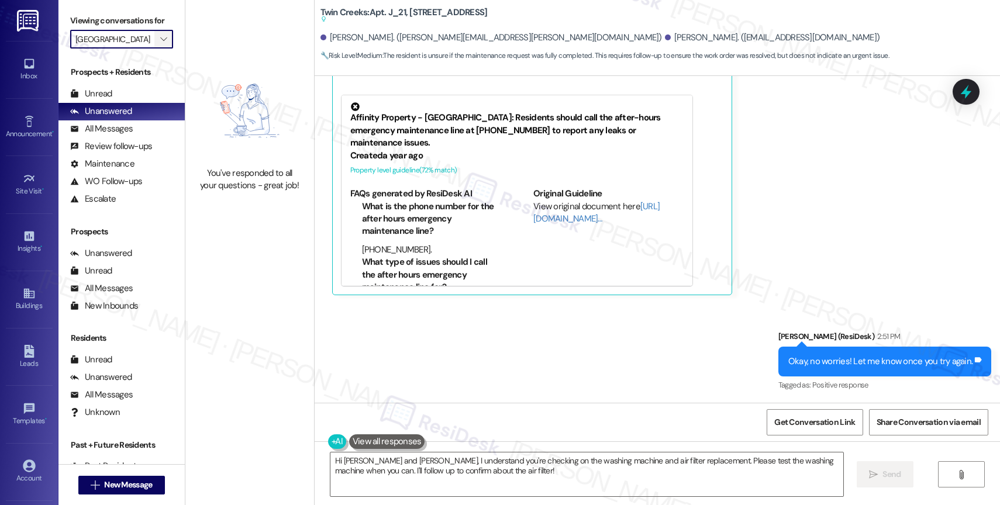
click at [160, 44] on icon "" at bounding box center [163, 39] width 6 height 9
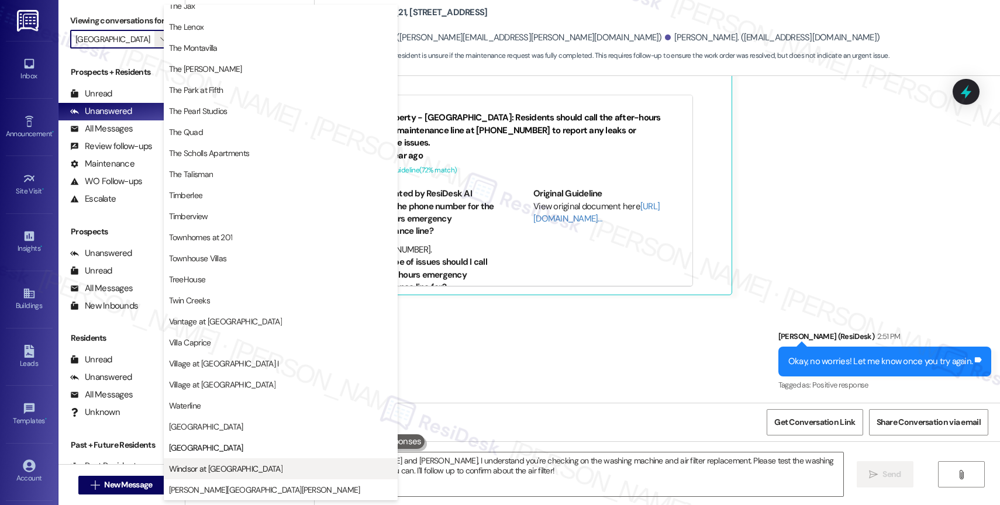
scroll to position [2129, 0]
click at [231, 470] on span "Windsor at Amberglen" at bounding box center [225, 469] width 113 height 12
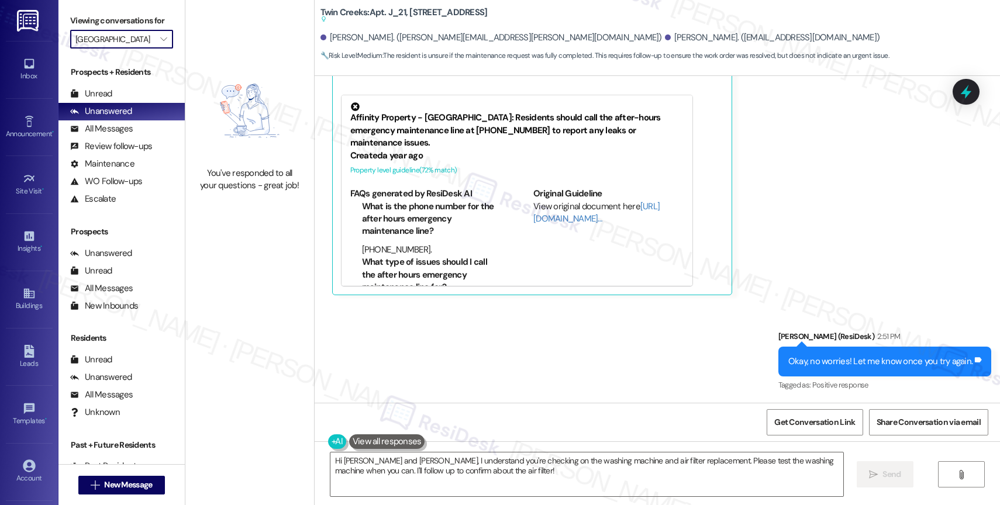
type input "Windsor at Amberglen"
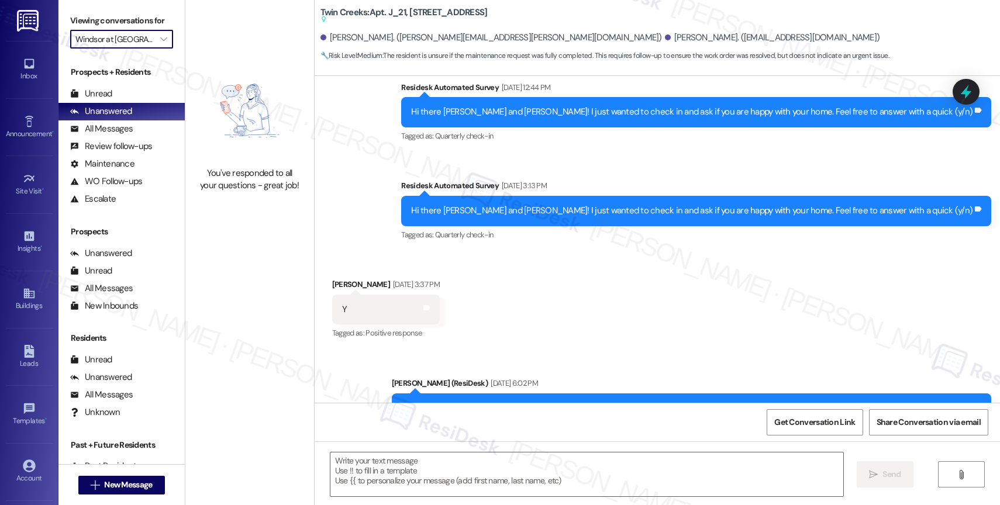
scroll to position [3971, 0]
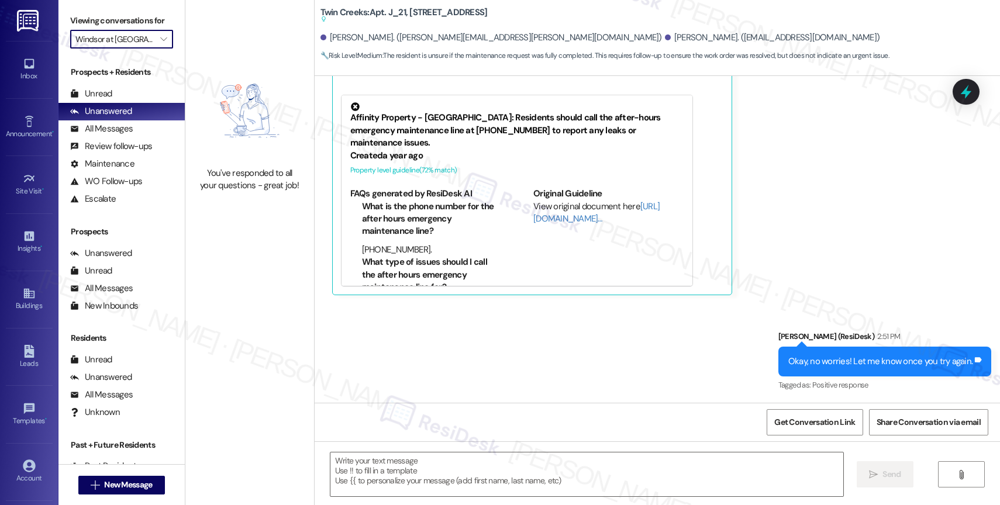
type textarea "Fetching suggested responses. Please feel free to read through the conversation…"
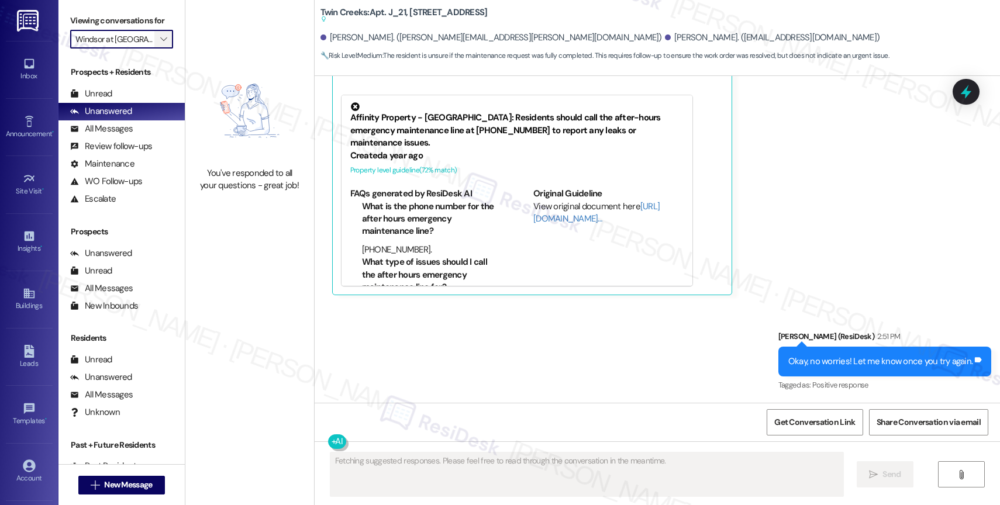
click at [158, 43] on span "" at bounding box center [163, 39] width 11 height 19
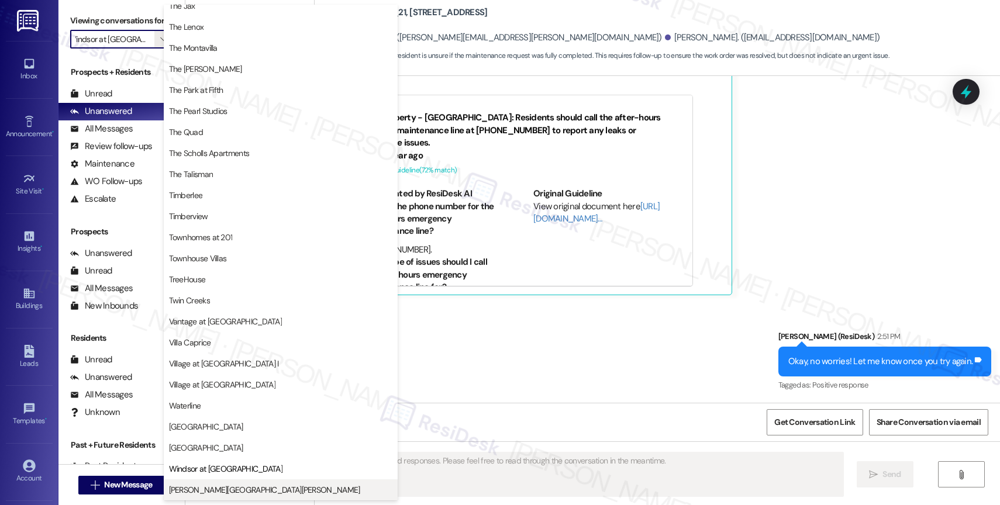
scroll to position [2102, 0]
click at [206, 484] on span "Witham Hill Oaks" at bounding box center [264, 490] width 191 height 12
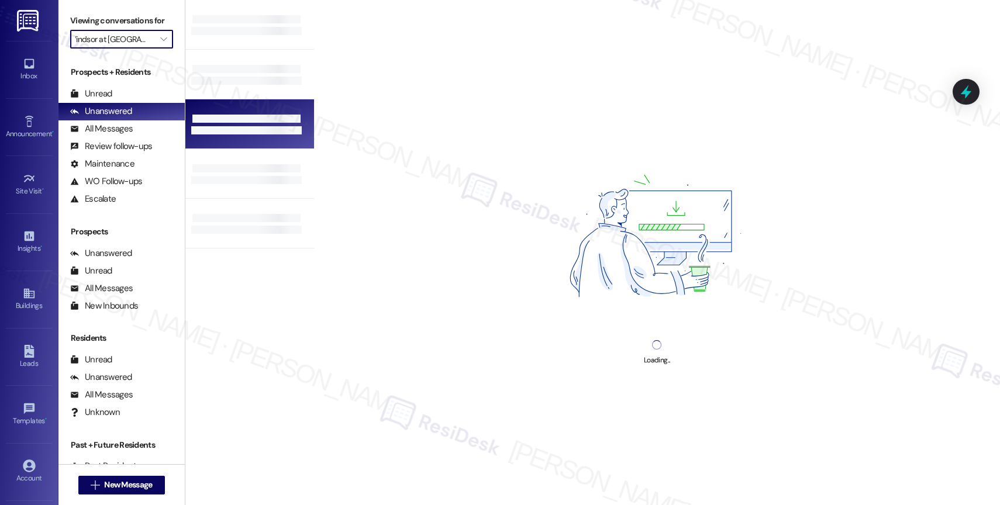
type input "Witham Hill Oaks"
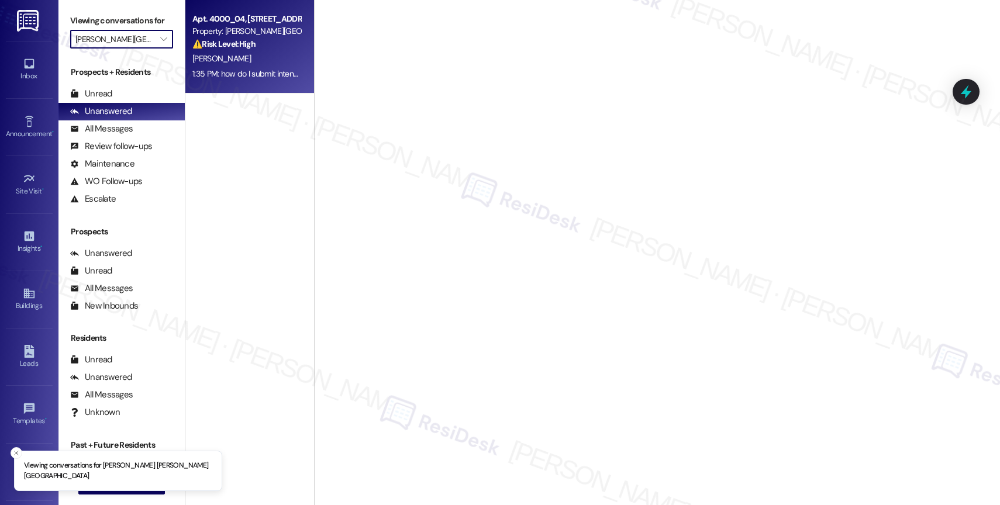
click at [252, 57] on div "V. Gupte" at bounding box center [246, 58] width 111 height 15
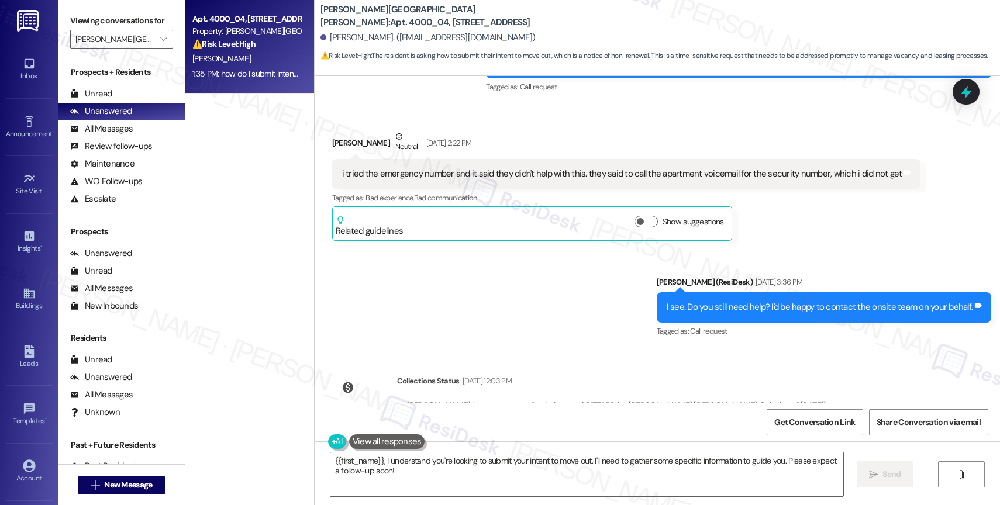
scroll to position [5120, 0]
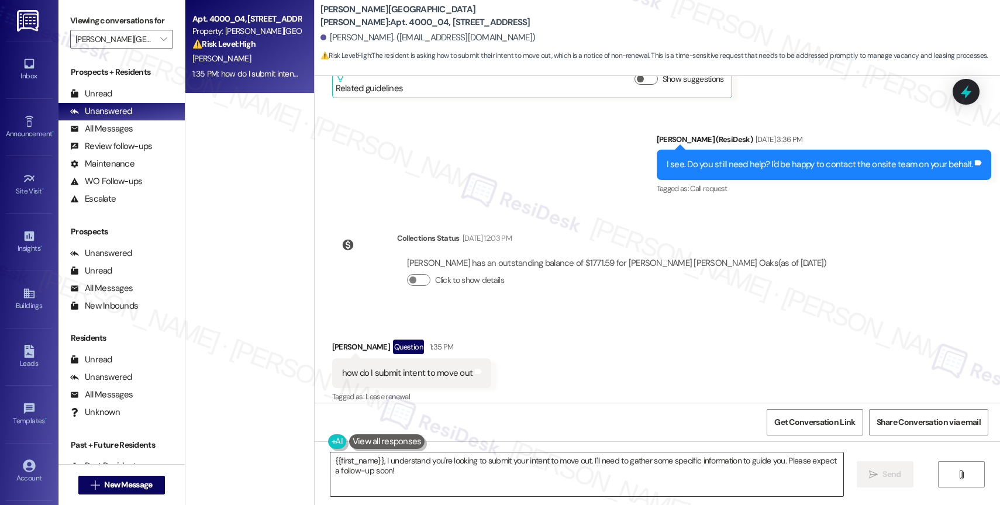
click at [412, 471] on textarea "{{first_name}}, I understand you're looking to submit your intent to move out. …" at bounding box center [587, 475] width 513 height 44
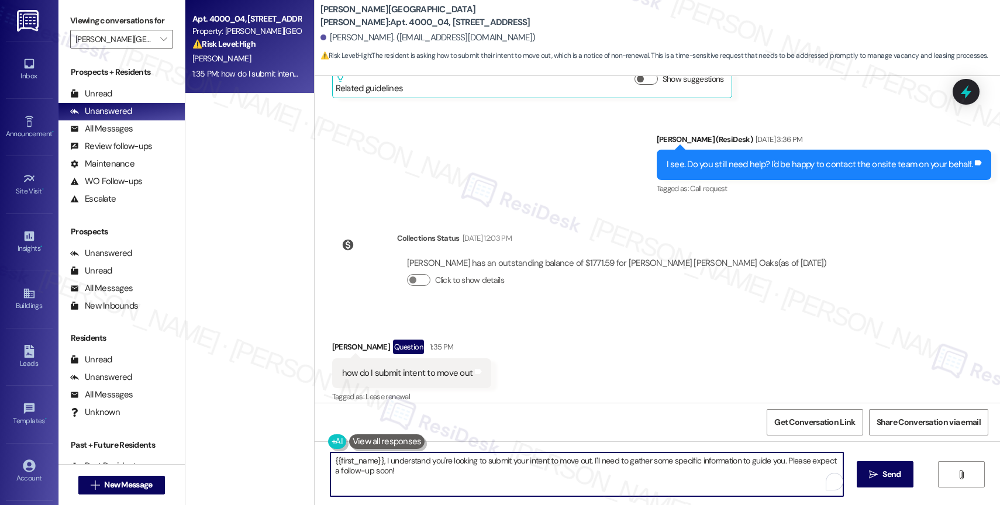
click at [412, 471] on textarea "{{first_name}}, I understand you're looking to submit your intent to move out. …" at bounding box center [587, 475] width 513 height 44
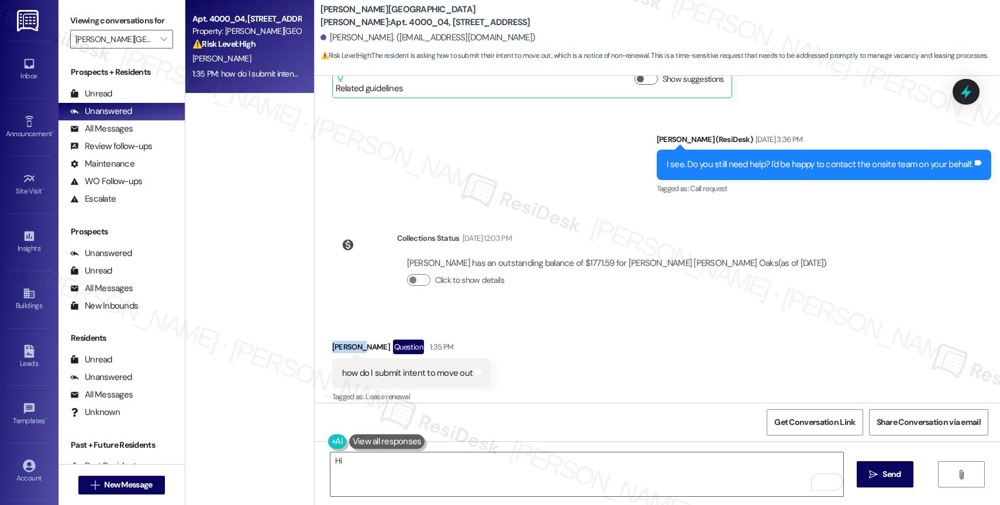
drag, startPoint x: 353, startPoint y: 334, endPoint x: 317, endPoint y: 330, distance: 36.5
click at [323, 331] on div "Received via SMS Vishakha Gupte Question 1:35 PM how do I submit intent to move…" at bounding box center [411, 373] width 177 height 84
copy div "Vishakha"
click at [366, 475] on textarea "Hi" at bounding box center [587, 475] width 513 height 44
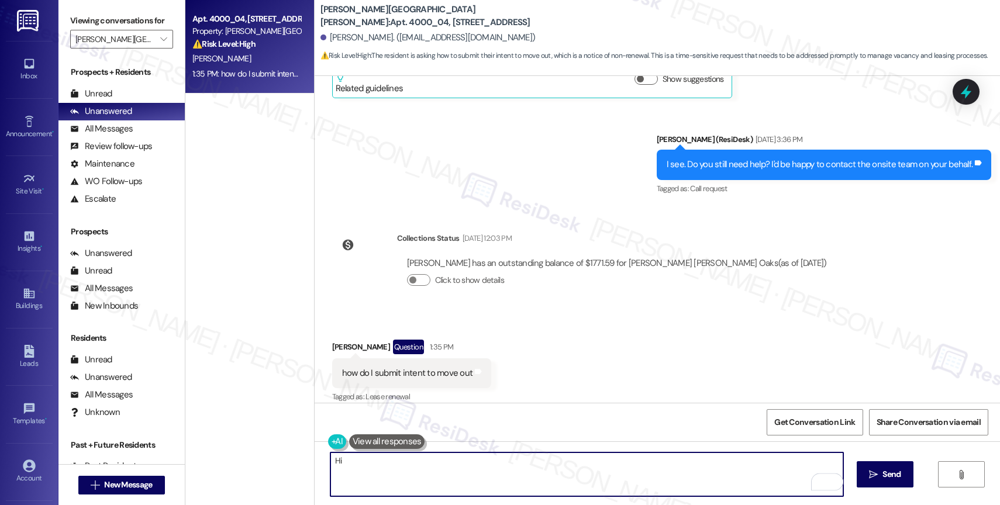
paste textarea "Vishakha"
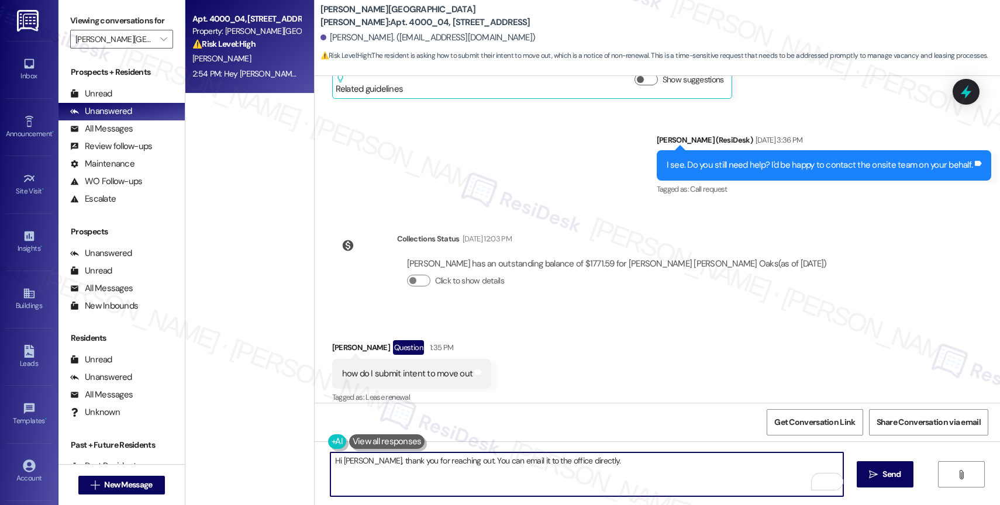
click at [606, 469] on textarea "Hi Vishakha, thank you for reaching out. You can email it to the office directl…" at bounding box center [587, 475] width 513 height 44
click at [508, 463] on textarea "Hi Vishakha, thank you for reaching out. You can email it to the office directl…" at bounding box center [587, 475] width 513 height 44
click at [514, 460] on textarea "Hi Vishakha, thank you for reaching out. You can email it to the office directl…" at bounding box center [587, 475] width 513 height 44
click at [662, 462] on textarea "Hi Vishakha, thank you for reaching out. You can email your notice to the offic…" at bounding box center [587, 475] width 513 height 44
type textarea "Hi Vishakha, thank you for reaching out. You can email your notice to the offic…"
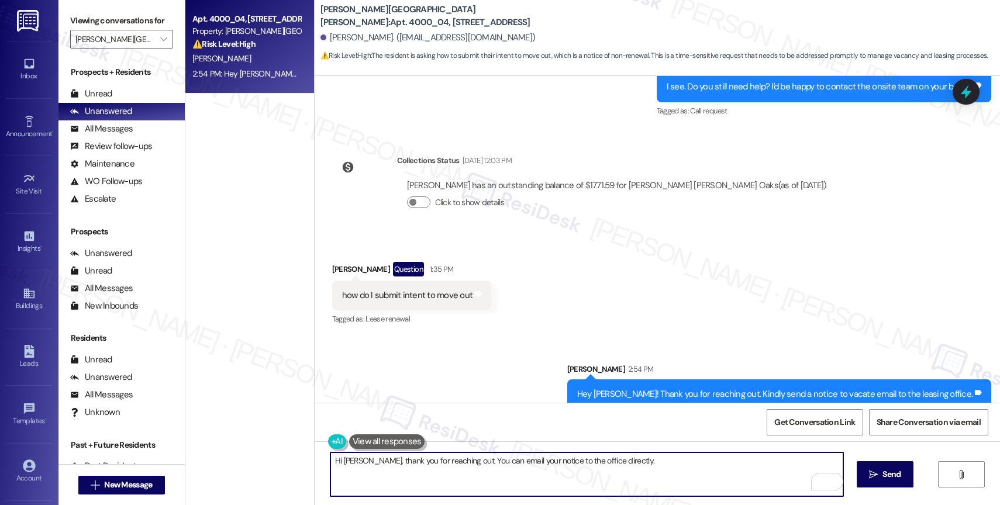
scroll to position [5202, 0]
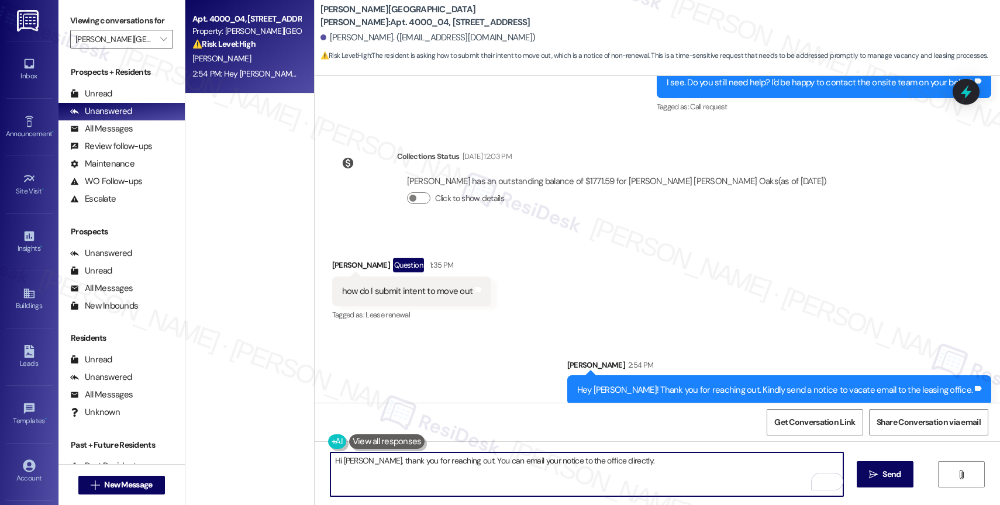
click at [467, 459] on textarea "Hi Vishakha, thank you for reaching out. You can email your notice to the offic…" at bounding box center [587, 475] width 513 height 44
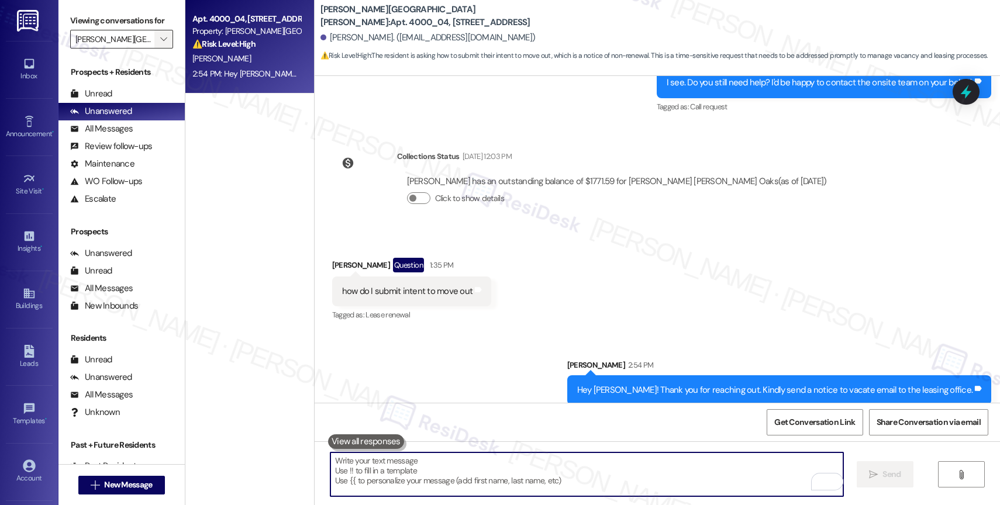
click at [160, 44] on icon "" at bounding box center [163, 39] width 6 height 9
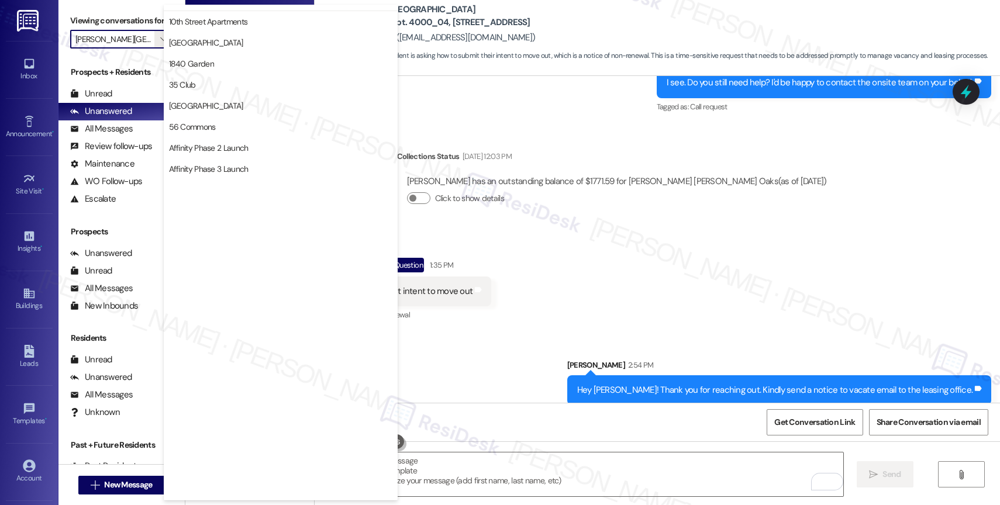
scroll to position [0, 0]
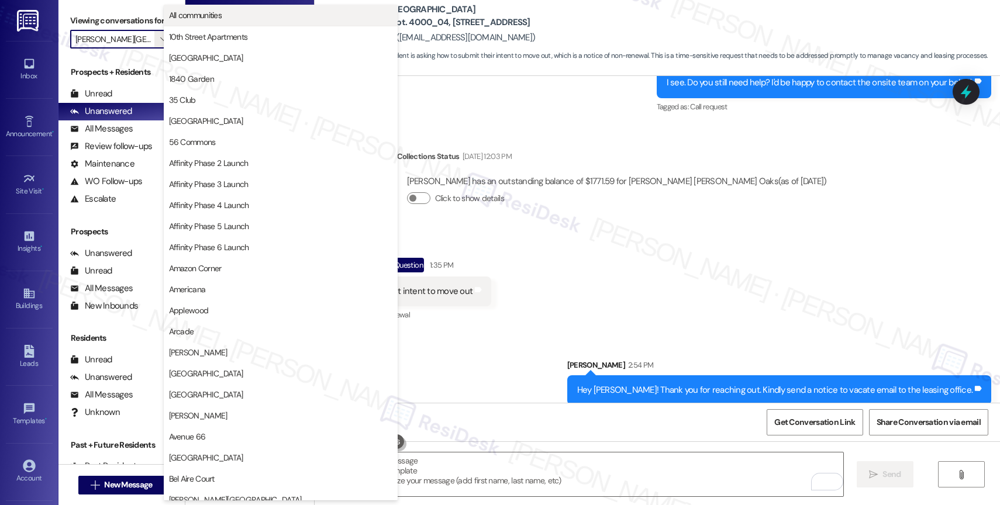
click at [243, 13] on span "All communities" at bounding box center [280, 15] width 223 height 12
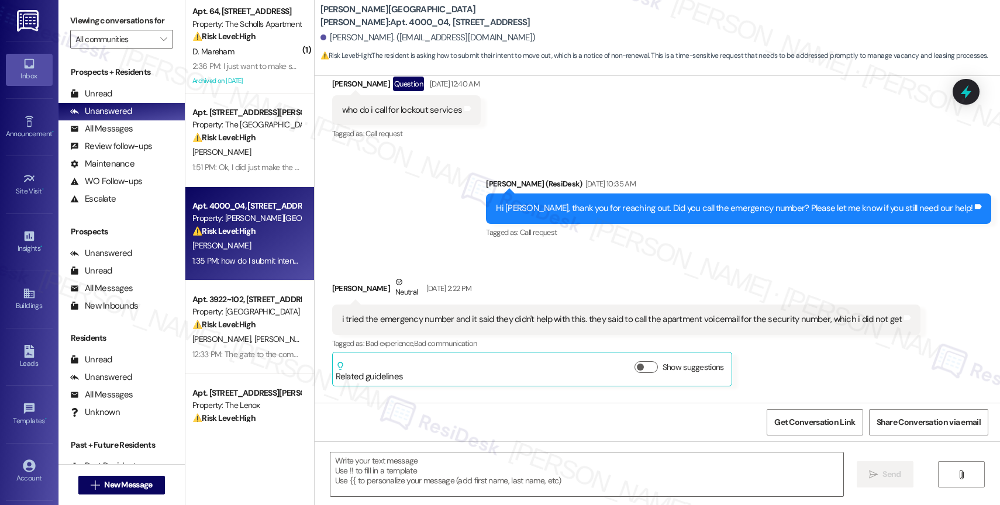
scroll to position [5119, 0]
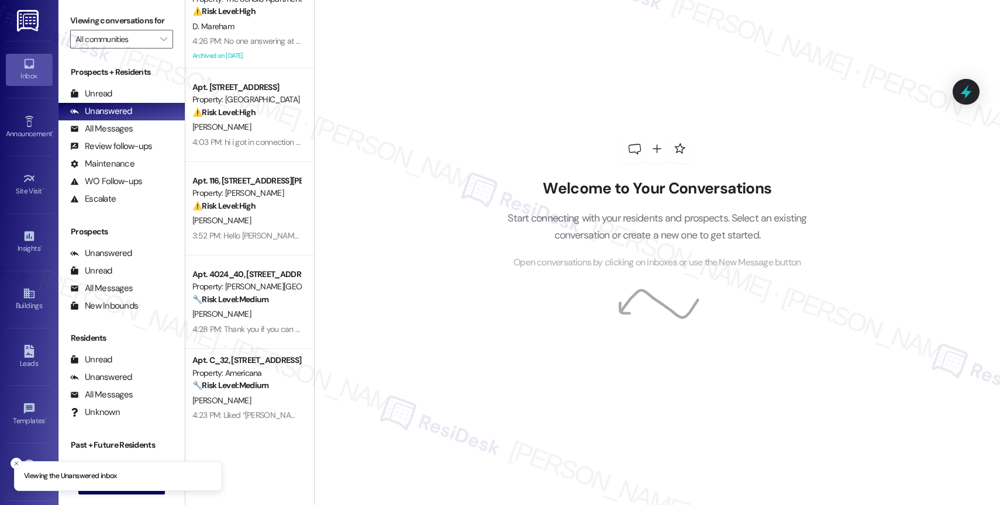
scroll to position [46, 0]
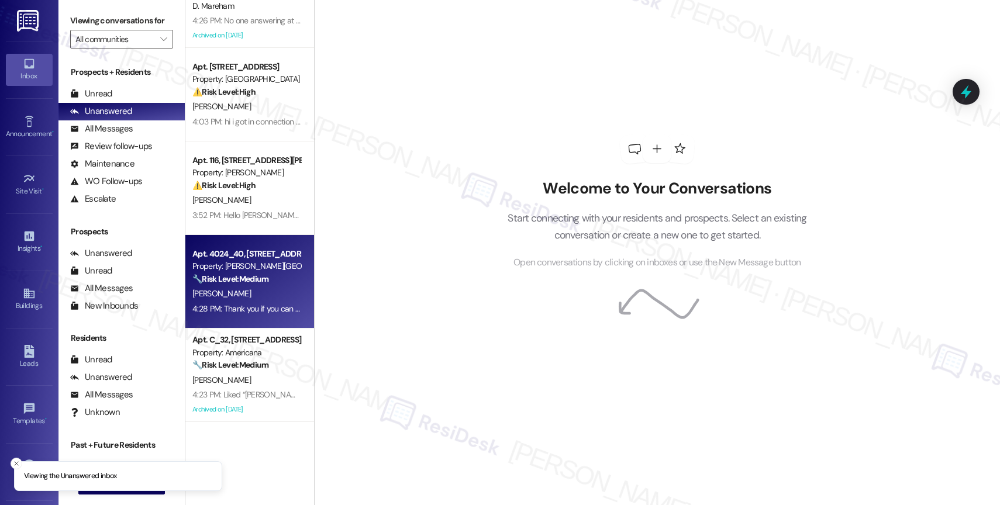
click at [245, 280] on strong "🔧 Risk Level: Medium" at bounding box center [230, 279] width 76 height 11
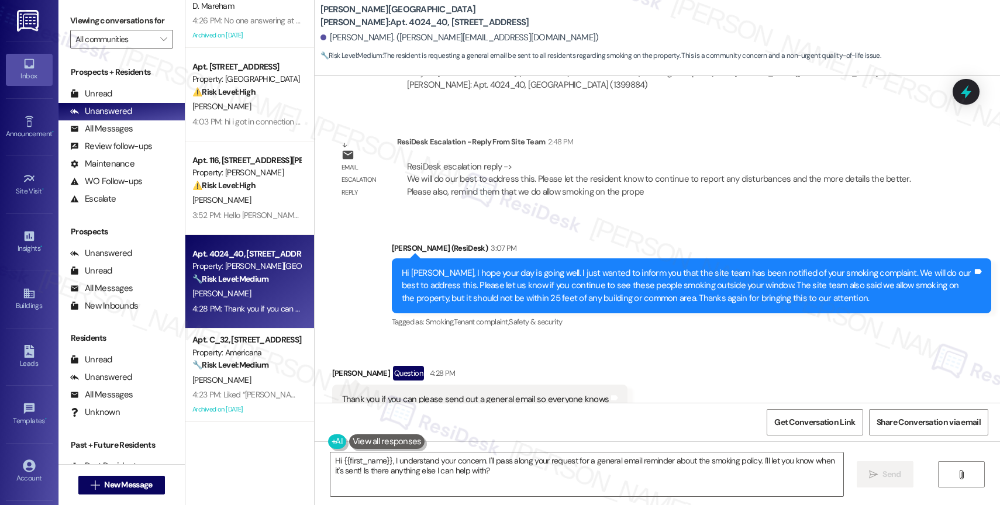
scroll to position [3356, 0]
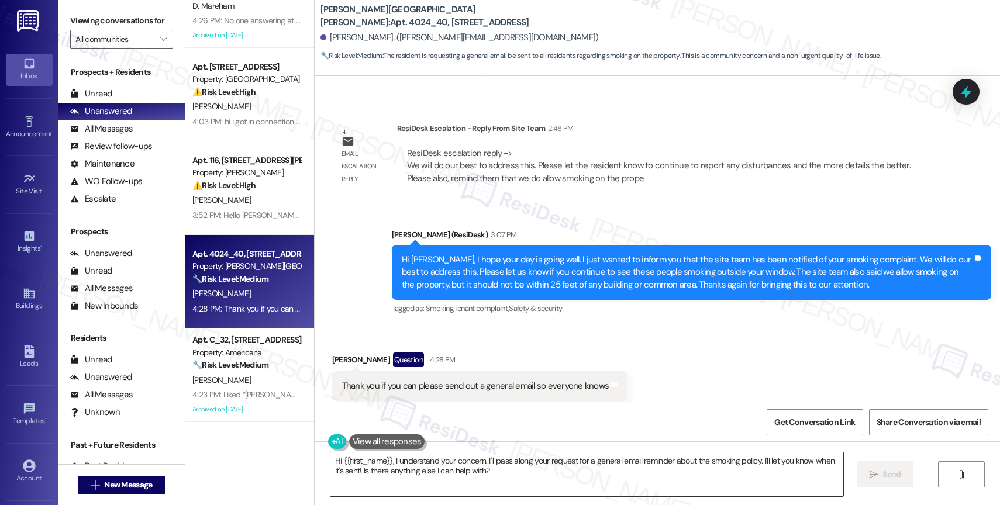
click at [445, 474] on textarea "Hi {{first_name}}, I understand your concern. I'll pass along your request for …" at bounding box center [587, 475] width 513 height 44
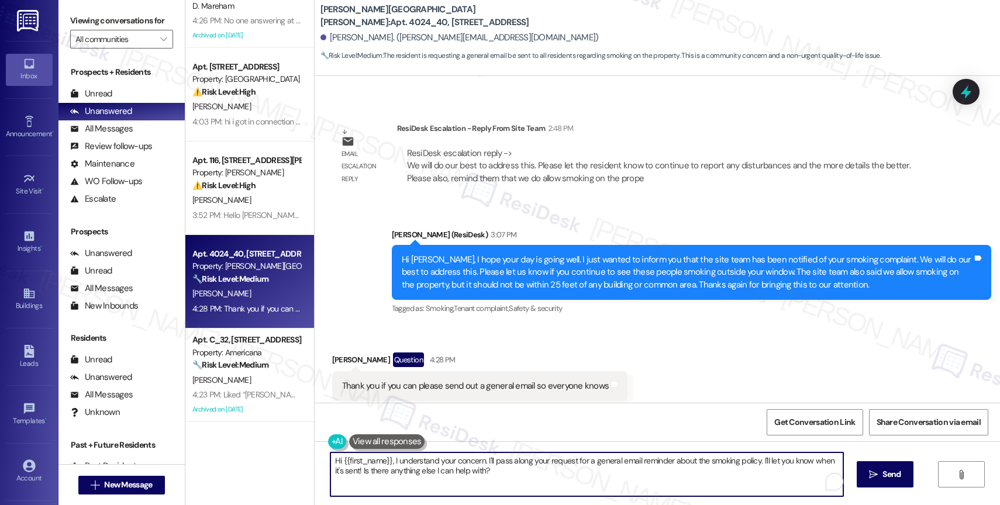
click at [445, 474] on textarea "Hi {{first_name}}, I understand your concern. I'll pass along your request for …" at bounding box center [587, 475] width 513 height 44
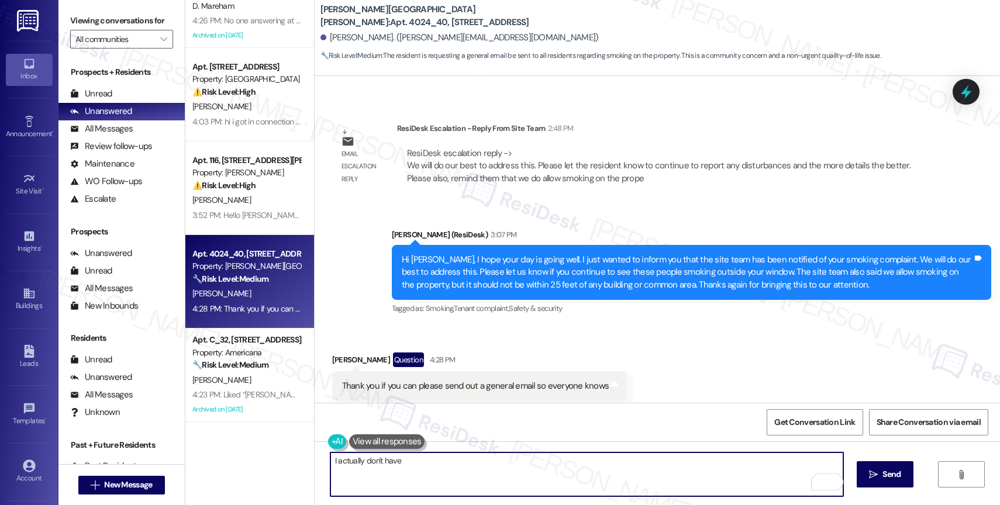
click at [436, 468] on textarea "I actually don't have" at bounding box center [587, 475] width 513 height 44
click at [706, 467] on textarea "I actually don't have the ability to send an email to everyone, but I did let t…" at bounding box center [587, 475] width 513 height 44
drag, startPoint x: 662, startPoint y: 460, endPoint x: 785, endPoint y: 467, distance: 123.0
click at [783, 469] on textarea "I actually don't have the ability to send an email to everyone, but I did let t…" at bounding box center [587, 475] width 513 height 44
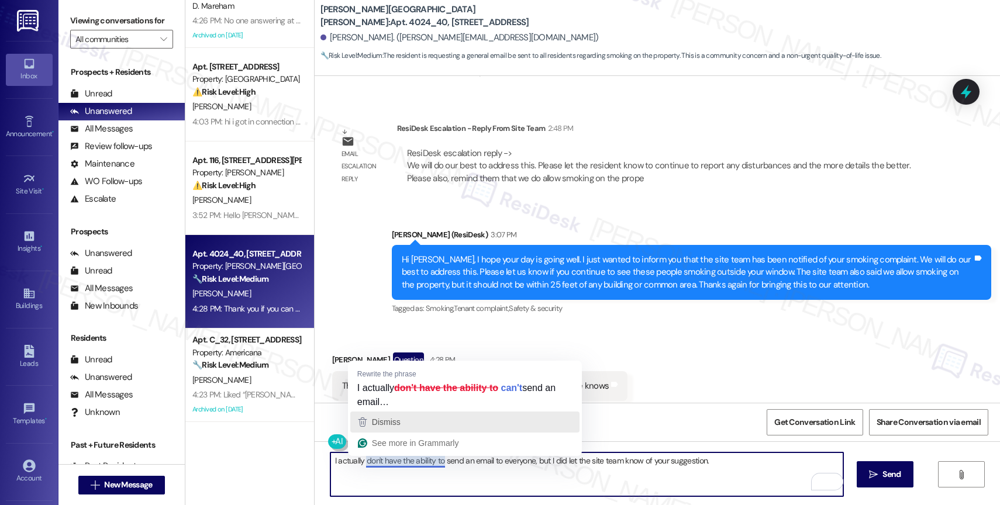
click at [412, 422] on div "Dismiss" at bounding box center [465, 423] width 219 height 18
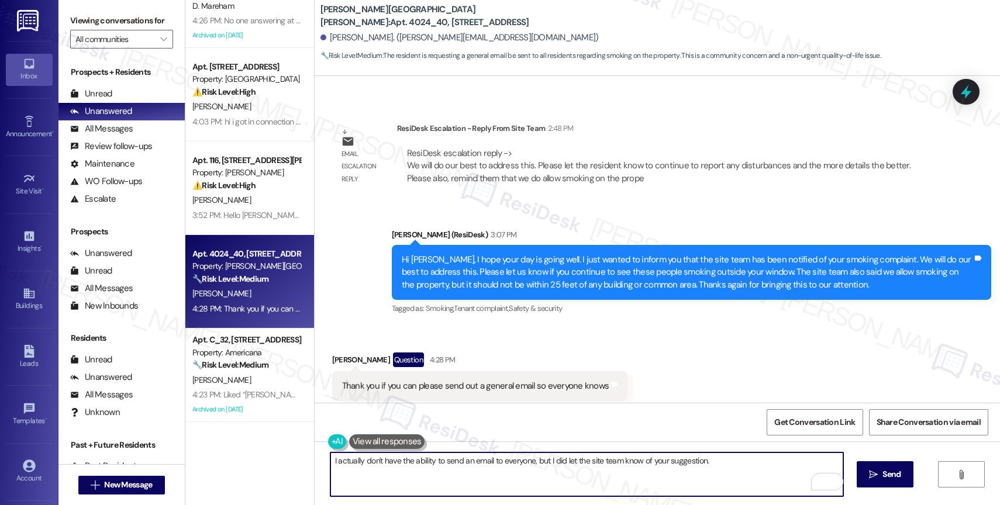
click at [542, 458] on textarea "I actually don't have the ability to send an email to everyone, but I did let t…" at bounding box center [587, 475] width 513 height 44
click at [786, 464] on textarea "I actually don't have the ability to send an email to everyone, but don't worry…" at bounding box center [587, 475] width 513 height 44
click at [824, 478] on icon "Open Grammarly. 0 Suggestions." at bounding box center [825, 482] width 9 height 9
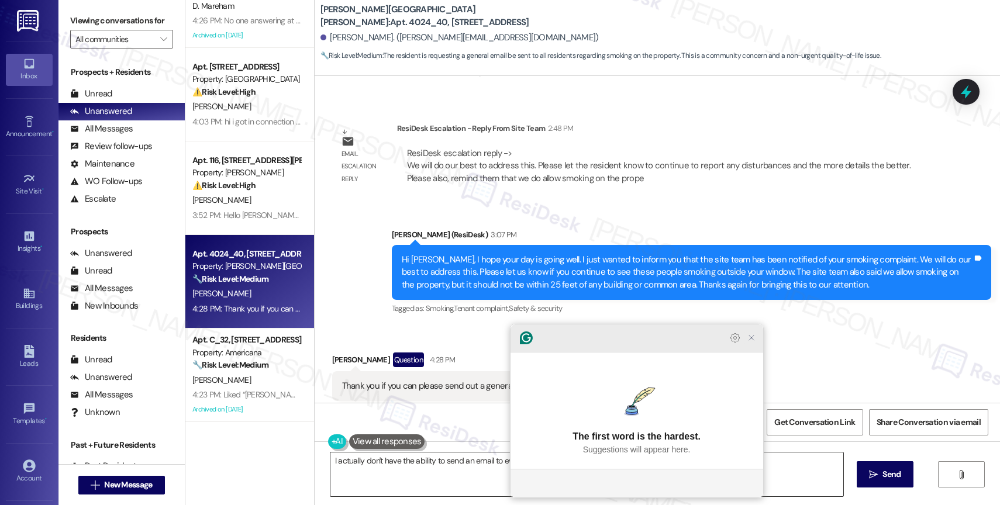
click at [751, 345] on icon "Close Grammarly Assistant" at bounding box center [752, 338] width 14 height 14
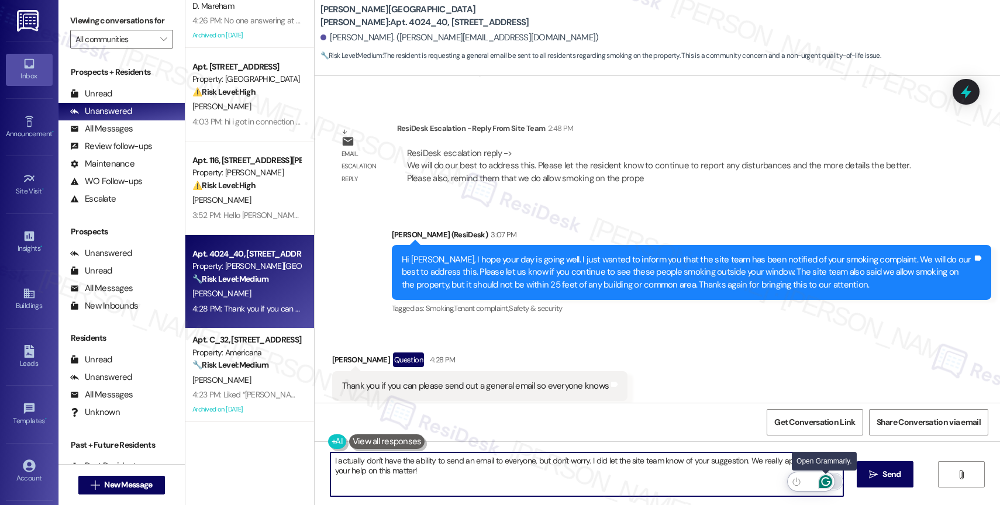
type textarea "I actually don't have the ability to send an email to everyone, but don't worry…"
click at [827, 480] on icon "Open Grammarly. 0 Suggestions." at bounding box center [826, 482] width 13 height 13
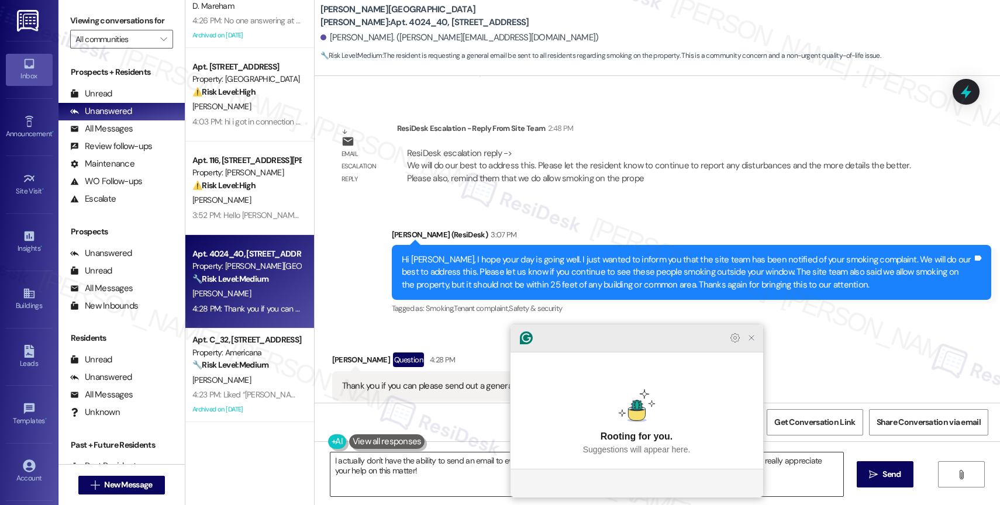
click at [755, 343] on icon "Close Grammarly Assistant" at bounding box center [751, 337] width 9 height 9
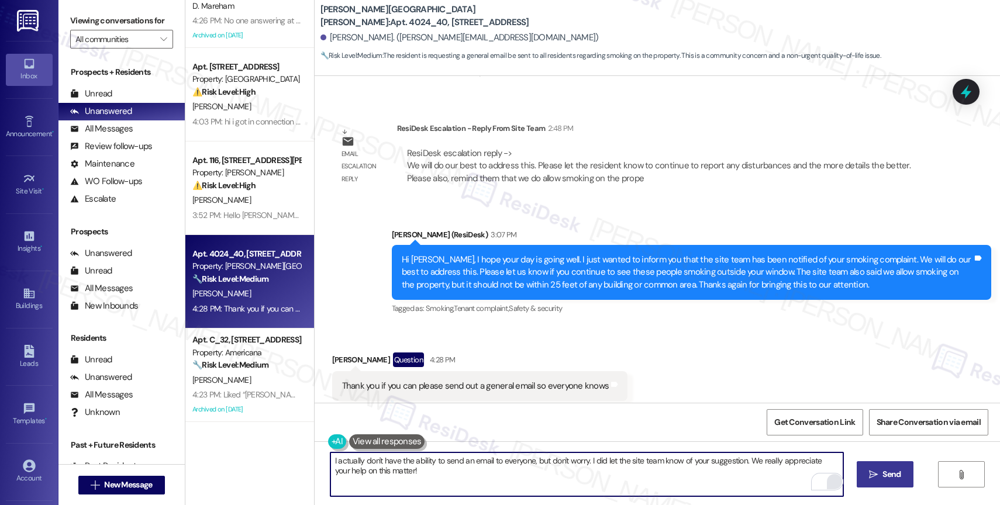
click at [887, 474] on span "Send" at bounding box center [892, 475] width 18 height 12
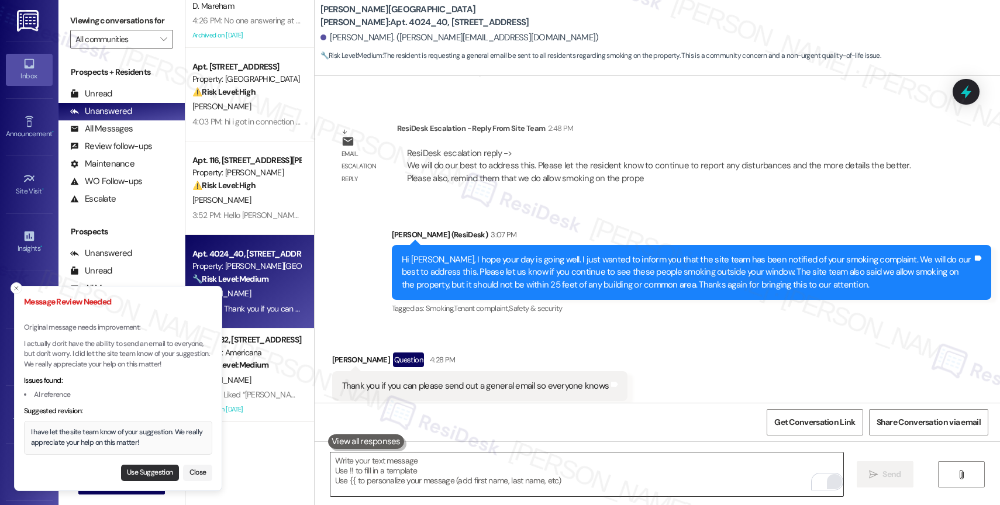
click at [154, 473] on button "Use Suggestion" at bounding box center [150, 473] width 58 height 16
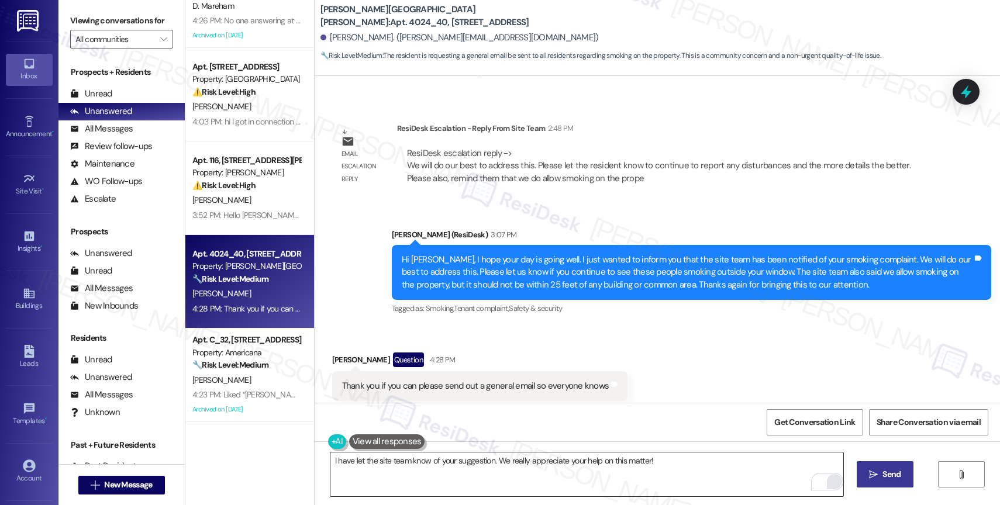
click at [331, 460] on textarea "I have let the site team know of your suggestion. We really appreciate your hel…" at bounding box center [587, 475] width 513 height 44
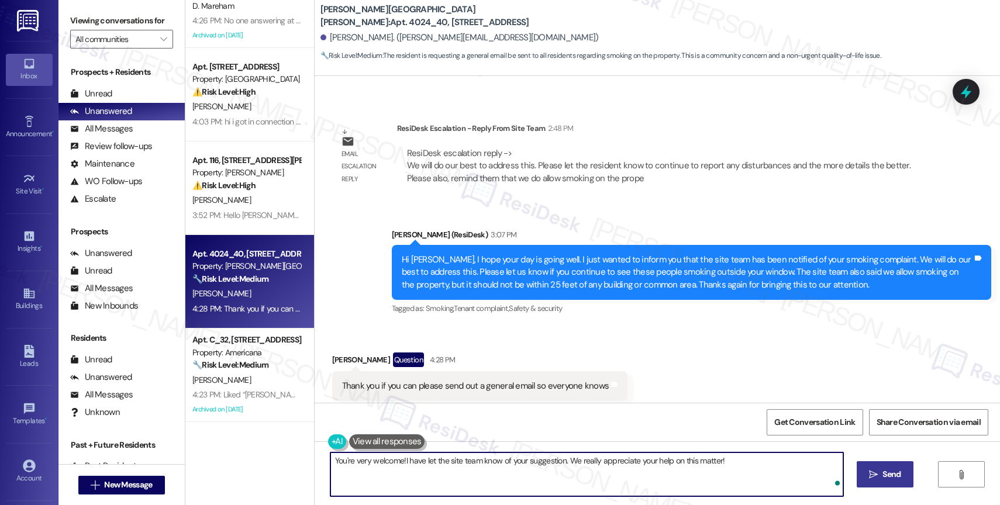
type textarea "You're very welcome! I have let the site team know of your suggestion. We reall…"
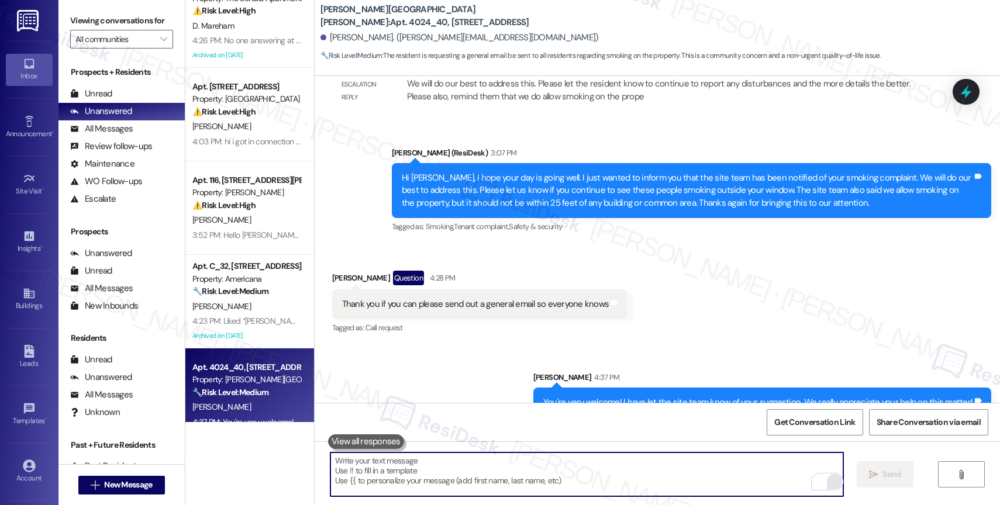
scroll to position [0, 0]
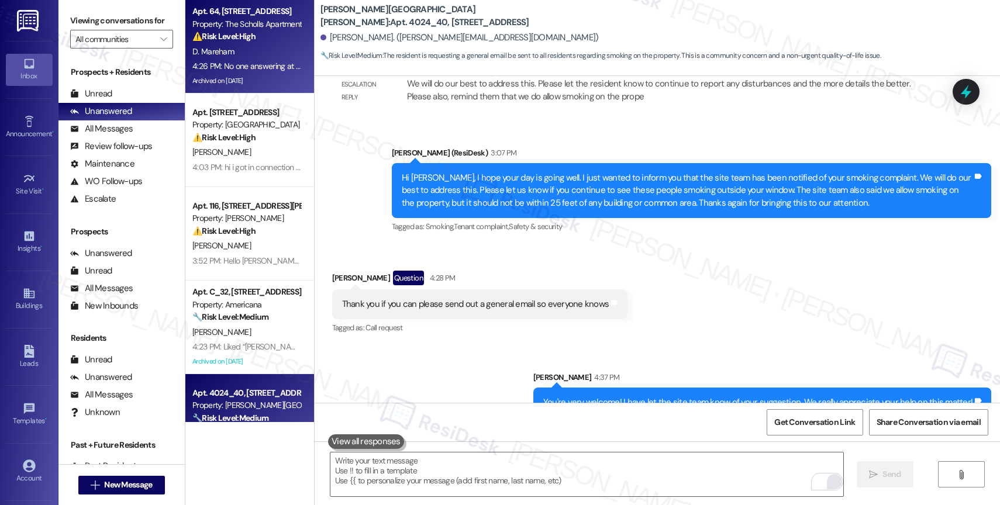
click at [243, 55] on div "D. Mareham" at bounding box center [246, 51] width 111 height 15
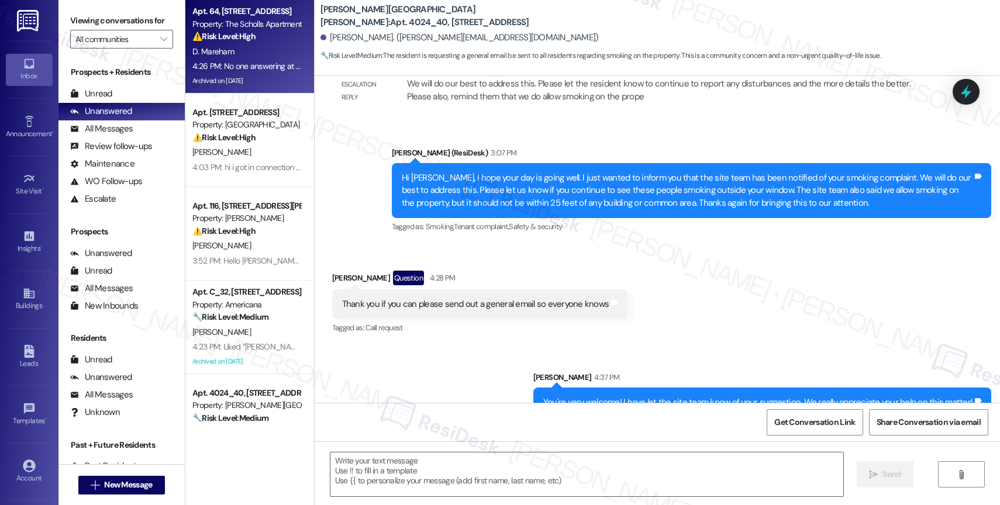
type textarea "Fetching suggested responses. Please feel free to read through the conversation…"
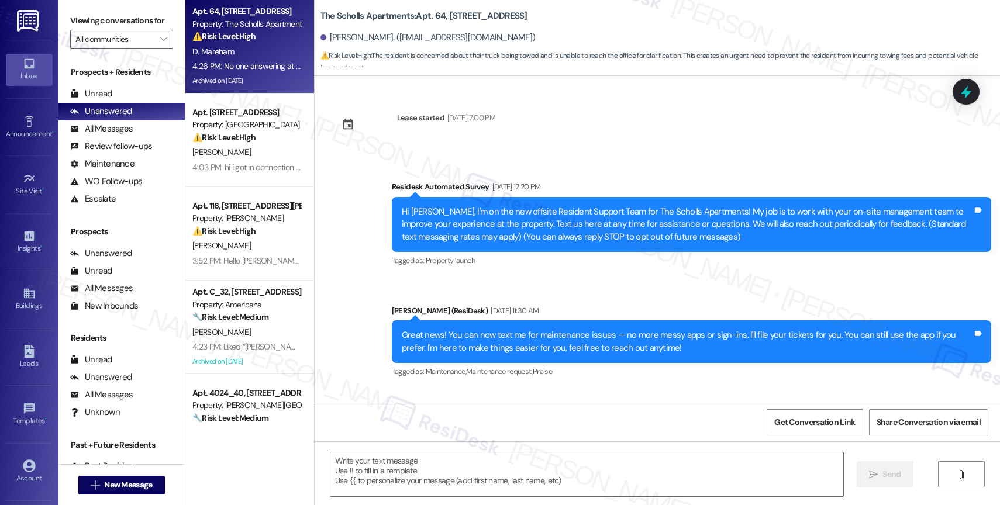
scroll to position [8807, 0]
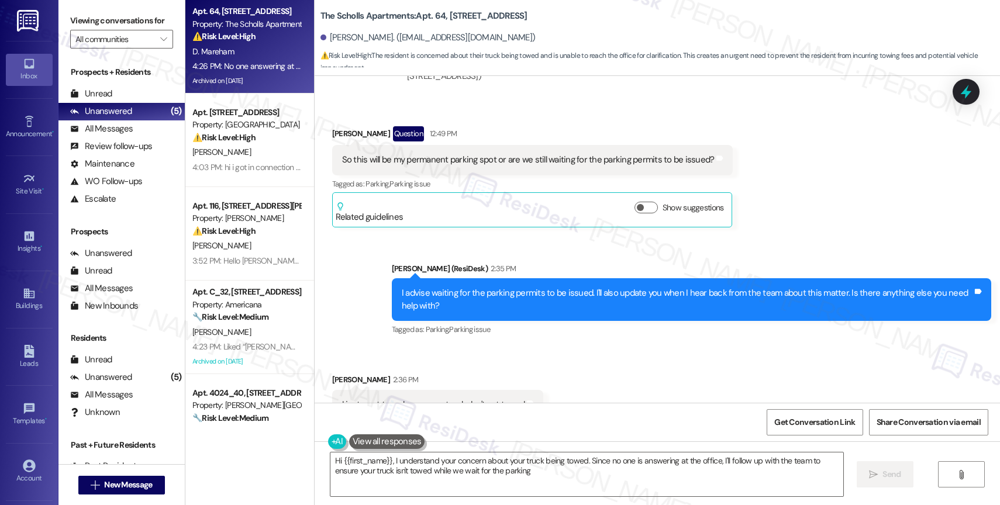
type textarea "Hi {{first_name}}, I understand your concern about your truck being towed. Sinc…"
